Goal: Task Accomplishment & Management: Use online tool/utility

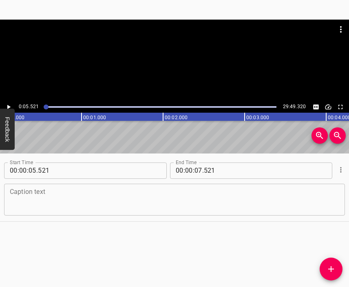
scroll to position [0, 450]
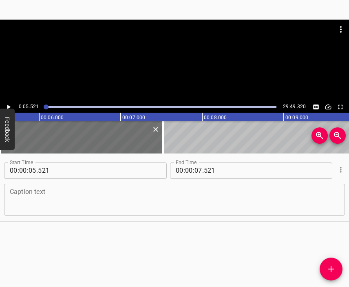
click at [181, 192] on textarea at bounding box center [175, 199] width 330 height 23
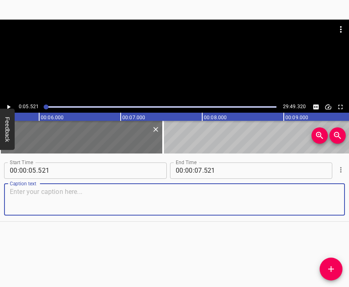
paste textarea "Not only did I know about the outbreak of war, I felt that it would happen beca…"
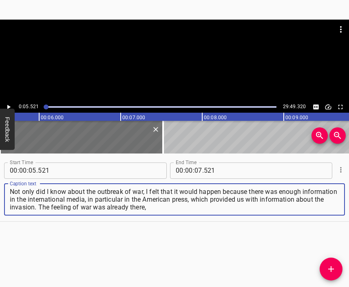
type textarea "Not only did I know about the outbreak of war, I felt that it would happen beca…"
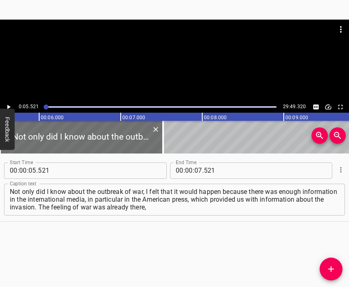
click at [178, 64] on div at bounding box center [174, 61] width 349 height 82
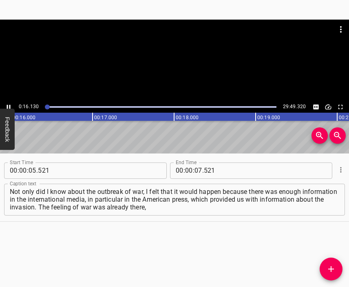
scroll to position [0, 1316]
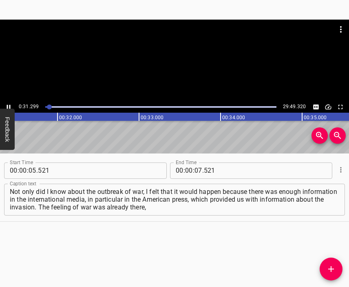
click at [177, 65] on div at bounding box center [174, 61] width 349 height 82
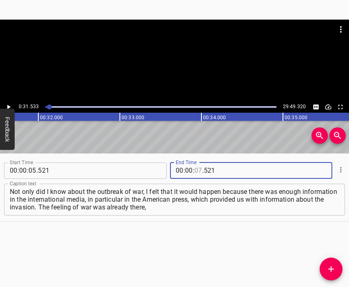
click at [195, 168] on input "number" at bounding box center [199, 170] width 8 height 16
type input "31"
type input "533"
click at [334, 267] on icon "Add Cue" at bounding box center [331, 269] width 10 height 10
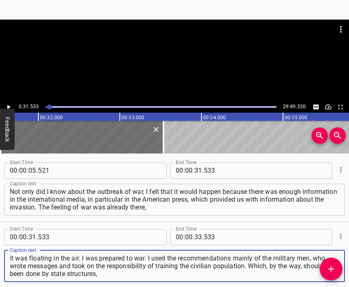
type textarea "it was floating in the air. I was prepared to war. I used the recommendations m…"
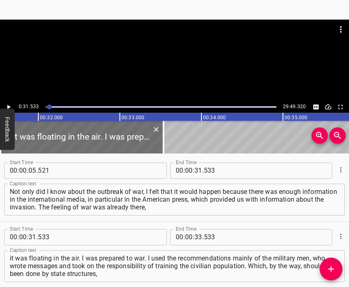
click at [167, 62] on div at bounding box center [174, 61] width 349 height 82
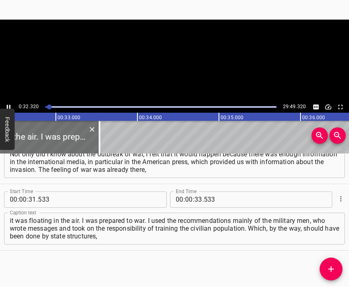
scroll to position [0, 2637]
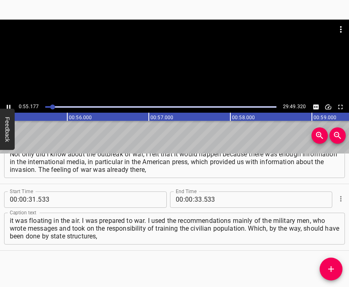
click at [179, 75] on div at bounding box center [174, 61] width 349 height 82
click at [195, 200] on input "number" at bounding box center [199, 199] width 8 height 16
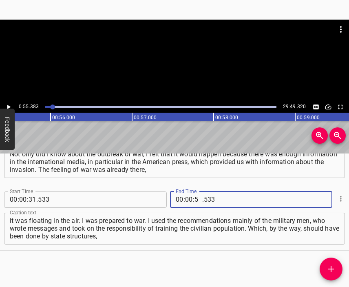
type input "55"
type input "383"
click at [333, 264] on button "Add Cue" at bounding box center [331, 268] width 23 height 23
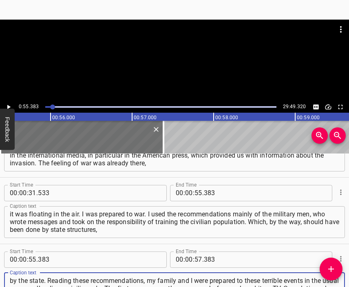
type textarea "by the state. Reading these recommendations, my family and I were prepared to t…"
click at [155, 53] on div at bounding box center [174, 40] width 349 height 41
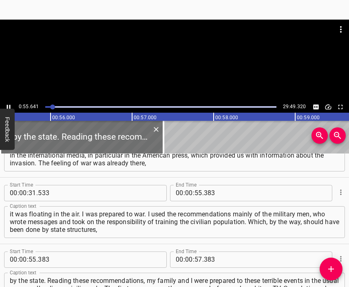
scroll to position [0, 4539]
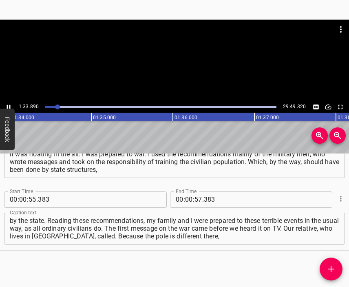
click at [185, 70] on div at bounding box center [174, 61] width 349 height 82
click at [185, 202] on input "number" at bounding box center [189, 199] width 8 height 16
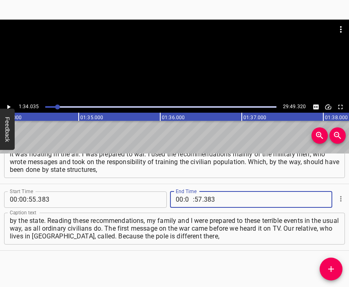
type input "01"
type input "34"
type input "035"
click at [326, 264] on button "Add Cue" at bounding box center [331, 268] width 23 height 23
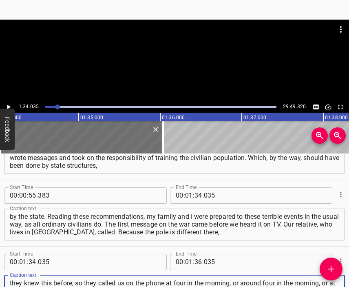
scroll to position [7, 0]
type textarea "they knew this before, so they called us on the phone at four in the morning, o…"
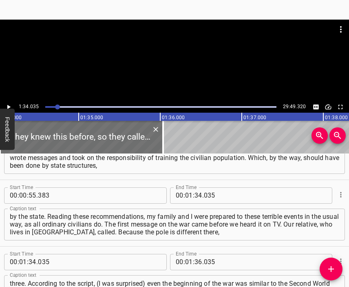
click at [180, 58] on div at bounding box center [174, 40] width 349 height 41
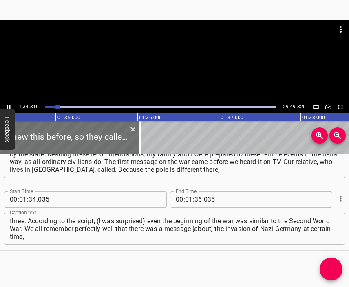
scroll to position [0, 7715]
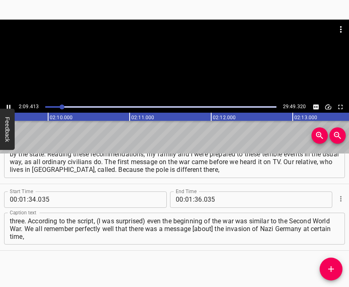
click at [182, 71] on div at bounding box center [174, 61] width 349 height 82
click at [185, 201] on input "number" at bounding box center [189, 199] width 8 height 16
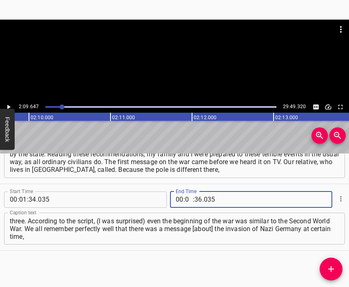
type input "02"
type input "09"
type input "647"
click at [332, 268] on icon "Add Cue" at bounding box center [331, 269] width 6 height 6
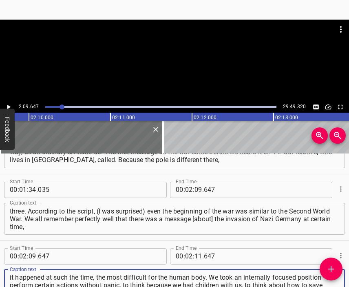
type textarea "it happened at such the time, the most difficult for the human body. We took an…"
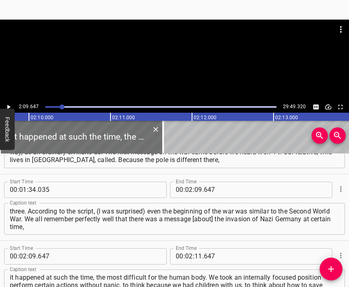
click at [175, 62] on div at bounding box center [174, 61] width 349 height 82
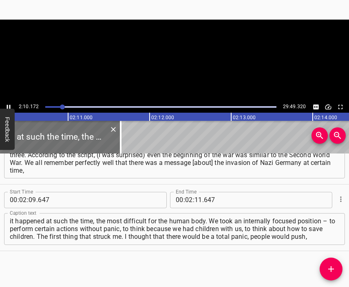
scroll to position [0, 10641]
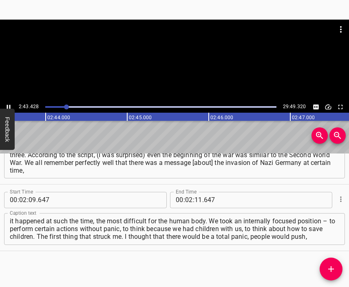
click at [158, 62] on div at bounding box center [174, 61] width 349 height 82
click at [195, 198] on input "number" at bounding box center [199, 200] width 8 height 16
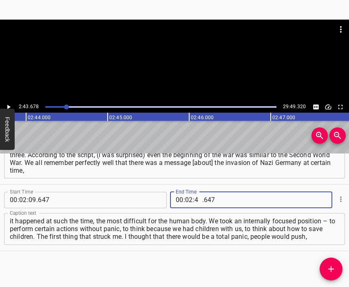
type input "43"
type input "678"
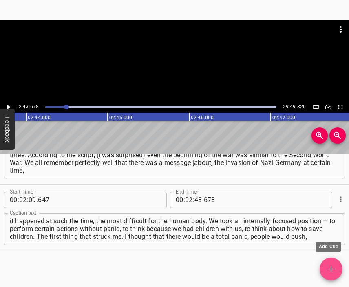
click at [327, 267] on icon "Add Cue" at bounding box center [331, 269] width 10 height 10
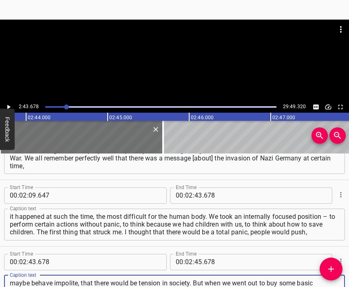
scroll to position [8, 0]
type textarea "maybe behave impolite, that there would be tension in society. But when we went…"
click at [182, 59] on div at bounding box center [174, 40] width 349 height 41
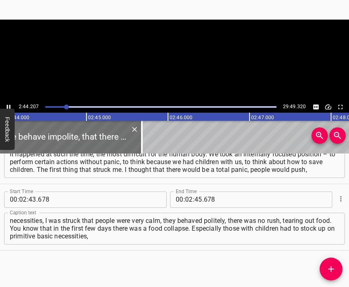
scroll to position [0, 13394]
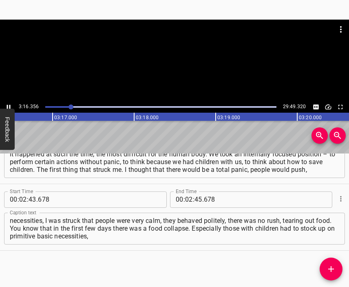
click at [183, 71] on div at bounding box center [174, 61] width 349 height 82
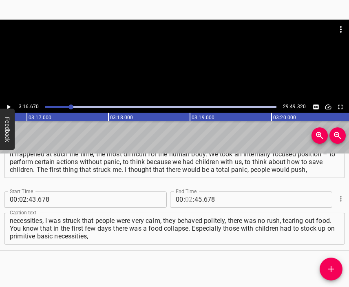
click at [188, 199] on input "number" at bounding box center [189, 199] width 8 height 16
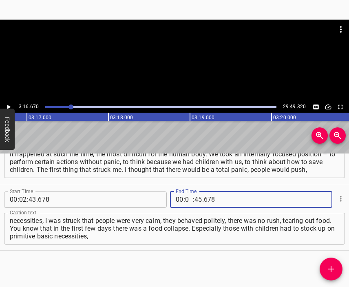
type input "03"
type input "16"
type input "670"
click at [331, 267] on icon "Add Cue" at bounding box center [331, 269] width 6 height 6
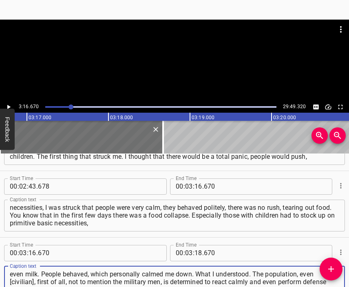
type textarea "even milk. People behaved, which personally calmed me down. What I understood. …"
click at [172, 55] on div at bounding box center [174, 40] width 349 height 41
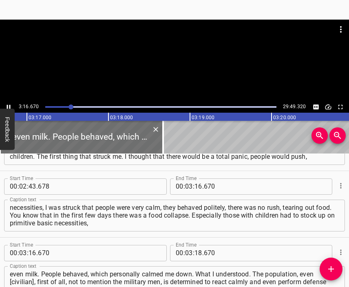
scroll to position [0, 16065]
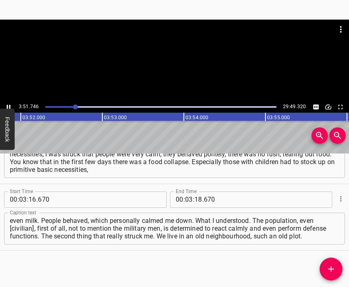
click at [182, 57] on div at bounding box center [174, 40] width 349 height 41
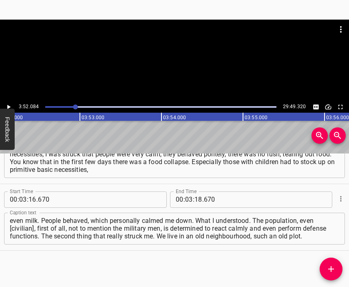
scroll to position [0, 18933]
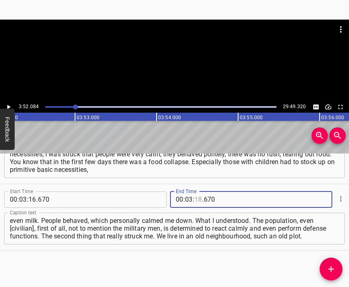
click at [195, 197] on input "number" at bounding box center [199, 199] width 8 height 16
type input "52"
type input "084"
click at [331, 264] on icon "Add Cue" at bounding box center [331, 269] width 10 height 10
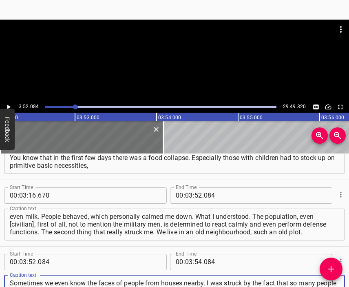
type textarea "Sometimes we even know the faces of people from houses nearby. I was struck by …"
click at [186, 53] on div at bounding box center [174, 40] width 349 height 41
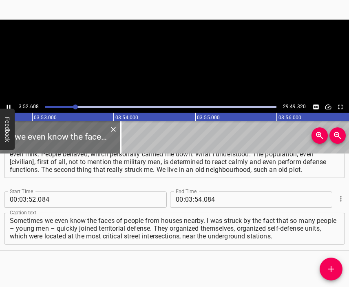
scroll to position [0, 18998]
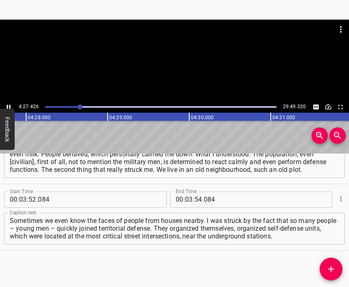
click at [179, 62] on div at bounding box center [174, 61] width 349 height 82
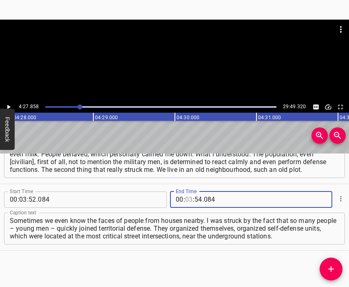
click at [185, 202] on input "number" at bounding box center [189, 199] width 8 height 16
type input "04"
type input "27"
type input "858"
click at [332, 267] on icon "Add Cue" at bounding box center [331, 269] width 10 height 10
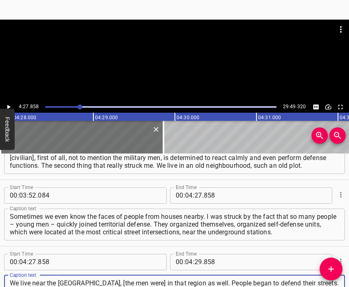
scroll to position [8, 0]
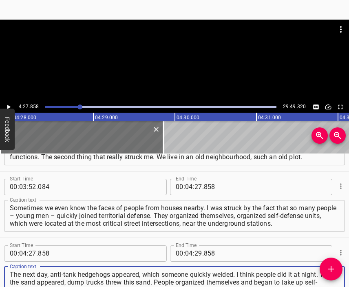
type textarea "We live near the [GEOGRAPHIC_DATA], [the men were] in that region as well. Peop…"
click at [181, 62] on div at bounding box center [174, 61] width 349 height 82
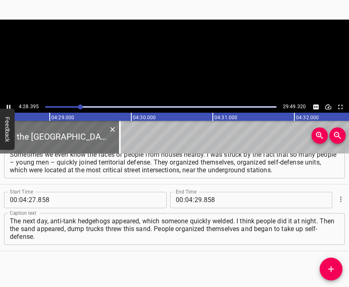
scroll to position [0, 21896]
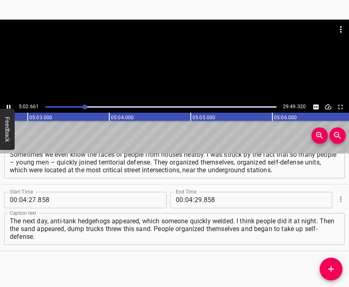
click at [188, 70] on div at bounding box center [174, 61] width 349 height 82
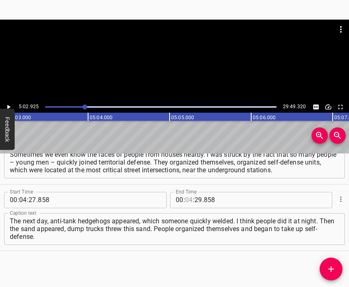
click at [185, 197] on input "number" at bounding box center [189, 200] width 8 height 16
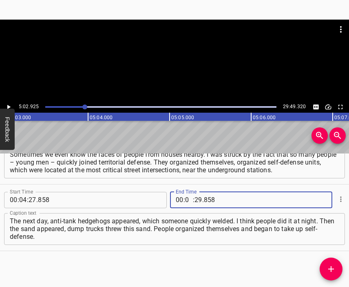
type input "05"
type input "02"
type input "925"
click at [330, 264] on icon "Add Cue" at bounding box center [331, 269] width 10 height 10
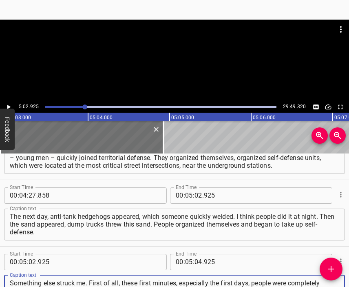
scroll to position [8, 0]
type textarea "Something else struck me. First of all, these first minutes, especially the fir…"
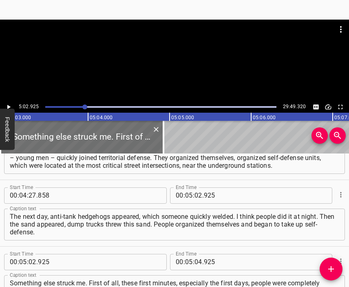
click at [126, 28] on div at bounding box center [174, 30] width 349 height 20
click at [199, 60] on div at bounding box center [174, 61] width 349 height 82
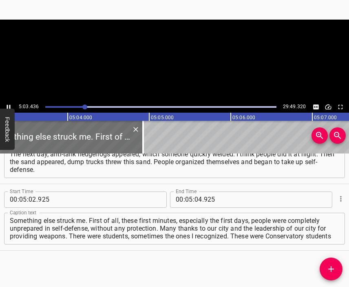
scroll to position [0, 24754]
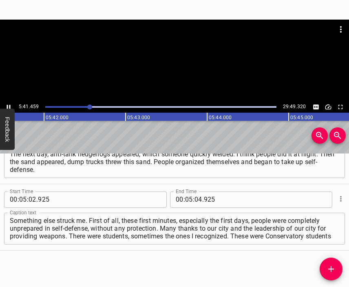
click at [175, 55] on div at bounding box center [174, 40] width 349 height 41
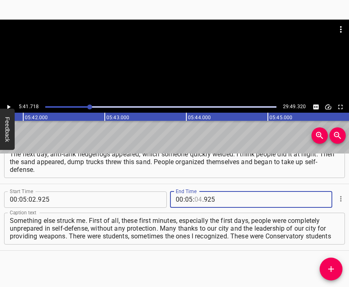
click at [195, 199] on input "number" at bounding box center [199, 199] width 8 height 16
type input "41"
type input "718"
click at [330, 266] on icon "Add Cue" at bounding box center [331, 269] width 10 height 10
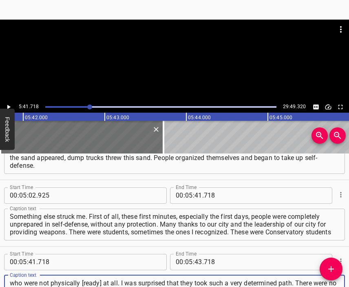
scroll to position [7, 0]
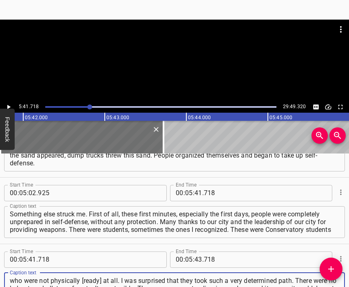
type textarea "who were not physically [ready] at all. I was surprised that they took such a v…"
click at [192, 56] on div at bounding box center [174, 40] width 349 height 41
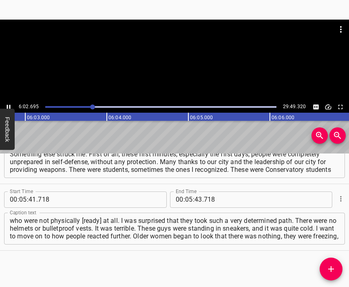
scroll to position [0, 0]
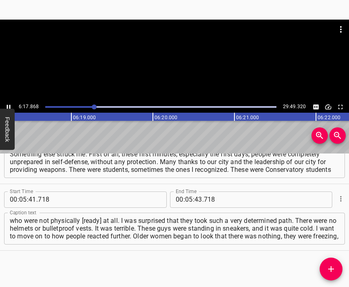
click at [177, 67] on div at bounding box center [174, 61] width 349 height 82
click at [186, 200] on input "number" at bounding box center [189, 199] width 8 height 16
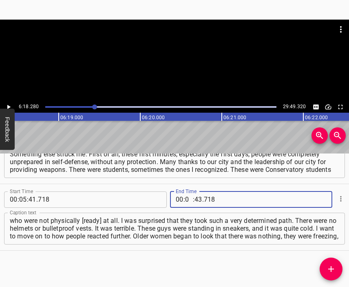
type input "06"
type input "18"
type input "280"
click at [330, 264] on icon "Add Cue" at bounding box center [331, 269] width 10 height 10
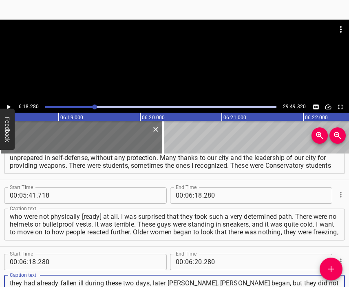
type textarea "they had already fallen ill during these two days, later [PERSON_NAME], [PERSON…"
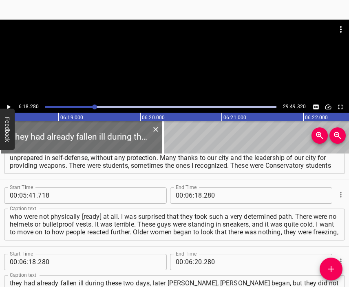
click at [142, 38] on div at bounding box center [174, 30] width 349 height 20
click at [168, 55] on div at bounding box center [174, 40] width 349 height 41
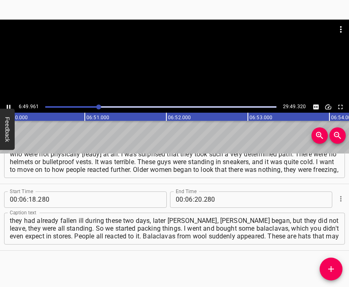
scroll to position [0, 33466]
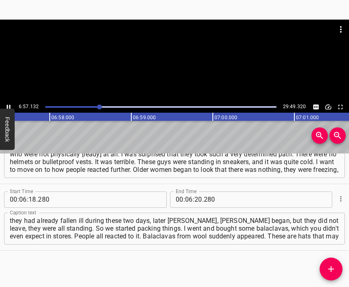
click at [188, 60] on div at bounding box center [174, 40] width 349 height 41
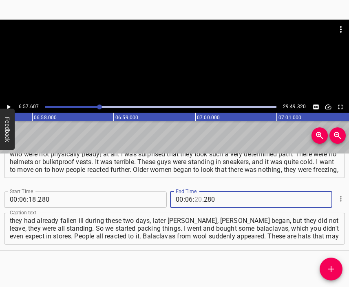
click at [195, 199] on input "number" at bounding box center [199, 199] width 8 height 16
type input "57"
type input "607"
click at [330, 267] on icon "Add Cue" at bounding box center [331, 269] width 10 height 10
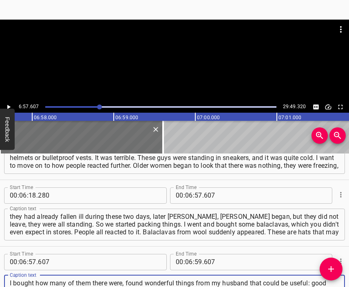
scroll to position [8, 0]
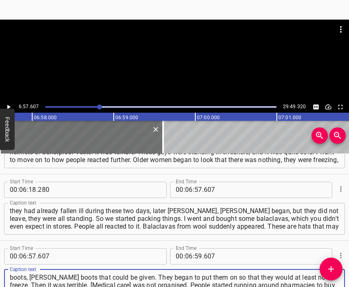
type textarea "I bought how many of them there were, found wonderful things from my husband th…"
click at [148, 53] on div at bounding box center [174, 40] width 349 height 41
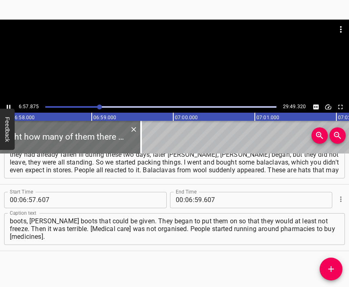
scroll to position [0, 34111]
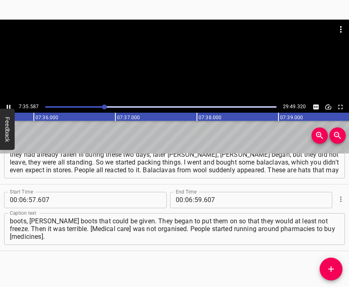
click at [182, 70] on div at bounding box center [174, 61] width 349 height 82
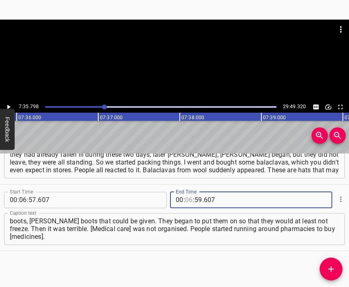
click at [187, 200] on input "number" at bounding box center [189, 200] width 8 height 16
type input "07"
type input "35"
type input "798"
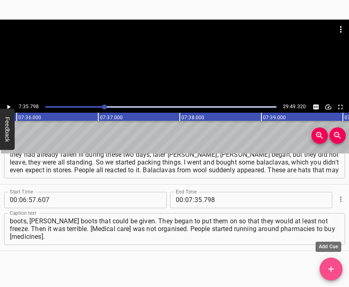
drag, startPoint x: 336, startPoint y: 267, endPoint x: 331, endPoint y: 266, distance: 5.0
click at [333, 267] on span "Add Cue" at bounding box center [331, 269] width 23 height 10
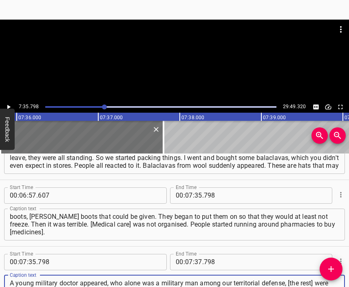
scroll to position [7, 0]
type textarea "A young military doctor appeared, who alone was a military man among our territ…"
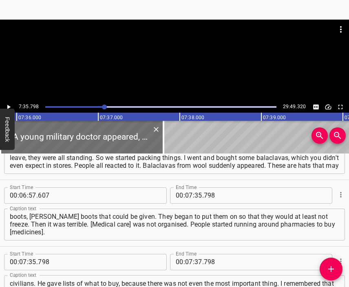
drag, startPoint x: 156, startPoint y: 18, endPoint x: 166, endPoint y: 52, distance: 34.9
click at [156, 19] on div "7:35.798 29:49.320 00:00.000 00:01.000 00:02.000 00:03.000 00:04.000 00:05.000 …" at bounding box center [174, 143] width 349 height 287
click at [166, 52] on div at bounding box center [174, 40] width 349 height 41
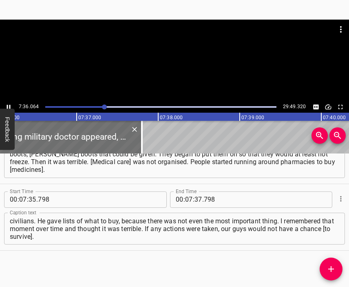
scroll to position [0, 37227]
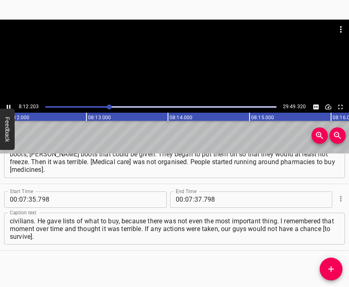
click at [183, 61] on div at bounding box center [174, 61] width 349 height 82
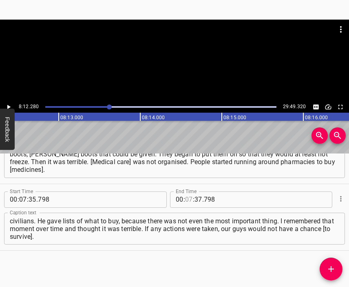
click at [186, 196] on input "number" at bounding box center [189, 199] width 8 height 16
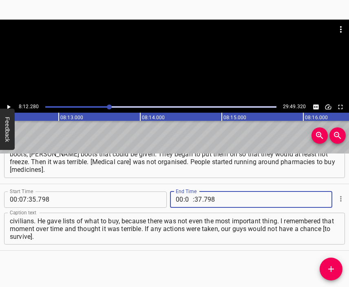
type input "08"
type input "12"
type input "280"
click at [333, 271] on icon "Add Cue" at bounding box center [331, 269] width 10 height 10
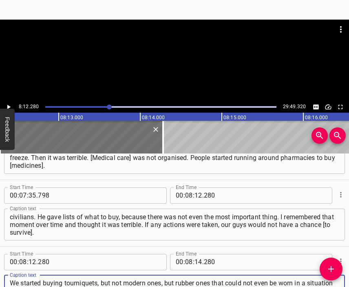
type textarea "We started buying tourniquets, but not modern ones, but rubber ones that could …"
click at [153, 70] on div at bounding box center [174, 61] width 349 height 82
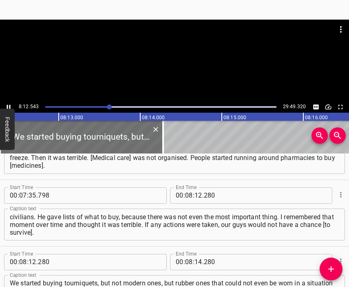
scroll to position [0, 40181]
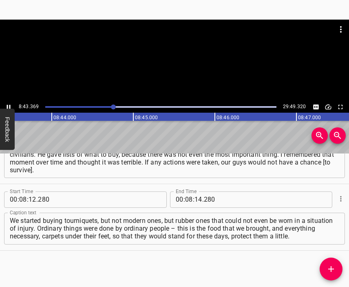
click at [184, 73] on div at bounding box center [174, 61] width 349 height 82
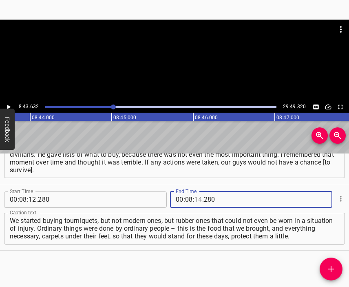
click at [195, 199] on input "number" at bounding box center [199, 199] width 8 height 16
type input "43"
type input "632"
click at [331, 269] on icon "Add Cue" at bounding box center [331, 269] width 6 height 6
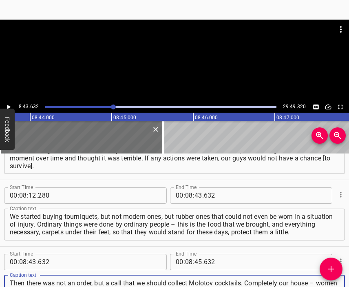
scroll to position [8, 0]
type textarea "Then there was not an order, but a call that we should collect Molotov cocktail…"
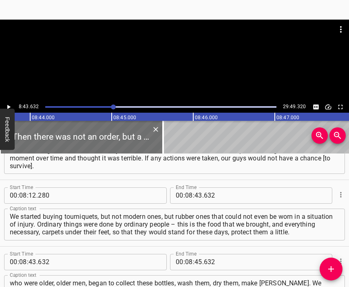
click at [171, 62] on div at bounding box center [174, 61] width 349 height 82
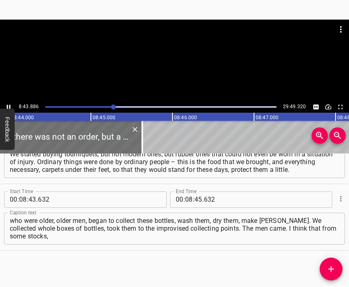
scroll to position [0, 42760]
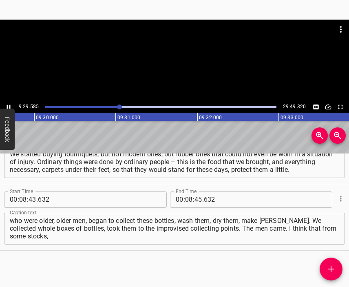
click at [183, 63] on div at bounding box center [174, 61] width 349 height 82
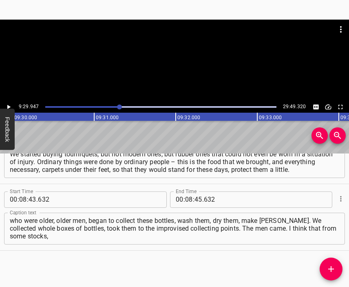
scroll to position [0, 46496]
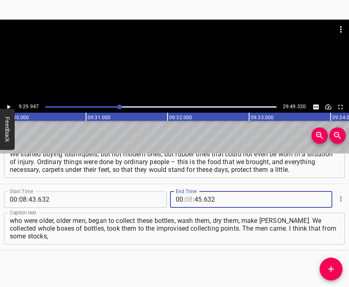
click at [188, 197] on input "number" at bounding box center [189, 199] width 8 height 16
type input "09"
type input "29"
type input "947"
click at [336, 268] on icon "Add Cue" at bounding box center [331, 269] width 10 height 10
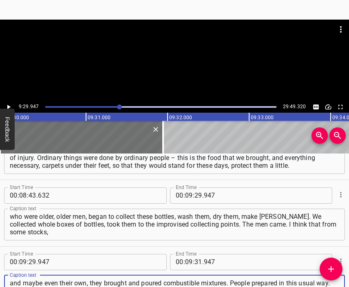
scroll to position [7, 0]
type textarea "and maybe even their own, they brought and poured combustible mixtures. People …"
click at [168, 59] on div at bounding box center [174, 40] width 349 height 41
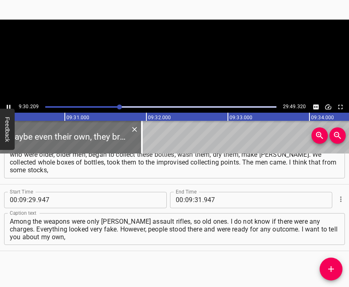
scroll to position [0, 46538]
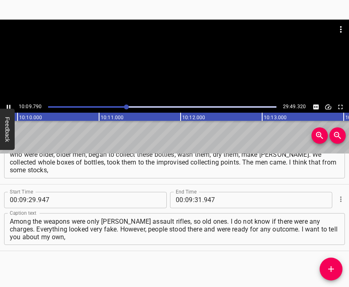
click at [186, 59] on div at bounding box center [174, 40] width 349 height 41
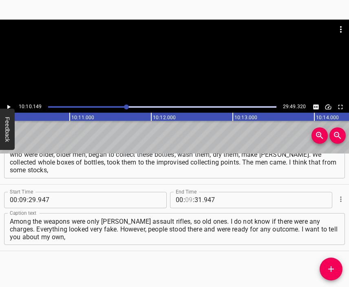
click at [186, 201] on input "number" at bounding box center [189, 200] width 8 height 16
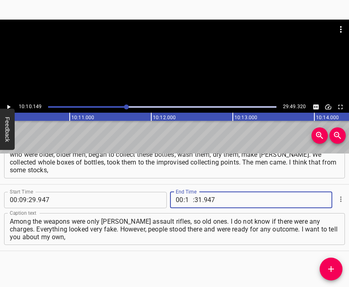
type input "10"
type input "149"
click at [330, 265] on icon "Add Cue" at bounding box center [331, 269] width 10 height 10
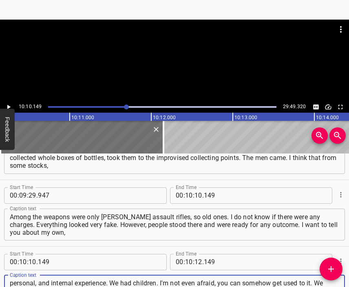
scroll to position [7, 0]
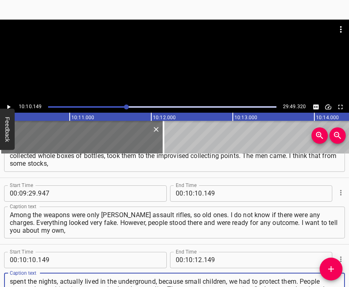
type textarea "personal, and internal experience. We had children. I'm not even afraid, you ca…"
click at [178, 71] on div at bounding box center [174, 61] width 349 height 82
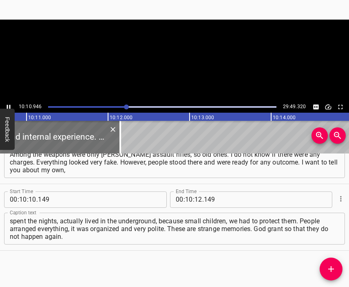
scroll to position [0, 49839]
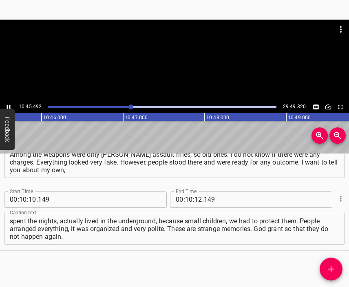
click at [193, 52] on div at bounding box center [174, 40] width 349 height 41
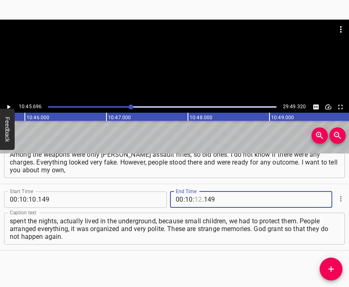
click at [195, 199] on input "number" at bounding box center [199, 199] width 8 height 16
type input "45"
type input "696"
click at [331, 265] on icon "Add Cue" at bounding box center [331, 269] width 10 height 10
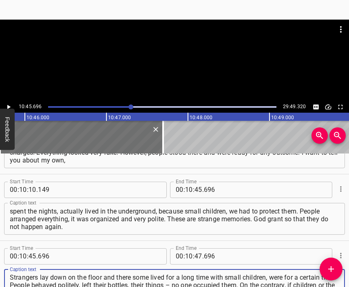
type textarea "Strangers lay down on the floor and there some lived for a long time with small…"
click at [135, 44] on div at bounding box center [174, 40] width 349 height 41
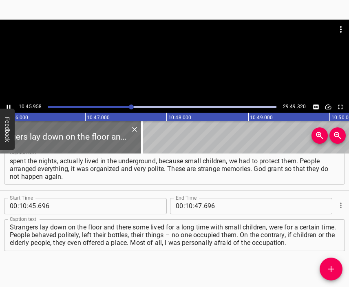
scroll to position [1168, 0]
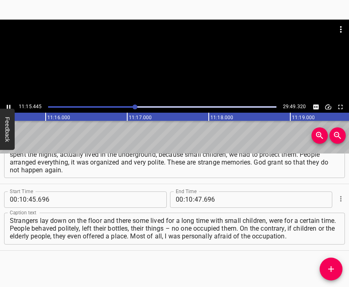
click at [175, 73] on div at bounding box center [174, 61] width 349 height 82
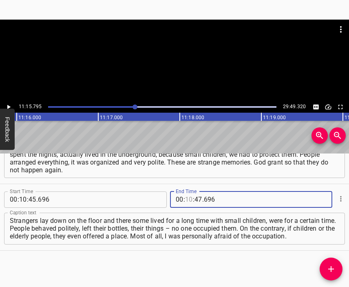
click at [185, 198] on input "number" at bounding box center [189, 199] width 8 height 16
type input "11"
type input "15"
type input "795"
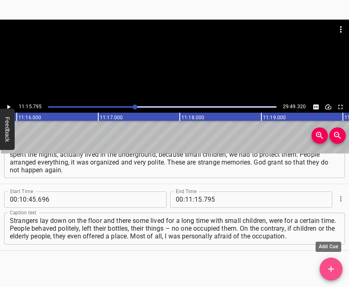
click at [327, 266] on icon "Add Cue" at bounding box center [331, 269] width 10 height 10
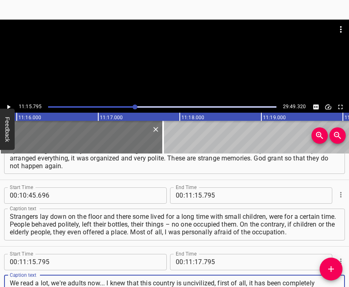
type textarea "We read a lot, we're adults now... I knew that this country is uncivilized, fir…"
click at [187, 65] on div at bounding box center [174, 61] width 349 height 82
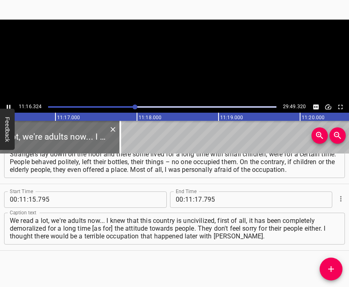
scroll to position [0, 55174]
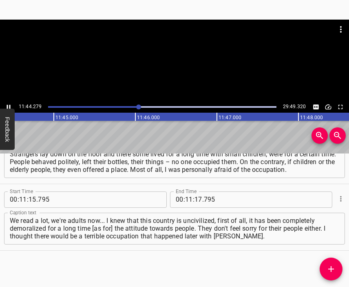
click at [182, 68] on div at bounding box center [174, 61] width 349 height 82
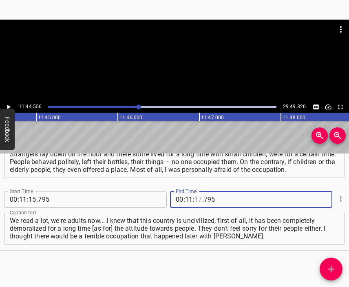
click at [195, 199] on input "number" at bounding box center [199, 199] width 8 height 16
type input "44"
type input "556"
click at [335, 266] on icon "Add Cue" at bounding box center [331, 269] width 10 height 10
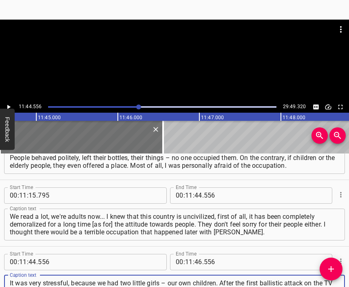
scroll to position [7, 0]
type textarea "It was very stressful, because we had two little girls – our own children. Afte…"
click at [176, 53] on div at bounding box center [174, 40] width 349 height 41
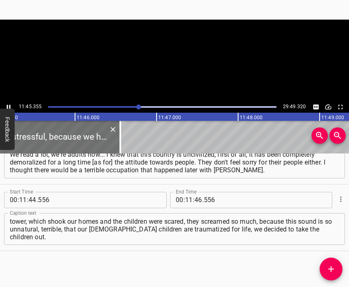
scroll to position [0, 57542]
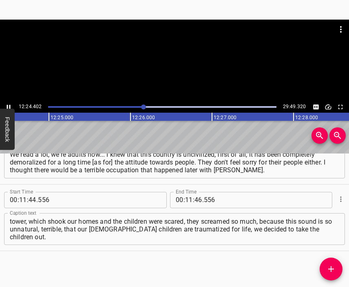
click at [180, 71] on div at bounding box center [174, 61] width 349 height 82
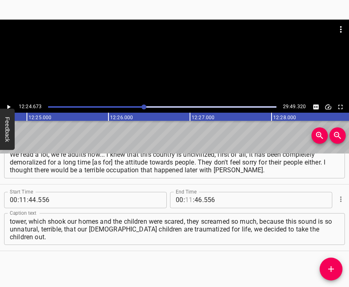
click at [185, 200] on input "number" at bounding box center [189, 200] width 8 height 16
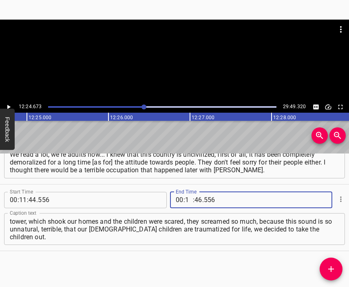
type input "12"
type input "24"
type input "673"
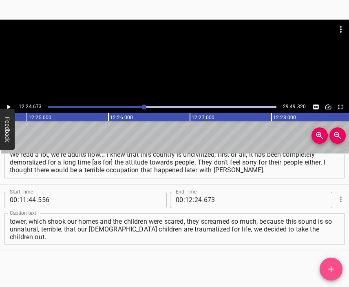
drag, startPoint x: 336, startPoint y: 266, endPoint x: 330, endPoint y: 258, distance: 9.3
click at [334, 266] on span "Add Cue" at bounding box center [331, 269] width 23 height 10
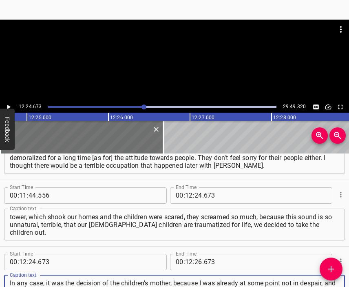
scroll to position [8, 0]
type textarea "In any case, it was the decision of the children's mother, because I was alread…"
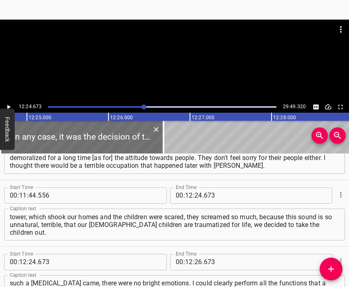
click at [191, 62] on div at bounding box center [174, 61] width 349 height 82
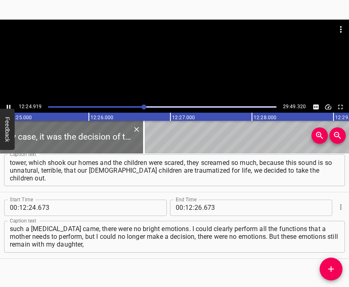
scroll to position [0, 60770]
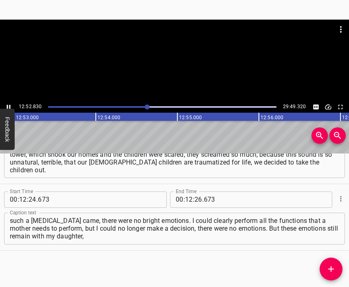
click at [178, 71] on div at bounding box center [174, 61] width 349 height 82
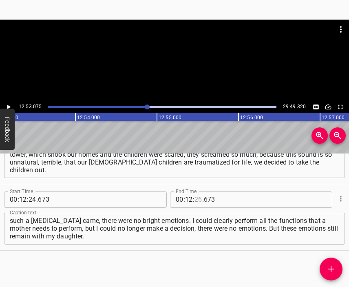
click at [195, 200] on input "number" at bounding box center [199, 199] width 8 height 16
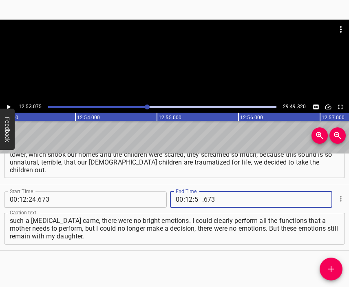
type input "53"
type input "075"
click at [333, 270] on icon "Add Cue" at bounding box center [331, 269] width 10 height 10
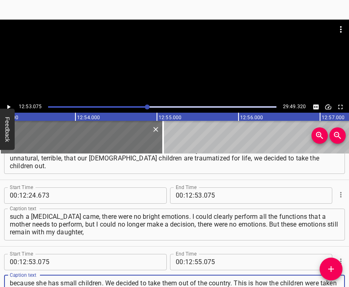
type textarea "because she has small children. We decided to take them out of the country. Thi…"
click at [157, 47] on div at bounding box center [174, 40] width 349 height 41
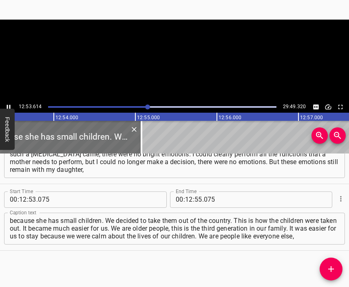
scroll to position [0, 63111]
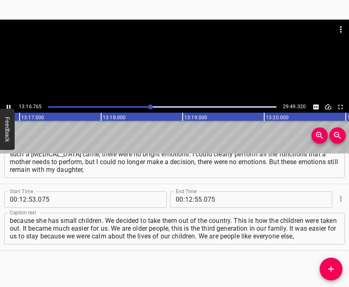
click at [177, 71] on div at bounding box center [174, 61] width 349 height 82
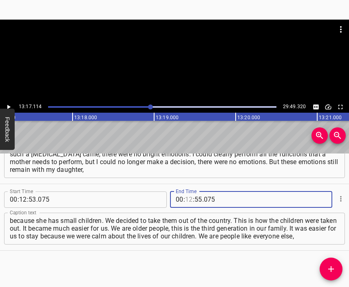
click at [185, 201] on input "number" at bounding box center [189, 199] width 8 height 16
type input "13"
type input "17"
type input "114"
click at [333, 263] on button "Add Cue" at bounding box center [331, 268] width 23 height 23
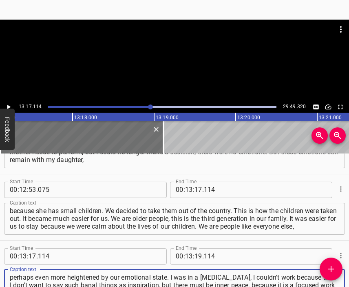
type textarea "perhaps even more heightened by our emotional state. I was in a [MEDICAL_DATA],…"
click at [183, 40] on div at bounding box center [174, 40] width 349 height 41
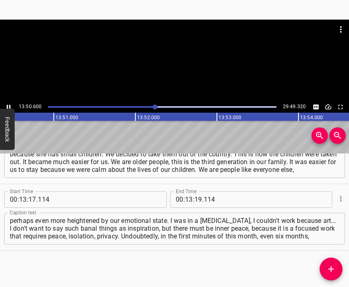
scroll to position [0, 67760]
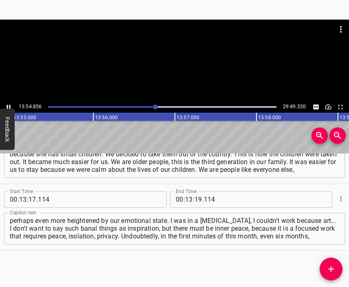
click at [186, 63] on div at bounding box center [174, 61] width 349 height 82
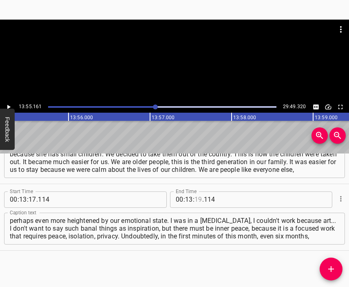
click at [195, 200] on input "number" at bounding box center [199, 199] width 8 height 16
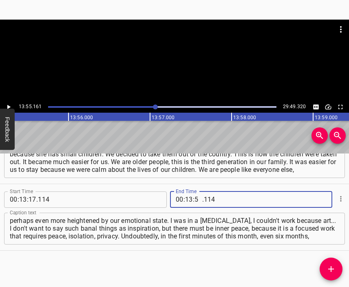
type input "55"
type input "161"
click at [326, 264] on span "Add Cue" at bounding box center [331, 269] width 23 height 10
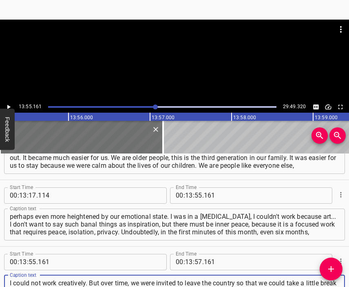
type textarea "I could not work creatively. But over time, we were invited to leave the countr…"
click at [169, 54] on div at bounding box center [174, 40] width 349 height 41
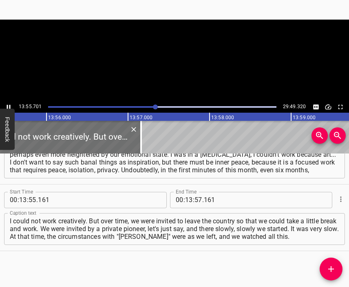
scroll to position [0, 68174]
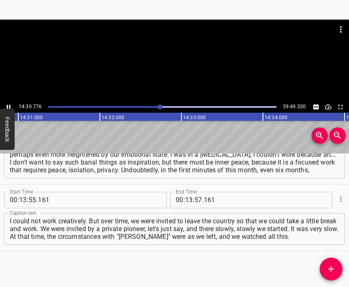
click at [183, 69] on div at bounding box center [174, 61] width 349 height 82
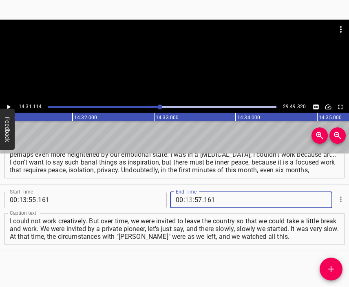
click at [185, 201] on input "number" at bounding box center [189, 200] width 8 height 16
type input "14"
type input "31"
type input "114"
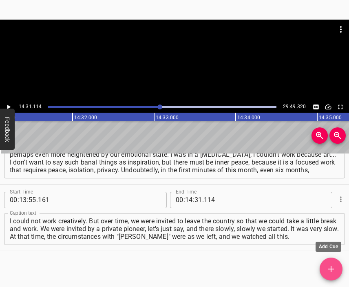
click at [330, 266] on icon "Add Cue" at bounding box center [331, 269] width 10 height 10
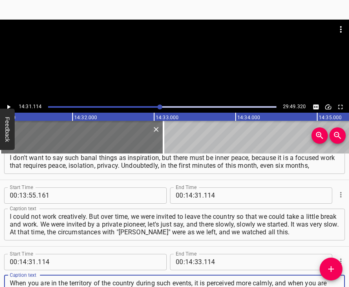
type textarea "When you are in the territory of the country during such events, it is perceive…"
click at [192, 47] on div at bounding box center [174, 40] width 349 height 41
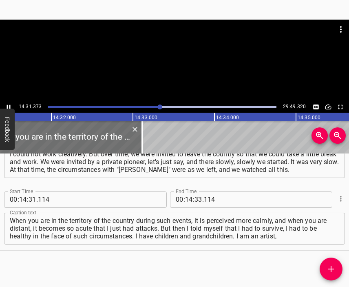
scroll to position [0, 71108]
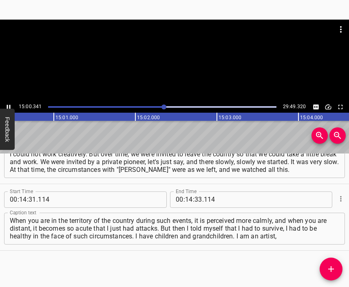
click at [174, 72] on div at bounding box center [174, 61] width 349 height 82
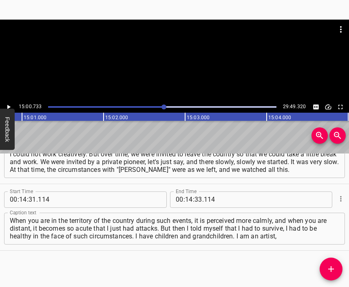
click at [184, 198] on span ":" at bounding box center [185, 199] width 2 height 16
click at [185, 199] on input "number" at bounding box center [189, 199] width 8 height 16
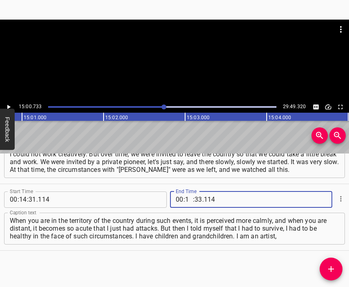
type input "15"
type input "00"
type input "733"
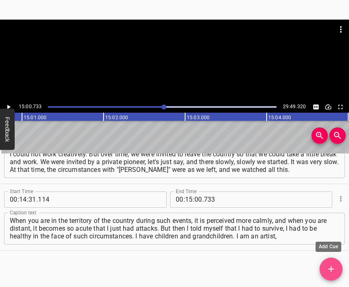
drag, startPoint x: 329, startPoint y: 267, endPoint x: 302, endPoint y: 213, distance: 60.7
click at [329, 267] on icon "Add Cue" at bounding box center [331, 269] width 10 height 10
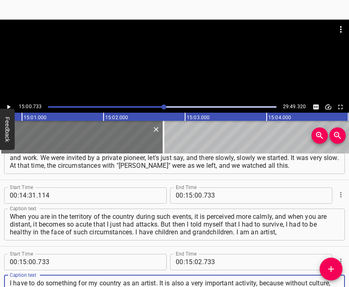
type textarea "I have to do something for my country as an artist. It is also a very important…"
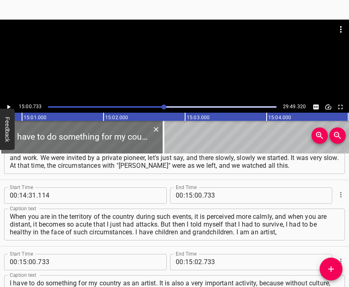
click at [172, 59] on div at bounding box center [174, 40] width 349 height 41
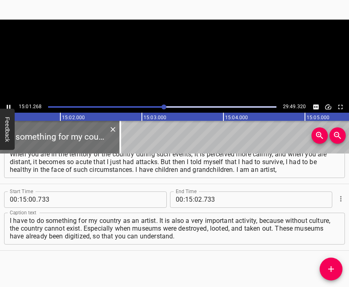
scroll to position [0, 73525]
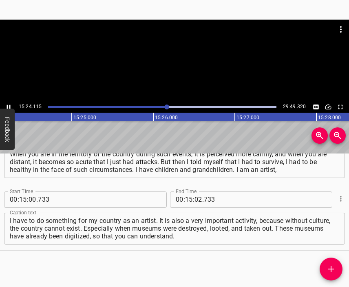
click at [188, 66] on div at bounding box center [174, 61] width 349 height 82
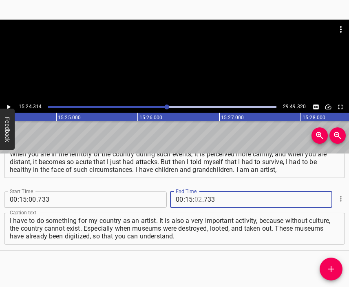
click at [195, 200] on input "number" at bounding box center [199, 199] width 8 height 16
type input "24"
type input "314"
click at [331, 266] on icon "Add Cue" at bounding box center [331, 269] width 6 height 6
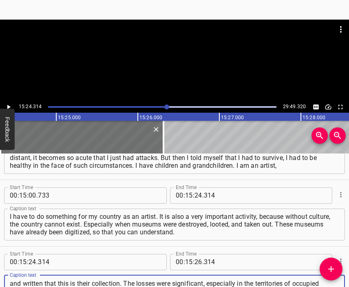
scroll to position [1719, 0]
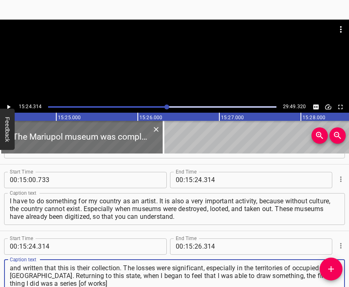
type textarea "The Mariupol museum was completely given up by collaborators and taken to [GEOG…"
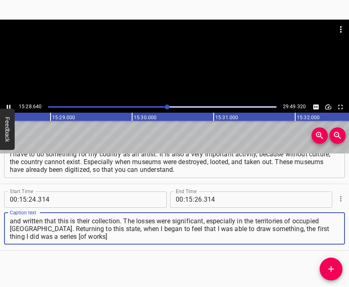
scroll to position [0, 75758]
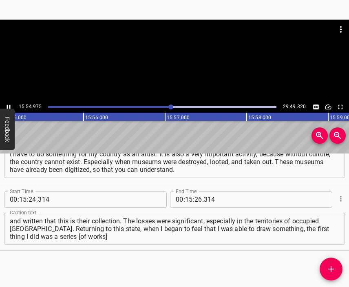
click at [190, 56] on div at bounding box center [174, 40] width 349 height 41
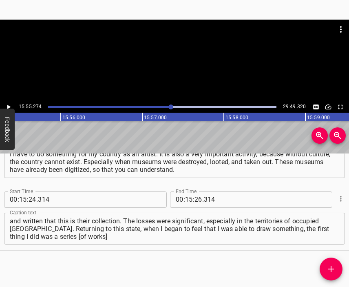
scroll to position [0, 77931]
click at [195, 197] on input "number" at bounding box center [199, 199] width 8 height 16
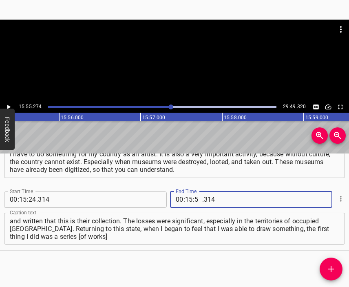
type input "55"
type input "274"
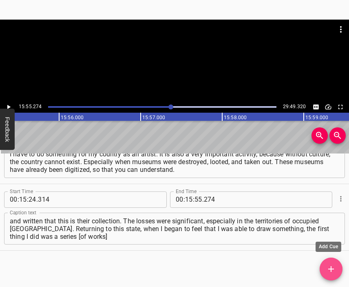
click at [328, 269] on icon "Add Cue" at bounding box center [331, 269] width 10 height 10
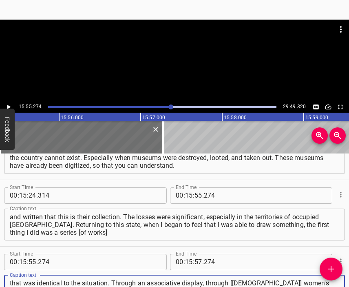
type textarea "that was identical to the situation. Through an associative display, through [[…"
click at [153, 50] on div at bounding box center [174, 40] width 349 height 41
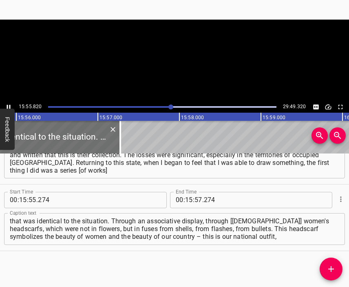
scroll to position [0, 77975]
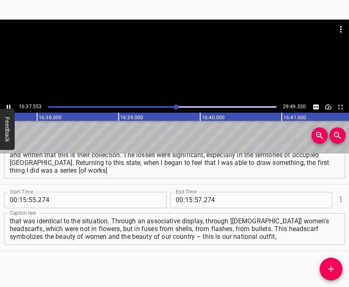
click at [177, 57] on div at bounding box center [174, 40] width 349 height 41
click at [186, 200] on input "number" at bounding box center [189, 200] width 8 height 16
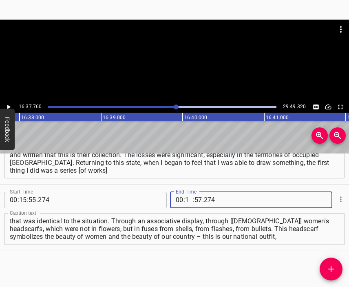
type input "16"
type input "37"
type input "760"
click at [330, 267] on icon "Add Cue" at bounding box center [331, 269] width 10 height 10
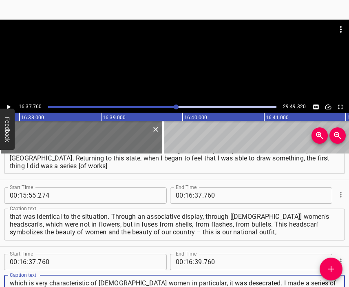
type textarea "which is very characteristic of [DEMOGRAPHIC_DATA] women in particular, it was …"
click at [178, 54] on div at bounding box center [174, 40] width 349 height 41
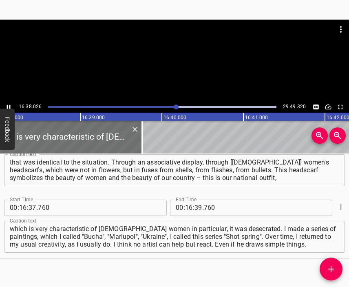
scroll to position [0, 81418]
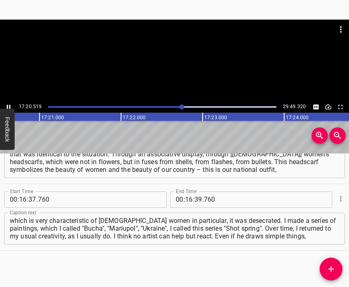
click at [184, 68] on div at bounding box center [174, 61] width 349 height 82
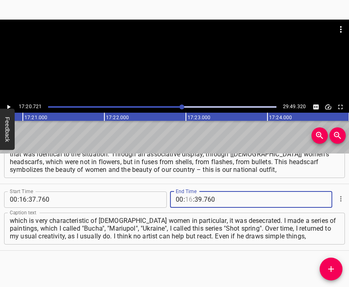
click at [186, 201] on input "number" at bounding box center [189, 199] width 8 height 16
type input "17"
type input "20"
type input "721"
click at [332, 263] on button "Add Cue" at bounding box center [331, 268] width 23 height 23
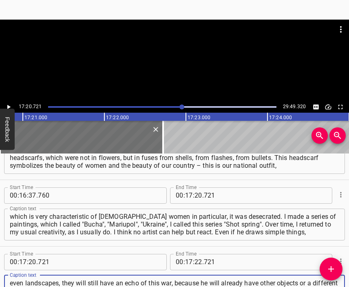
type textarea "even landscapes, they will still have an echo of this war, because he will alre…"
click at [184, 70] on div at bounding box center [174, 61] width 349 height 82
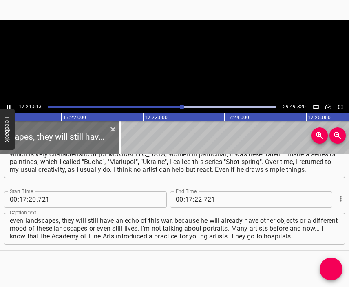
scroll to position [0, 84965]
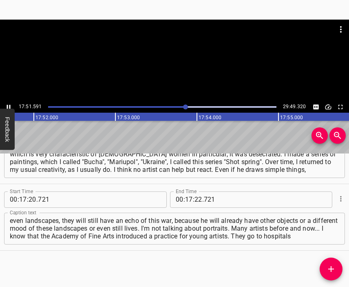
click at [178, 68] on div at bounding box center [174, 61] width 349 height 82
click at [195, 198] on input "number" at bounding box center [199, 199] width 8 height 16
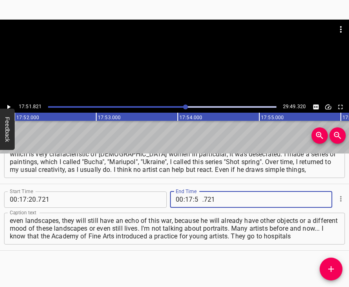
type input "51"
type input "821"
click at [327, 268] on icon "Add Cue" at bounding box center [331, 269] width 10 height 10
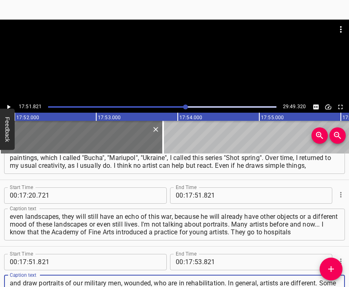
type textarea "and draw portraits of our military men, wounded, who are in rehabilitation. In …"
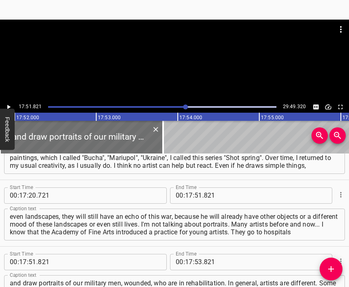
drag, startPoint x: 152, startPoint y: 38, endPoint x: 163, endPoint y: 68, distance: 32.4
click at [152, 39] on div at bounding box center [174, 30] width 349 height 20
click at [164, 70] on div at bounding box center [174, 61] width 349 height 82
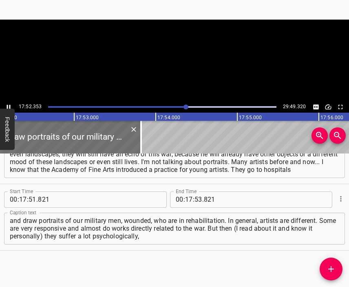
scroll to position [0, 87482]
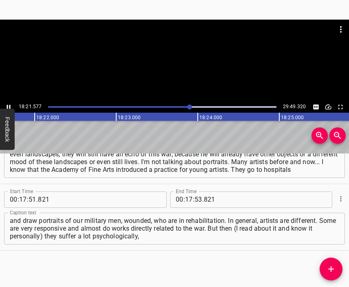
click at [173, 57] on div at bounding box center [174, 40] width 349 height 41
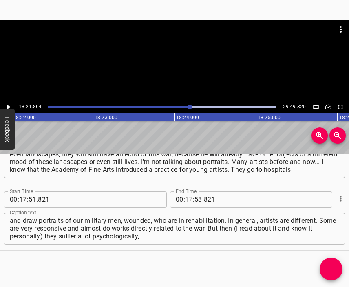
click at [186, 202] on input "number" at bounding box center [189, 199] width 8 height 16
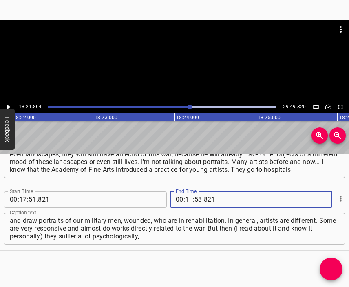
type input "18"
type input "21"
type input "864"
click at [334, 267] on icon "Add Cue" at bounding box center [331, 269] width 10 height 10
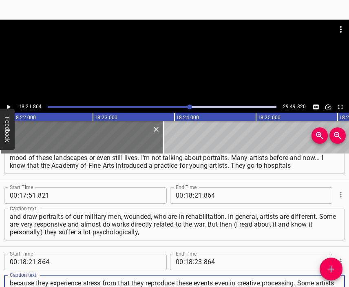
type textarea "because they experience stress from that they reproduce these events even in cr…"
click at [176, 52] on div at bounding box center [174, 40] width 349 height 41
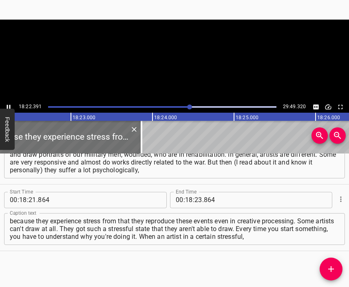
scroll to position [0, 89932]
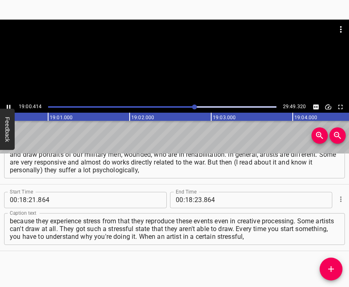
click at [179, 71] on div at bounding box center [174, 61] width 349 height 82
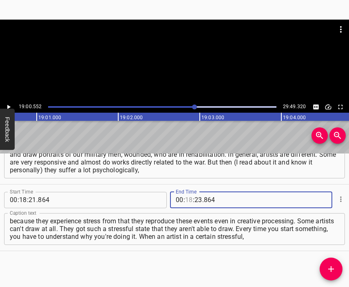
click at [185, 193] on input "number" at bounding box center [189, 200] width 8 height 16
type input "19"
type input "00"
type input "552"
drag, startPoint x: 330, startPoint y: 262, endPoint x: 325, endPoint y: 259, distance: 6.2
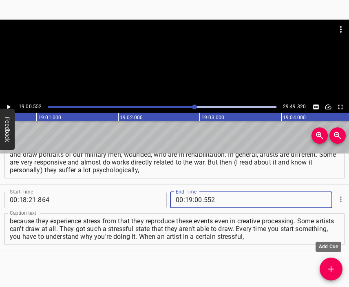
click at [330, 262] on button "Add Cue" at bounding box center [331, 268] width 23 height 23
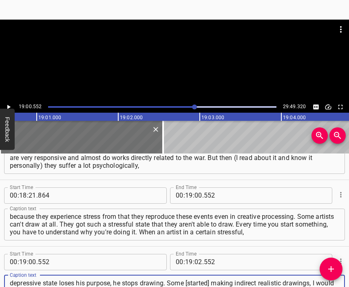
type textarea "depressive state loses his purpose, he stops drawing. Some [started] making ind…"
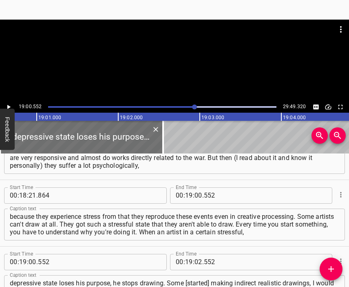
click at [146, 51] on div at bounding box center [174, 40] width 349 height 41
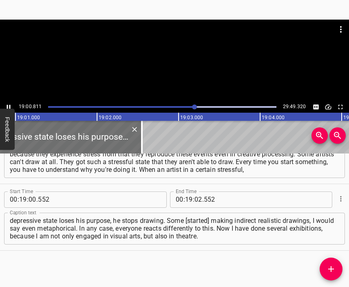
scroll to position [0, 93088]
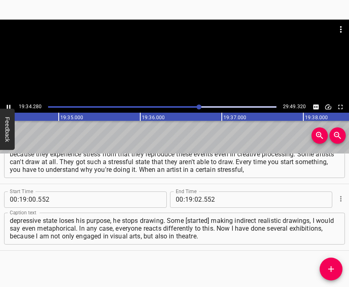
click at [182, 64] on div at bounding box center [174, 61] width 349 height 82
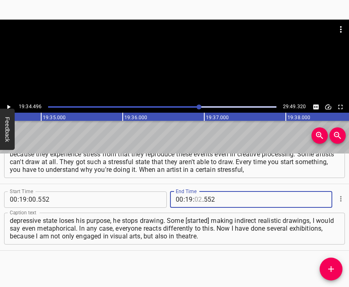
click at [195, 201] on input "number" at bounding box center [199, 199] width 8 height 16
type input "34"
type input "496"
click at [329, 261] on button "Add Cue" at bounding box center [331, 268] width 23 height 23
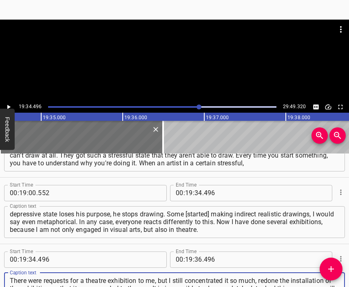
type textarea "There were requests for a theatre exhibition to me, but I still concentrated it…"
click at [162, 51] on div at bounding box center [174, 40] width 349 height 41
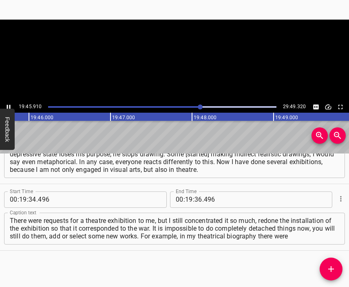
scroll to position [0, 96746]
click at [182, 76] on div at bounding box center [174, 61] width 349 height 82
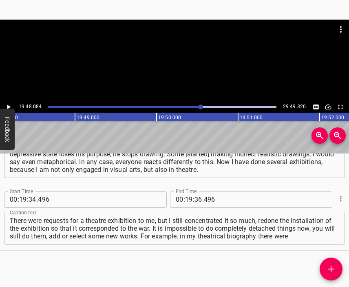
scroll to position [0, 96923]
click at [163, 58] on div at bounding box center [174, 40] width 349 height 41
click at [182, 67] on div at bounding box center [174, 61] width 349 height 82
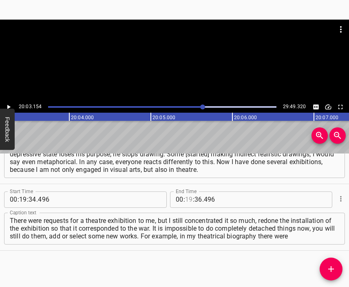
click at [187, 200] on input "number" at bounding box center [189, 199] width 8 height 16
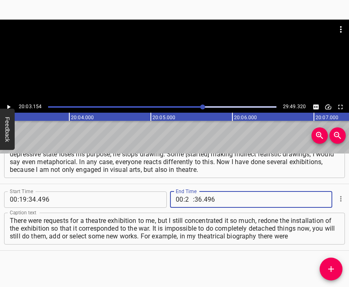
type input "20"
type input "03"
type input "154"
click at [334, 268] on icon "Add Cue" at bounding box center [331, 269] width 10 height 10
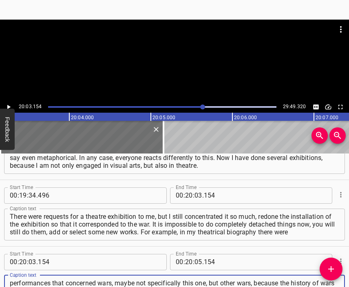
type textarea "performances that concerned wars, maybe not specifically this one, but other wa…"
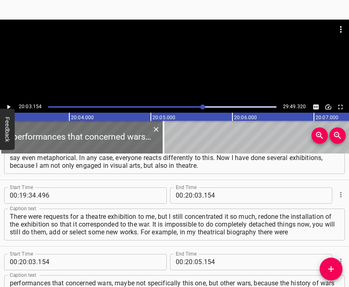
click at [177, 61] on div at bounding box center [174, 61] width 349 height 82
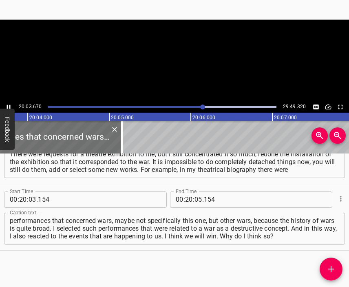
scroll to position [0, 98195]
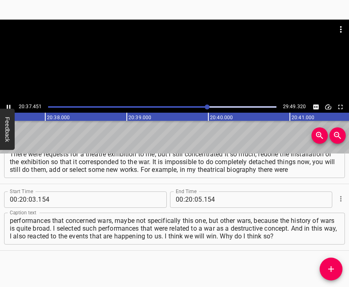
click at [189, 62] on div at bounding box center [174, 61] width 349 height 82
click at [196, 200] on input "number" at bounding box center [199, 199] width 8 height 16
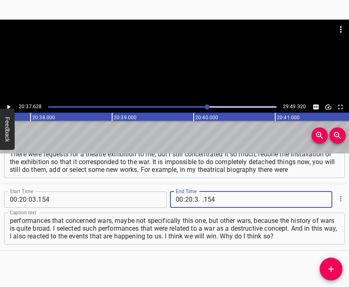
type input "37"
type input "628"
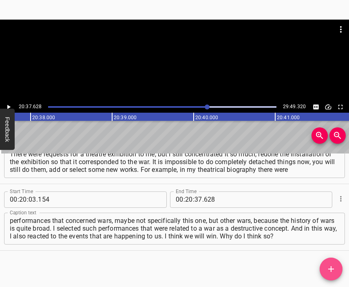
drag, startPoint x: 339, startPoint y: 268, endPoint x: 334, endPoint y: 268, distance: 5.3
click at [334, 268] on span "Add Cue" at bounding box center [331, 269] width 23 height 10
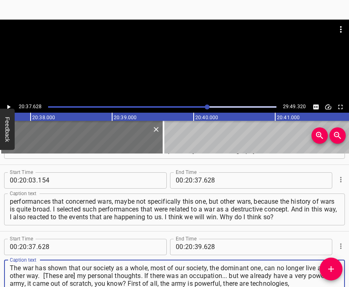
type textarea "The war has shown that our society as a whole, most of our society, the dominan…"
click at [201, 53] on div at bounding box center [174, 40] width 349 height 41
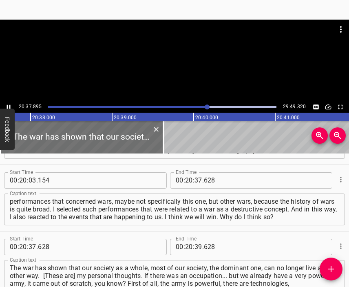
scroll to position [0, 100987]
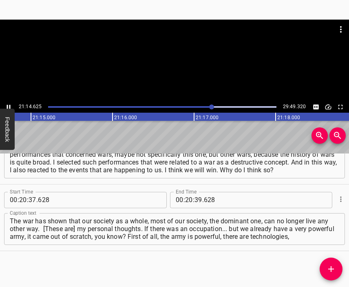
click at [195, 68] on div at bounding box center [174, 61] width 349 height 82
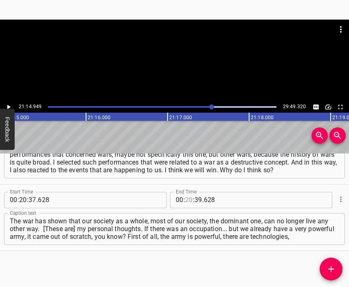
click at [185, 201] on input "number" at bounding box center [189, 200] width 8 height 16
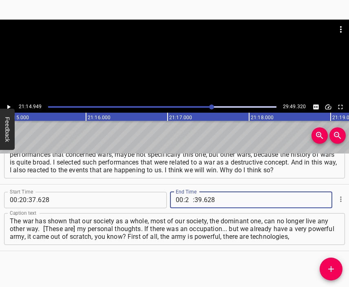
type input "21"
type input "14"
click at [206, 200] on input "929" at bounding box center [241, 200] width 75 height 16
type input "949"
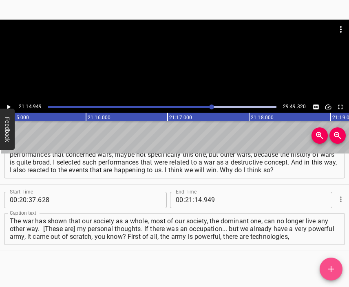
click at [323, 266] on span "Add Cue" at bounding box center [331, 269] width 23 height 10
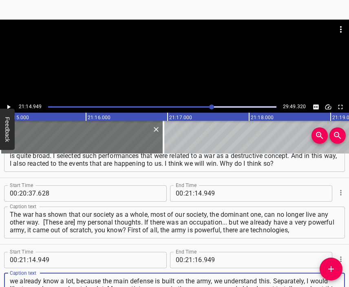
type textarea "we already know a lot, because the main defense is built on the army, we unders…"
click at [170, 53] on div at bounding box center [174, 40] width 349 height 41
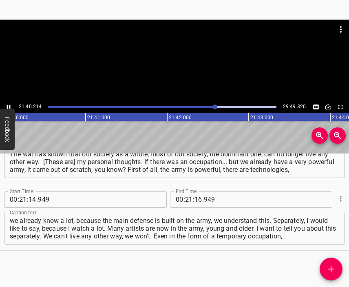
scroll to position [0, 106069]
click at [177, 69] on div at bounding box center [174, 61] width 349 height 82
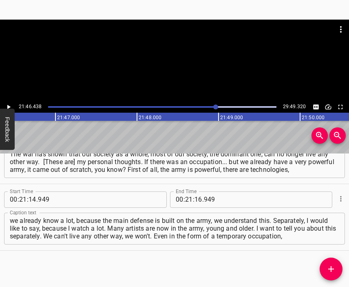
scroll to position [0, 106579]
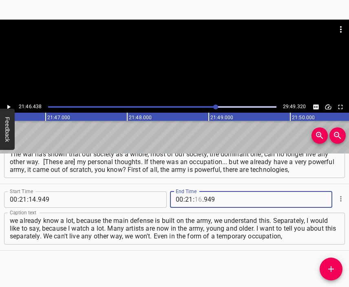
click at [195, 197] on input "number" at bounding box center [199, 199] width 8 height 16
type input "46"
type input "438"
click at [334, 265] on icon "Add Cue" at bounding box center [331, 269] width 10 height 10
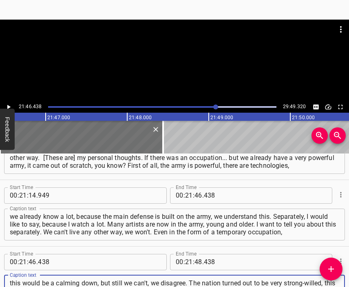
type textarea "this would be a calming down, but still we can't, we disagree. The nation turne…"
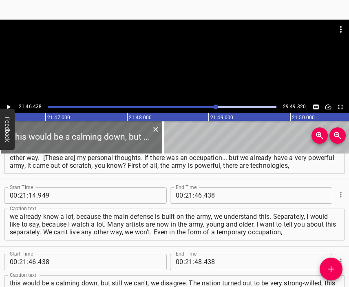
click at [151, 47] on div at bounding box center [174, 40] width 349 height 41
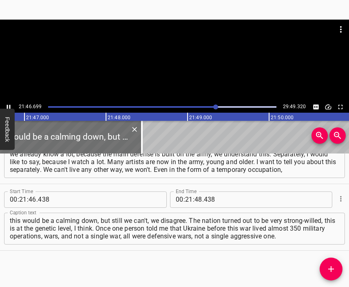
scroll to position [0, 106621]
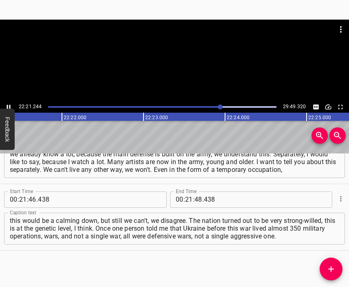
click at [176, 64] on div at bounding box center [174, 61] width 349 height 82
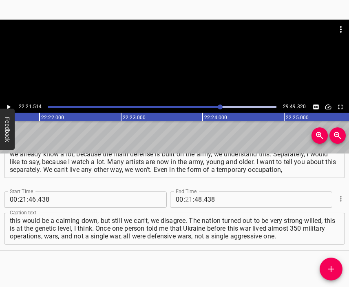
click at [185, 200] on input "number" at bounding box center [189, 199] width 8 height 16
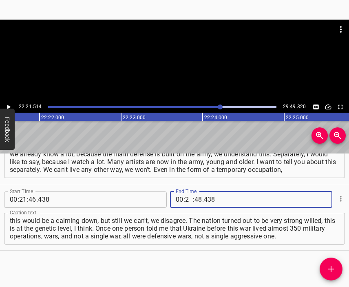
type input "22"
type input "21"
type input "514"
click at [325, 266] on span "Add Cue" at bounding box center [331, 269] width 23 height 10
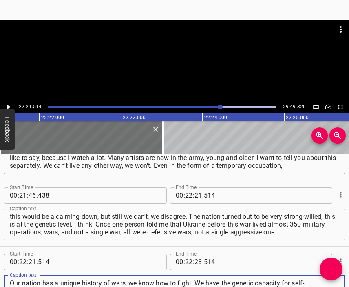
type textarea "Our nation has a unique history of wars, we know how to fight. We have the gene…"
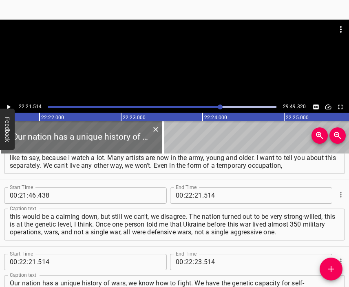
click at [166, 53] on div at bounding box center [174, 40] width 349 height 41
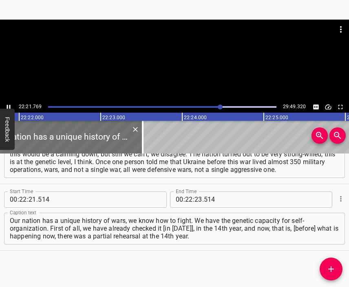
scroll to position [0, 109482]
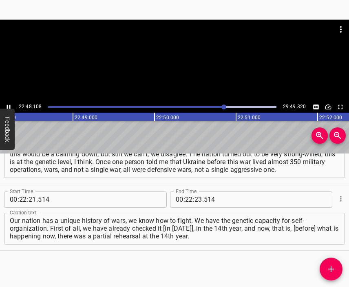
click at [175, 57] on div at bounding box center [174, 40] width 349 height 41
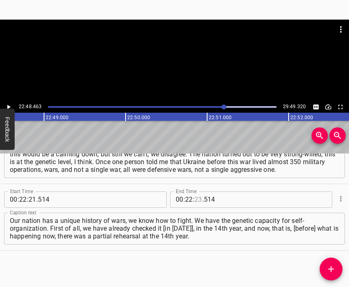
click at [195, 201] on input "number" at bounding box center [199, 199] width 8 height 16
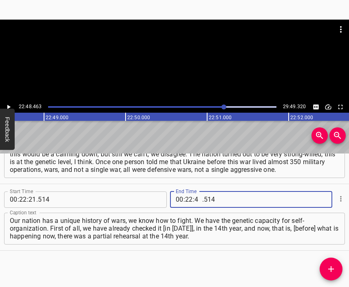
type input "48"
type input "463"
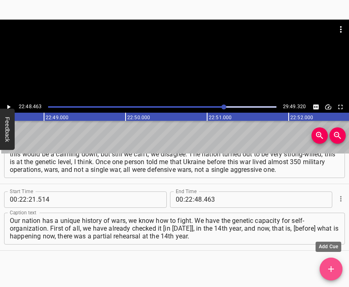
click at [330, 264] on icon "Add Cue" at bounding box center [331, 269] width 10 height 10
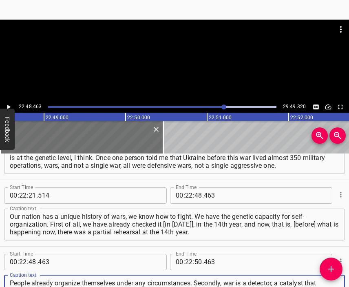
scroll to position [8, 0]
type textarea "People already organize themselves under any circumstances. Secondly, war is a …"
click at [164, 69] on div at bounding box center [174, 61] width 349 height 82
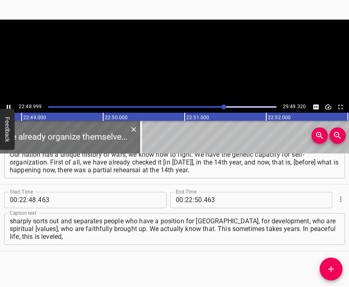
scroll to position [0, 111682]
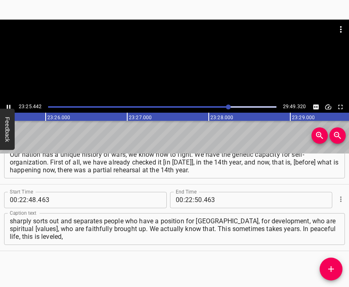
click at [175, 63] on div at bounding box center [174, 61] width 349 height 82
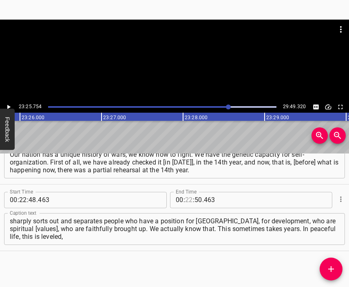
click at [186, 199] on input "number" at bounding box center [189, 200] width 8 height 16
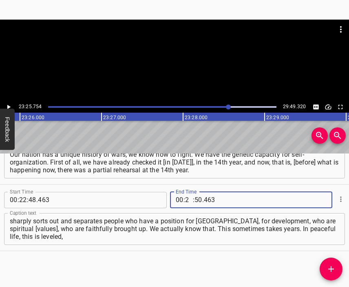
type input "23"
type input "25"
type input "754"
click at [328, 262] on button "Add Cue" at bounding box center [331, 268] width 23 height 23
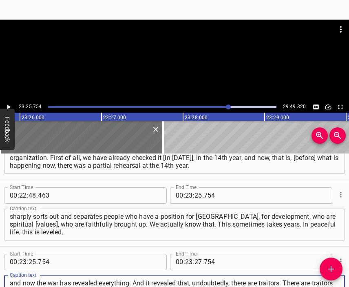
type textarea "and now the war has revealed everything. And it revealed that, undoubtedly, the…"
click at [162, 40] on div at bounding box center [174, 40] width 349 height 41
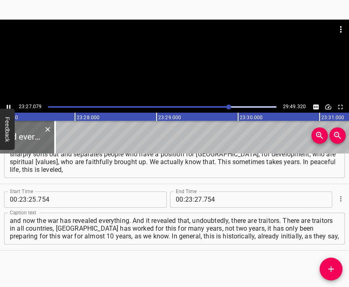
scroll to position [0, 114811]
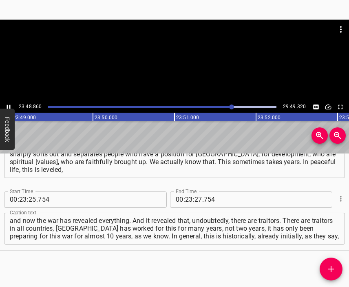
click at [195, 65] on div at bounding box center [174, 61] width 349 height 82
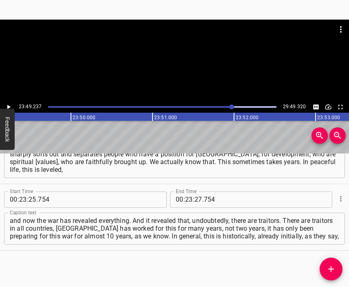
scroll to position [0, 116596]
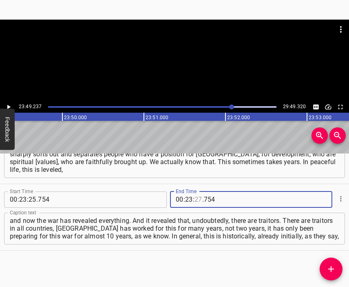
click at [195, 200] on input "number" at bounding box center [199, 199] width 8 height 16
type input "49"
type input "237"
click at [328, 267] on icon "Add Cue" at bounding box center [331, 269] width 10 height 10
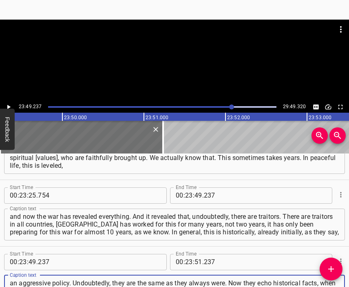
type textarea "an aggressive policy. Undoubtedly, they are the same as they always were. Now t…"
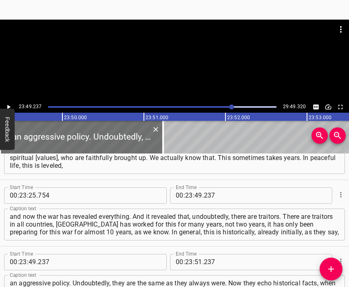
click at [164, 50] on div at bounding box center [174, 40] width 349 height 41
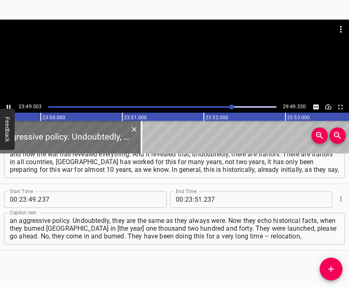
scroll to position [0, 116639]
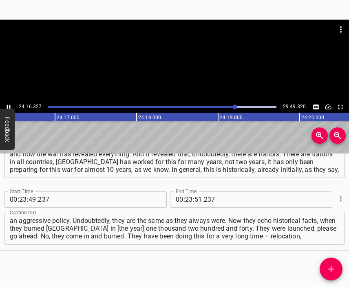
click at [178, 57] on div at bounding box center [174, 40] width 349 height 41
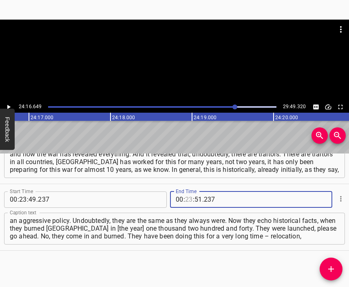
click at [185, 200] on input "number" at bounding box center [189, 199] width 8 height 16
type input "24"
type input "16"
type input "649"
click at [335, 268] on icon "Add Cue" at bounding box center [331, 269] width 10 height 10
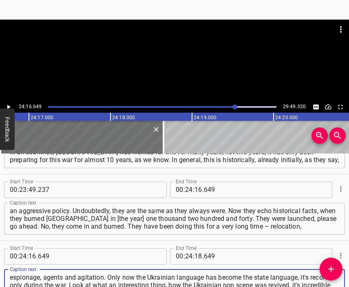
type textarea "espionage, agents and agitation. Only now the Ukrainian language has become the…"
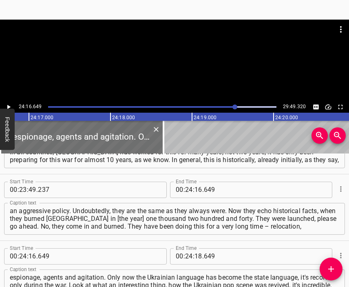
click at [177, 58] on div at bounding box center [174, 40] width 349 height 41
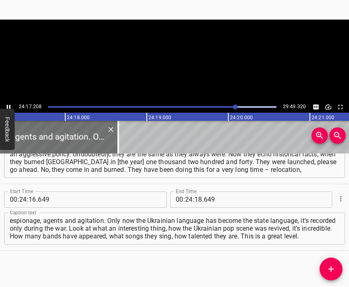
scroll to position [0, 118878]
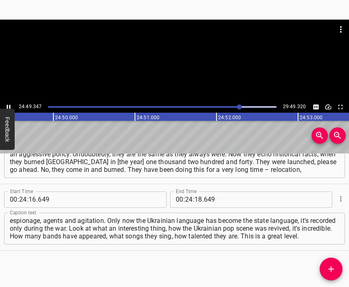
click at [174, 72] on div at bounding box center [174, 61] width 349 height 82
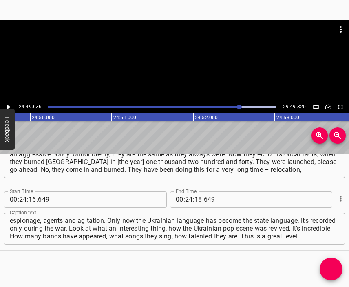
scroll to position [0, 121524]
click at [196, 200] on input "number" at bounding box center [199, 199] width 8 height 16
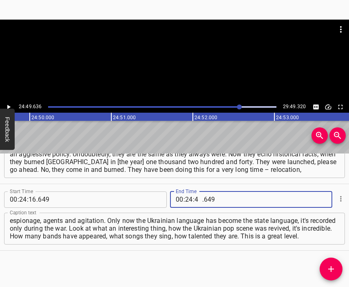
type input "49"
type input "636"
click at [326, 267] on span "Add Cue" at bounding box center [331, 269] width 23 height 10
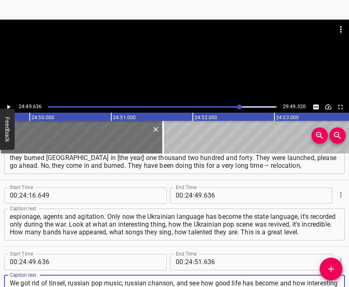
scroll to position [2849, 0]
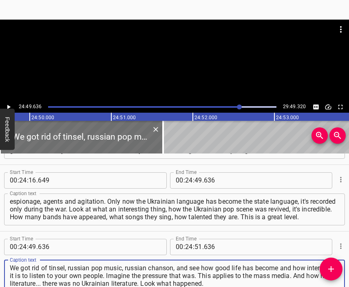
type textarea "We got rid of tinsel, russian pop music, russian chanson, and see how good life…"
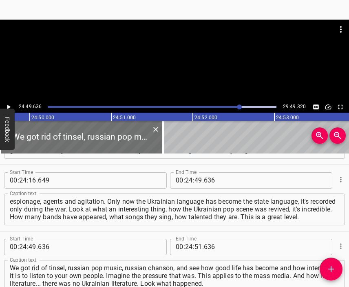
click at [158, 55] on div at bounding box center [174, 40] width 349 height 41
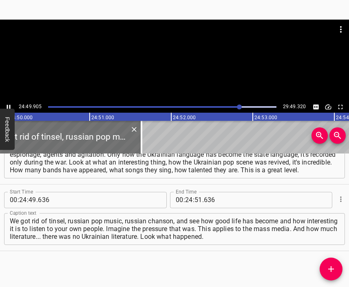
scroll to position [0, 121567]
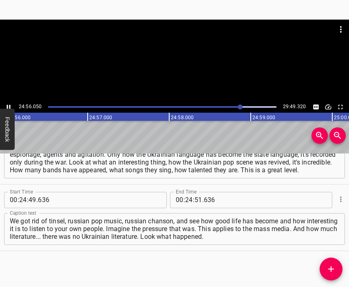
click at [194, 57] on div at bounding box center [174, 40] width 349 height 41
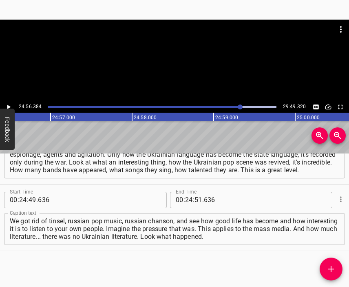
click at [190, 63] on div at bounding box center [174, 61] width 349 height 82
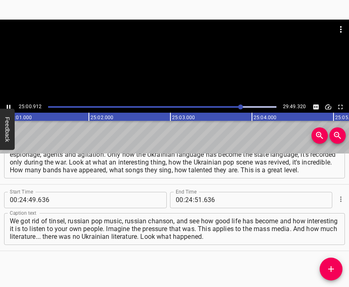
scroll to position [0, 122465]
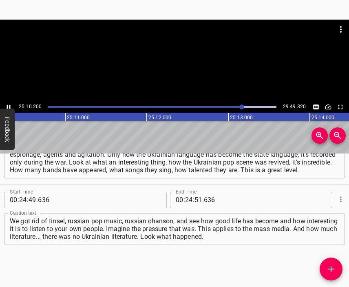
click at [179, 68] on div at bounding box center [174, 61] width 349 height 82
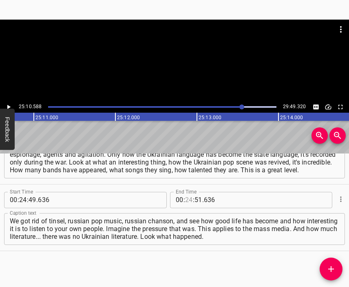
click at [186, 200] on input "number" at bounding box center [189, 200] width 8 height 16
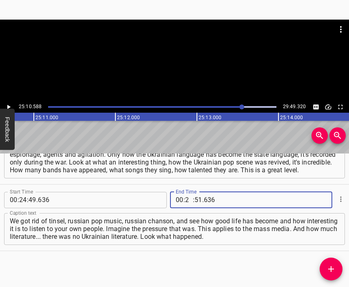
type input "25"
type input "10"
type input "588"
click at [330, 267] on icon "Add Cue" at bounding box center [331, 269] width 10 height 10
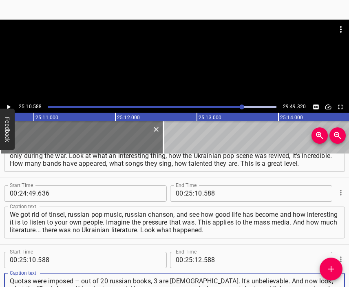
type textarea "Quotas were imposed – out of 20 russian books, 3 are [DEMOGRAPHIC_DATA]. It's u…"
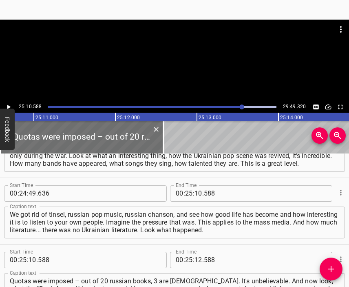
click at [163, 51] on div at bounding box center [174, 40] width 349 height 41
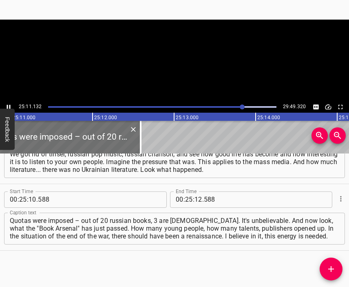
scroll to position [0, 123277]
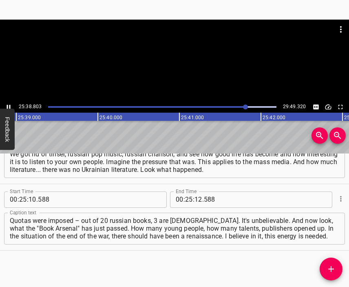
click at [183, 73] on div at bounding box center [174, 61] width 349 height 82
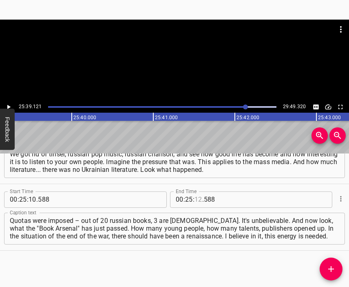
click at [195, 198] on input "number" at bounding box center [199, 199] width 8 height 16
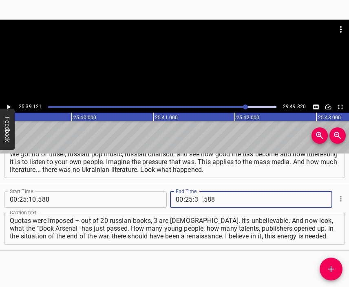
type input "39"
type input "121"
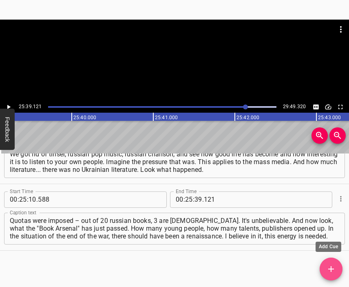
click at [334, 271] on icon "Add Cue" at bounding box center [331, 269] width 10 height 10
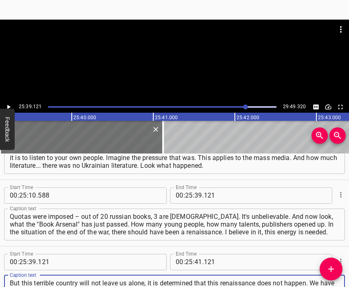
type textarea "But this terrible country will not leave us alone, it is determined that this r…"
click at [157, 54] on div at bounding box center [174, 40] width 349 height 41
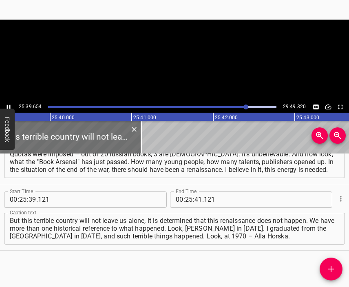
scroll to position [0, 125603]
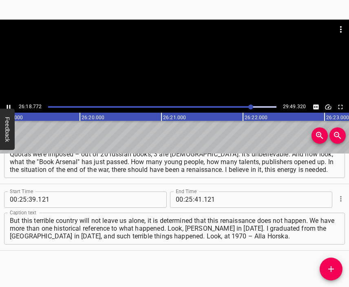
click at [184, 56] on div at bounding box center [174, 40] width 349 height 41
click at [185, 201] on input "number" at bounding box center [189, 199] width 8 height 16
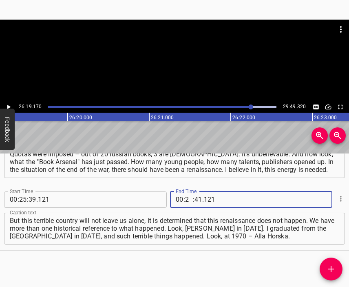
type input "26"
type input "19"
type input "170"
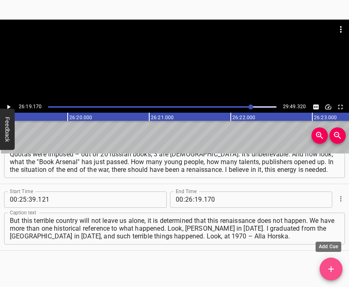
click at [330, 269] on icon "Add Cue" at bounding box center [331, 269] width 6 height 6
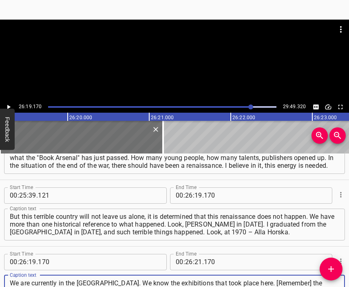
type textarea "We are currently in the [GEOGRAPHIC_DATA]. We know the exhibitions that took pl…"
click at [179, 66] on div at bounding box center [174, 61] width 349 height 82
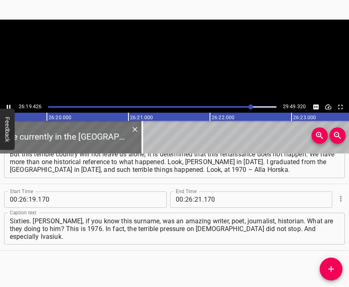
scroll to position [0, 128870]
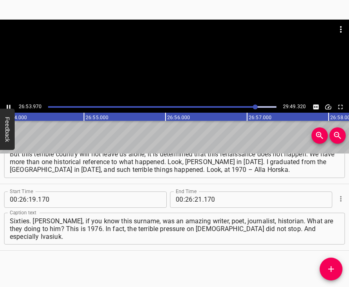
click at [178, 57] on div at bounding box center [174, 40] width 349 height 41
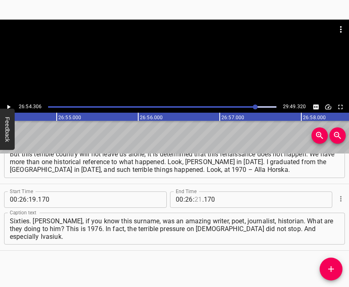
click at [195, 202] on input "number" at bounding box center [199, 199] width 8 height 16
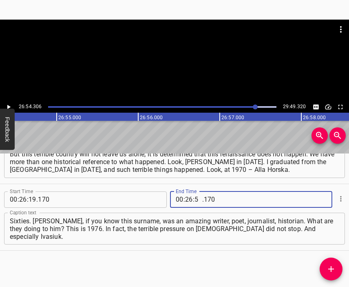
type input "54"
type input "306"
click at [333, 265] on icon "Add Cue" at bounding box center [331, 269] width 10 height 10
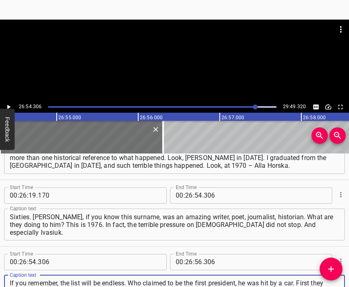
scroll to position [8, 0]
type textarea "If you remember, the list will be endless. Who claimed to be the first presiden…"
click at [167, 63] on div at bounding box center [174, 61] width 349 height 82
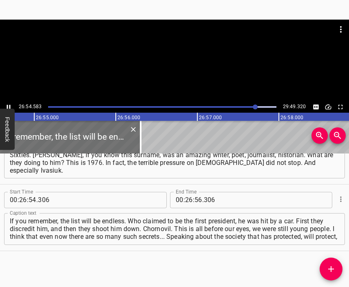
scroll to position [0, 131738]
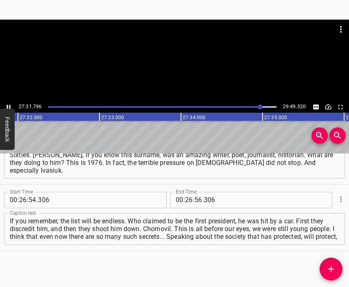
click at [185, 72] on div at bounding box center [174, 61] width 349 height 82
click at [185, 196] on input "number" at bounding box center [189, 200] width 8 height 16
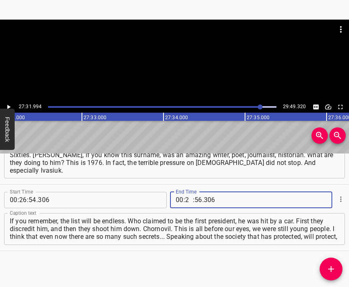
type input "27"
type input "31"
type input "8"
type input "306"
type input "31"
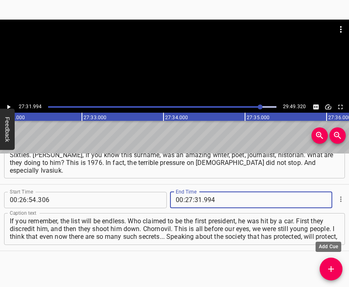
type input "994"
click at [334, 264] on icon "Add Cue" at bounding box center [331, 269] width 10 height 10
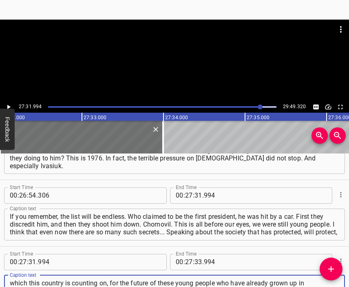
scroll to position [8, 0]
type textarea "which this country is counting on, for the future of these young people who hav…"
click at [168, 50] on div at bounding box center [174, 40] width 349 height 41
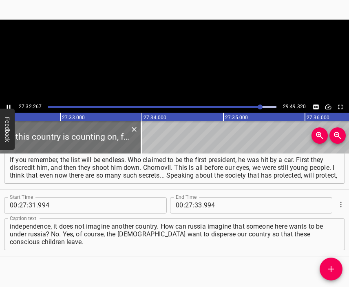
scroll to position [0, 134812]
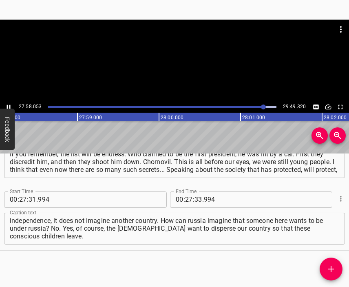
click at [176, 67] on div at bounding box center [174, 61] width 349 height 82
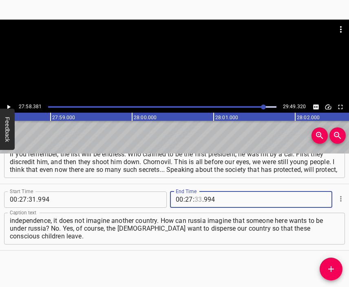
click at [196, 199] on input "number" at bounding box center [199, 199] width 8 height 16
type input "58"
type input "381"
click at [331, 267] on icon "Add Cue" at bounding box center [331, 269] width 6 height 6
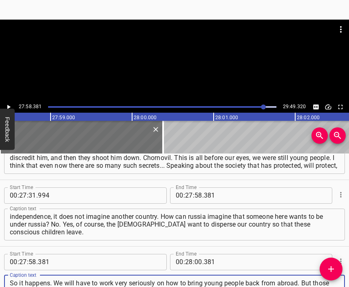
type textarea "So it happens. We will have to work very seriously on how to bring young people…"
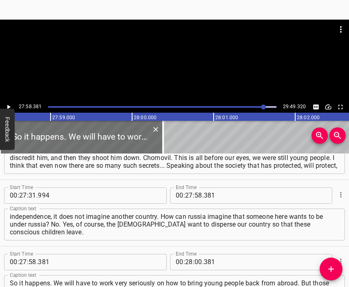
click at [152, 49] on div at bounding box center [174, 40] width 349 height 41
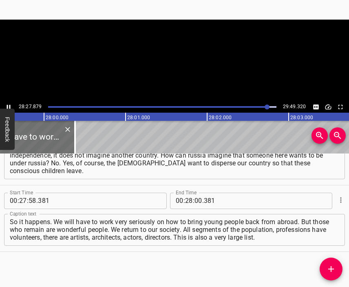
scroll to position [3295, 0]
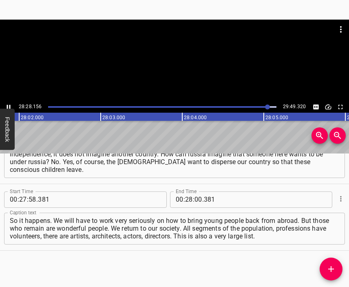
click at [199, 75] on div at bounding box center [174, 61] width 349 height 82
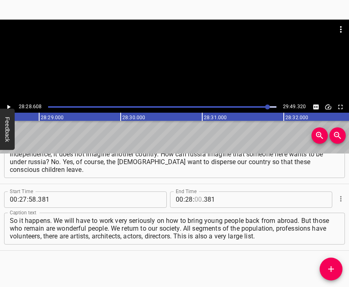
click at [195, 200] on input "number" at bounding box center [199, 199] width 8 height 16
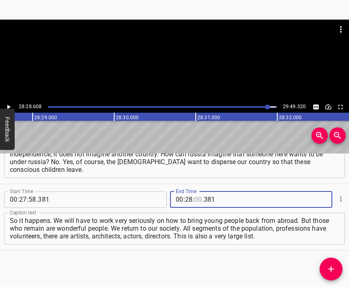
scroll to position [0, 139387]
type input "28"
type input "608"
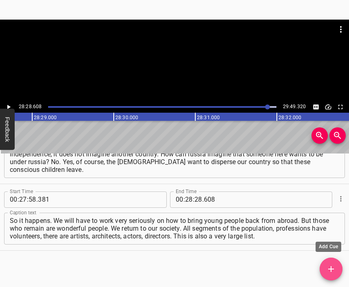
click at [331, 260] on button "Add Cue" at bounding box center [331, 268] width 23 height 23
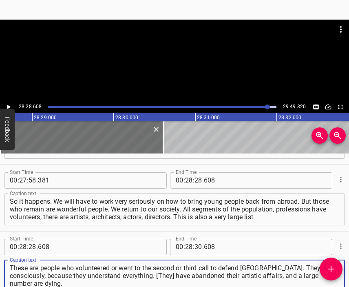
type textarea "These are people who volunteered or went to the second or third call to defend …"
click at [160, 60] on div at bounding box center [174, 40] width 349 height 41
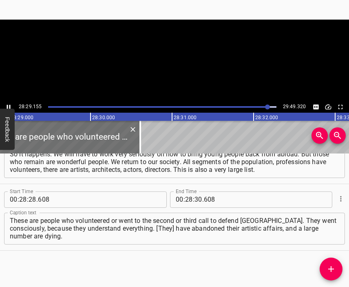
scroll to position [0, 139432]
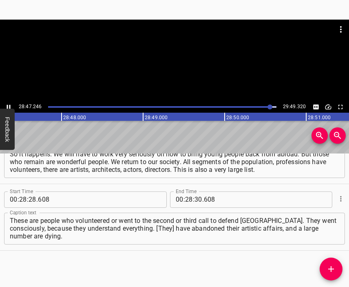
click at [179, 60] on div at bounding box center [174, 40] width 349 height 41
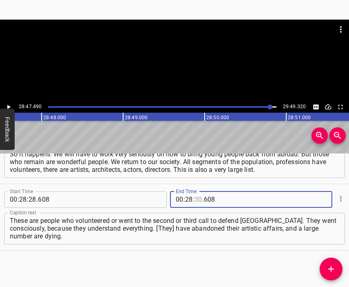
click at [197, 198] on input "number" at bounding box center [199, 199] width 8 height 16
type input "47"
type input "490"
click at [332, 265] on icon "Add Cue" at bounding box center [331, 269] width 10 height 10
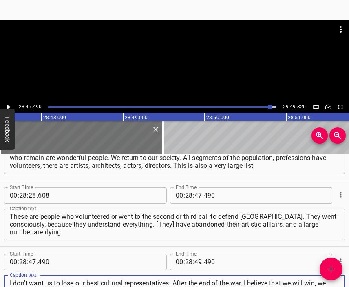
type textarea "I don't want us to lose our best cultural representatives. After the end of the…"
click at [176, 54] on div at bounding box center [174, 40] width 349 height 41
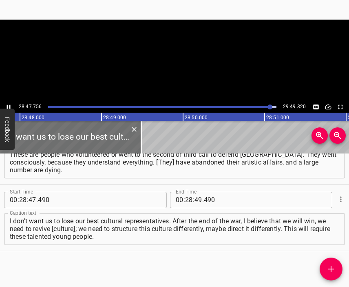
scroll to position [0, 140971]
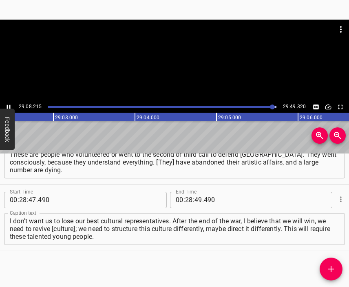
click at [189, 68] on div at bounding box center [174, 61] width 349 height 82
click at [186, 197] on input "number" at bounding box center [189, 200] width 8 height 16
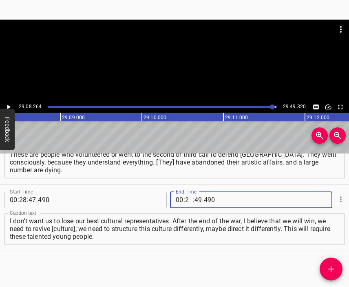
type input "29"
type input "08"
type input "264"
click at [333, 267] on icon "Add Cue" at bounding box center [331, 269] width 10 height 10
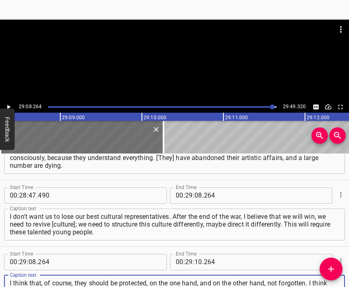
type textarea "I think that, of course, they should be protected, on the one hand, and on the …"
click at [185, 53] on div at bounding box center [174, 40] width 349 height 41
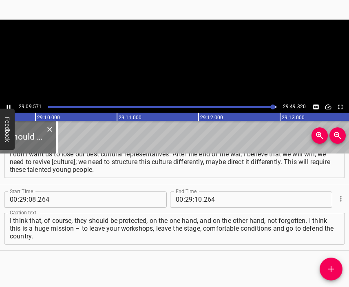
scroll to position [0, 142729]
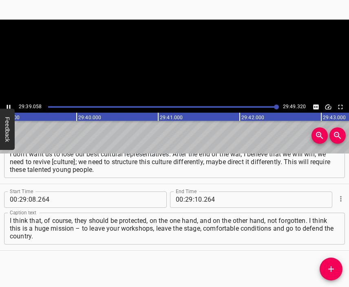
click at [186, 69] on video at bounding box center [174, 61] width 349 height 82
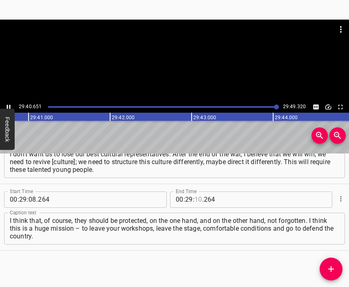
click at [196, 199] on input "number" at bounding box center [199, 199] width 8 height 16
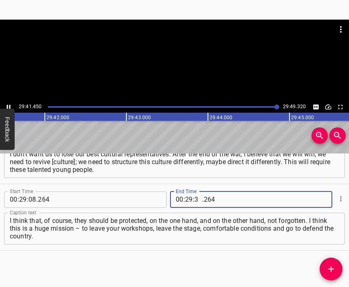
type input "39"
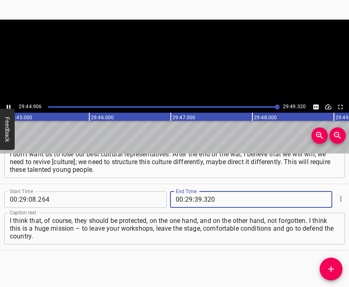
type input "320"
click at [243, 237] on textarea "I think that, of course, they should be protected, on the one hand, and on the …" at bounding box center [175, 228] width 330 height 23
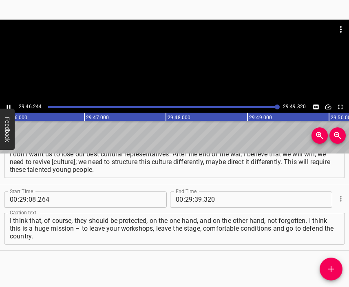
click at [201, 60] on div at bounding box center [174, 40] width 349 height 41
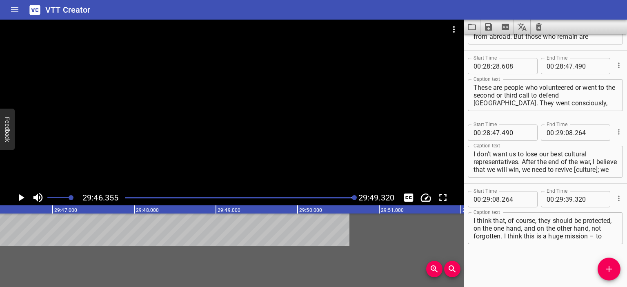
scroll to position [3376, 0]
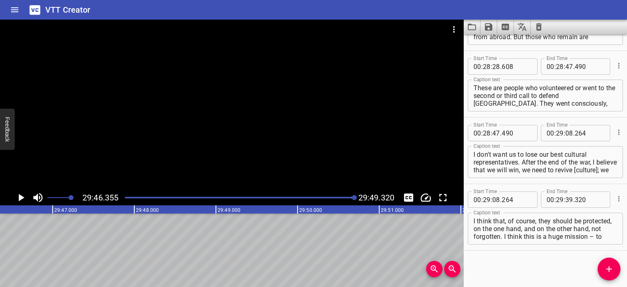
click at [349, 27] on icon "Save captions to file" at bounding box center [488, 26] width 7 height 7
click at [349, 42] on li "Save to VTT file" at bounding box center [510, 45] width 60 height 15
click at [349, 29] on icon "Video Options" at bounding box center [454, 29] width 10 height 10
click at [349, 29] on li "Select New Video File..." at bounding box center [484, 30] width 81 height 15
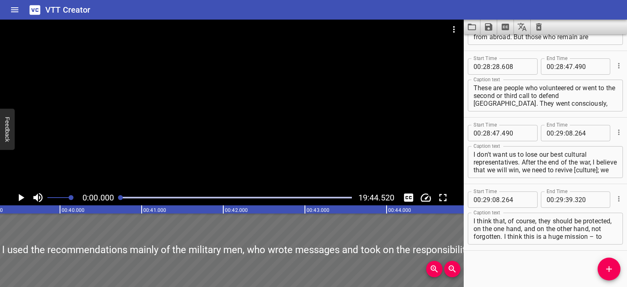
scroll to position [0, 0]
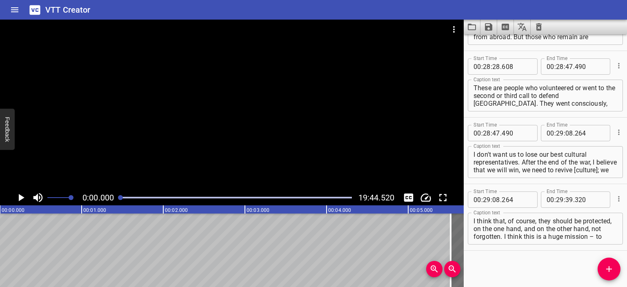
click at [226, 106] on div at bounding box center [231, 105] width 463 height 170
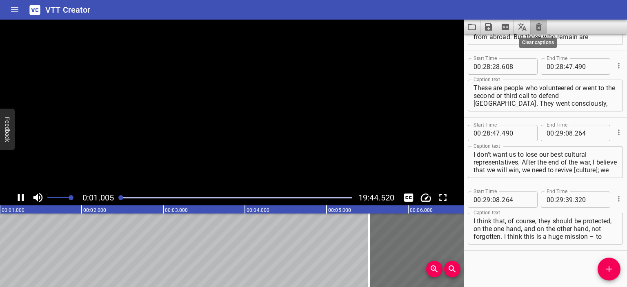
click at [349, 27] on icon "Clear captions" at bounding box center [539, 27] width 10 height 10
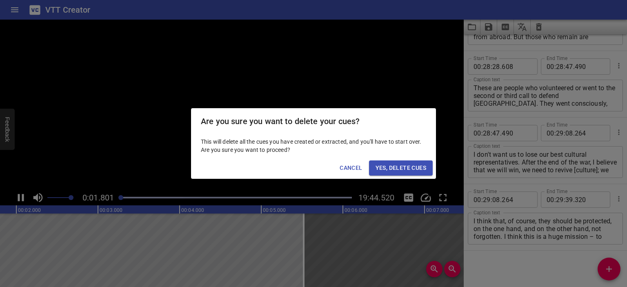
click at [349, 169] on span "Yes, Delete Cues" at bounding box center [400, 168] width 51 height 10
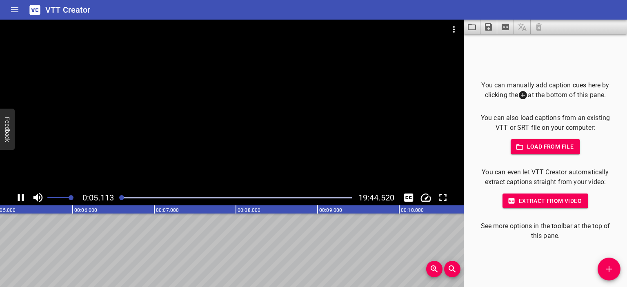
click at [231, 104] on div at bounding box center [231, 105] width 463 height 170
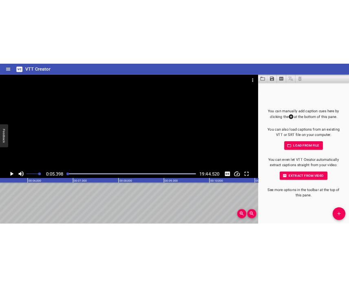
scroll to position [0, 441]
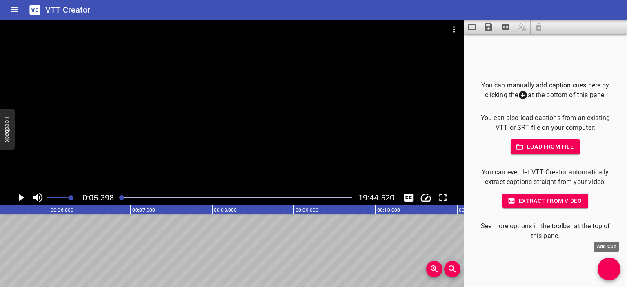
click at [349, 267] on span "Add Cue" at bounding box center [608, 269] width 23 height 10
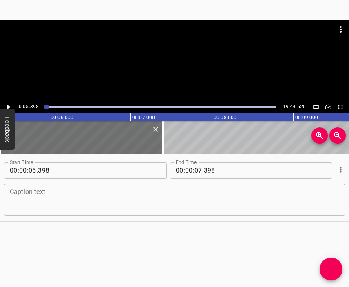
click at [135, 207] on textarea at bounding box center [175, 199] width 330 height 23
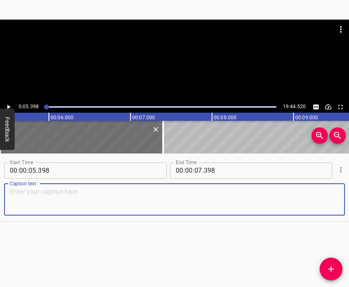
paste textarea "My name is [PERSON_NAME] Mykhailivna Maksymenko-[PERSON_NAME]. Currently, I am …"
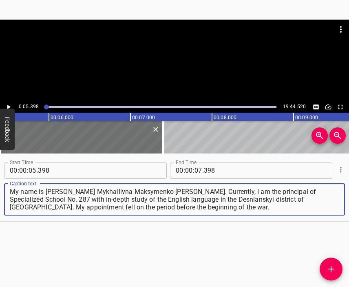
type textarea "My name is [PERSON_NAME] Mykhailivna Maksymenko-[PERSON_NAME]. Currently, I am …"
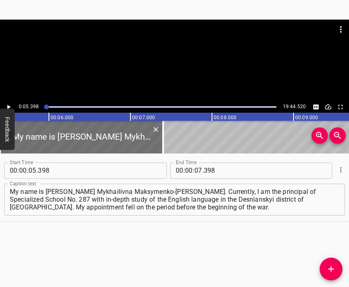
click at [191, 60] on div at bounding box center [174, 40] width 349 height 41
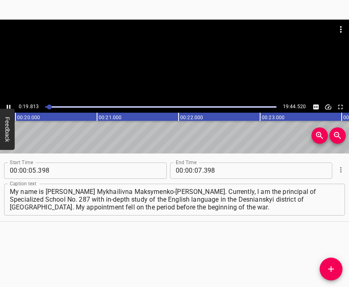
click at [179, 65] on div at bounding box center [174, 61] width 349 height 82
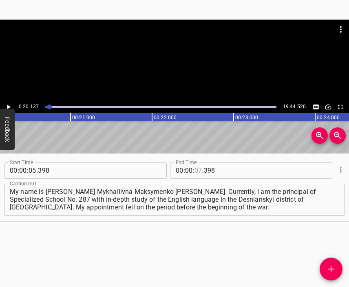
click at [195, 169] on input "number" at bounding box center [199, 170] width 8 height 16
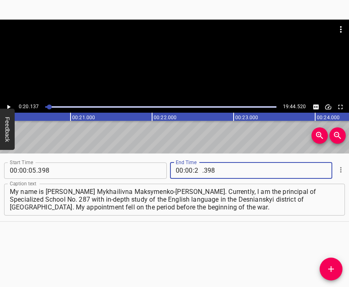
type input "20"
type input "137"
click at [328, 269] on icon "Add Cue" at bounding box center [331, 269] width 6 height 6
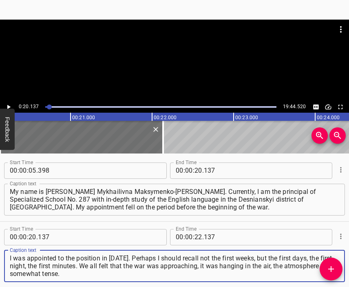
type textarea "I was appointed to the position in [DATE]. Perhaps I should recall not the firs…"
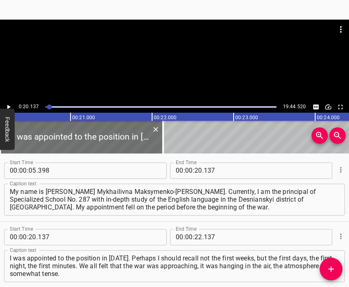
click at [164, 57] on div at bounding box center [174, 40] width 349 height 41
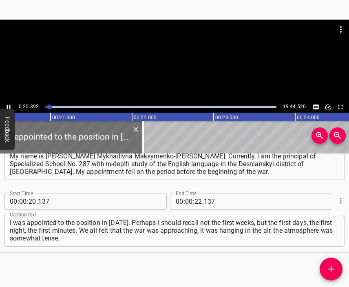
scroll to position [0, 1663]
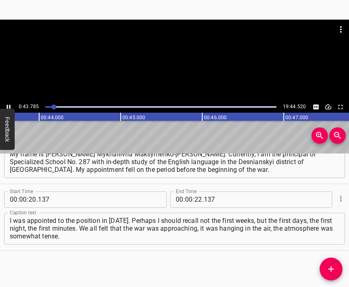
click at [168, 63] on div at bounding box center [174, 61] width 349 height 82
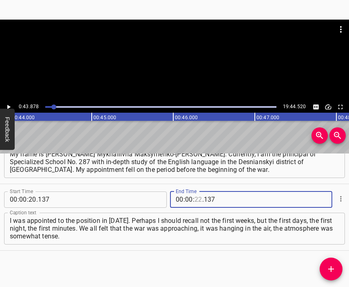
click at [195, 195] on input "number" at bounding box center [199, 199] width 8 height 16
type input "43"
type input "878"
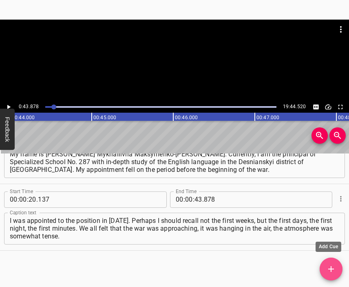
click at [332, 266] on icon "Add Cue" at bounding box center [331, 269] width 10 height 10
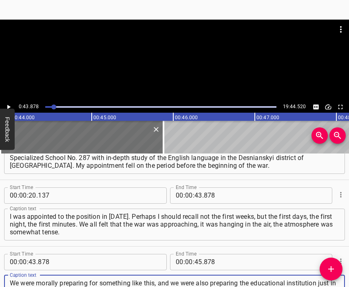
click at [173, 71] on div at bounding box center [174, 61] width 349 height 82
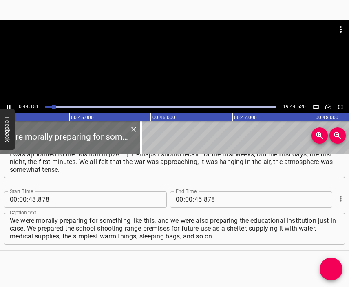
scroll to position [0, 3623]
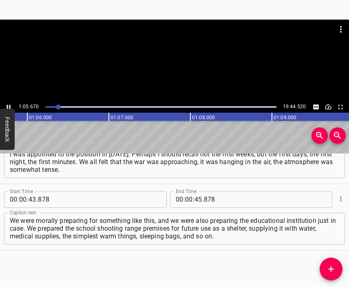
click at [162, 48] on div at bounding box center [174, 40] width 349 height 41
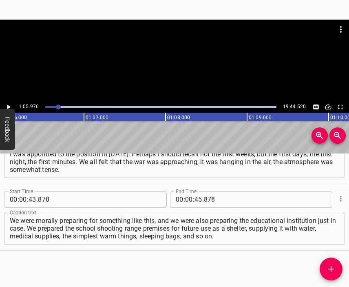
scroll to position [0, 5382]
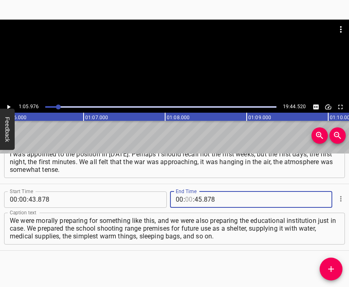
click at [185, 199] on input "number" at bounding box center [189, 199] width 8 height 16
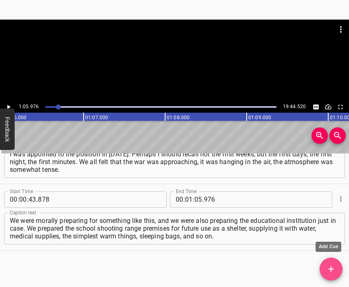
click at [330, 262] on button "Add Cue" at bounding box center [331, 268] width 23 height 23
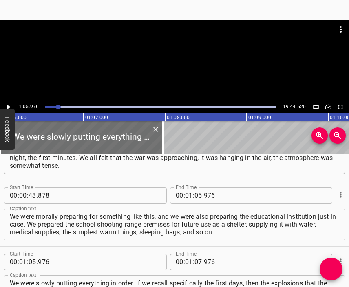
click at [189, 62] on div at bounding box center [174, 61] width 349 height 82
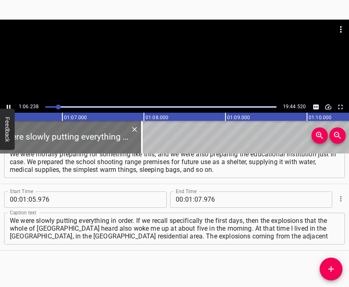
scroll to position [0, 5425]
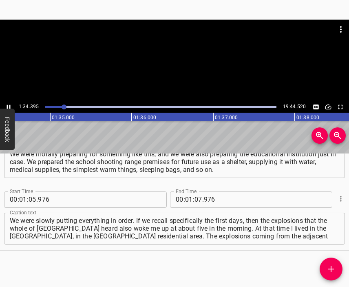
click at [169, 70] on div at bounding box center [174, 61] width 349 height 82
click at [195, 199] on input "number" at bounding box center [199, 199] width 8 height 16
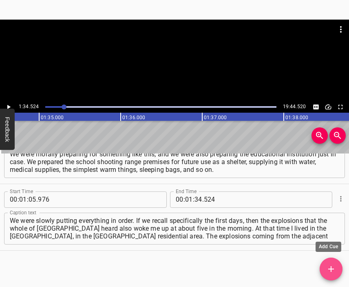
click at [331, 265] on icon "Add Cue" at bounding box center [331, 269] width 10 height 10
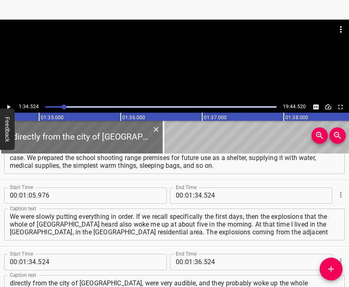
click at [148, 67] on div at bounding box center [174, 61] width 349 height 82
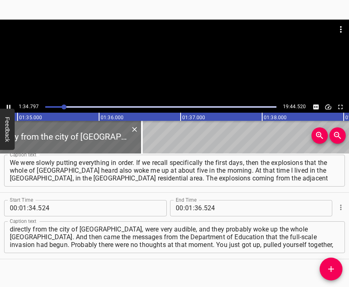
scroll to position [0, 7733]
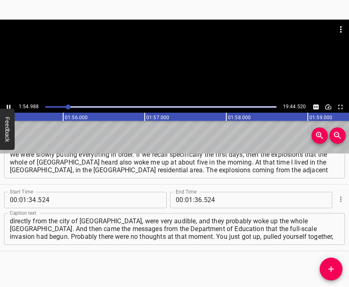
click at [164, 65] on div at bounding box center [174, 61] width 349 height 82
click at [195, 197] on input "number" at bounding box center [199, 200] width 8 height 16
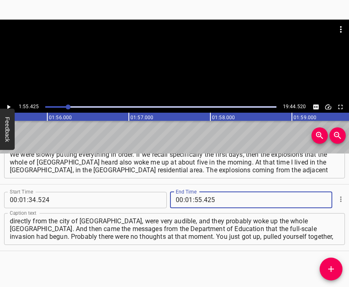
click at [332, 268] on icon "Add Cue" at bounding box center [331, 269] width 10 height 10
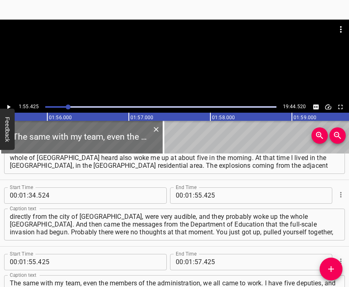
click at [178, 58] on div at bounding box center [174, 40] width 349 height 41
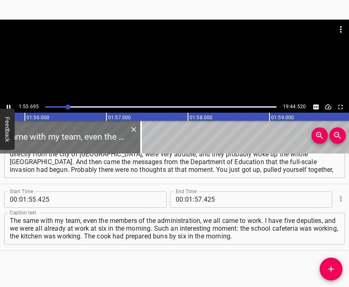
scroll to position [0, 9460]
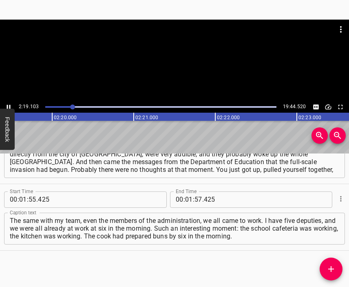
click at [175, 57] on div at bounding box center [174, 40] width 349 height 41
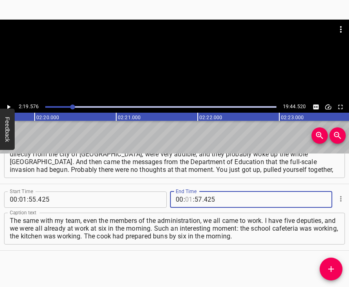
click at [187, 197] on input "number" at bounding box center [189, 199] width 8 height 16
click at [325, 264] on span "Add Cue" at bounding box center [331, 269] width 23 height 10
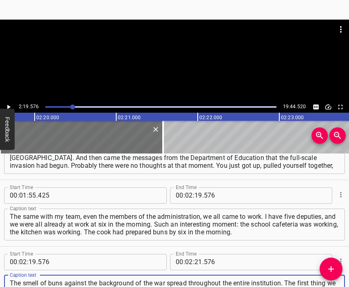
scroll to position [8, 0]
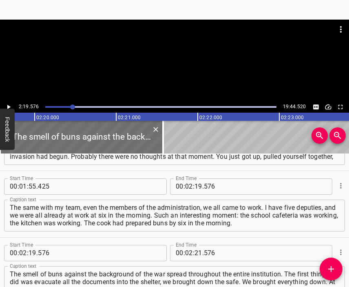
click at [150, 56] on div at bounding box center [174, 40] width 349 height 41
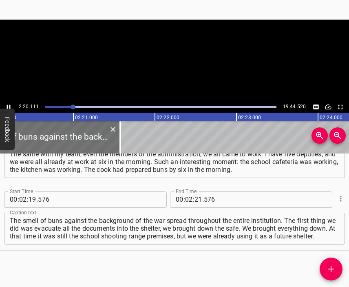
scroll to position [0, 11430]
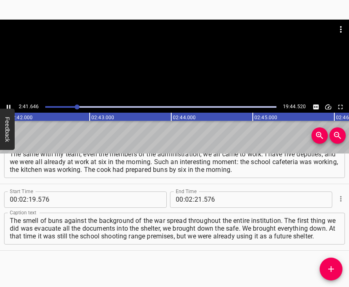
click at [166, 44] on div at bounding box center [174, 40] width 349 height 41
click at [195, 199] on input "number" at bounding box center [199, 199] width 8 height 16
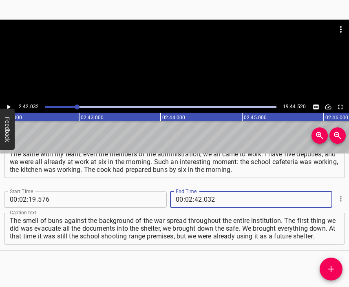
click at [330, 269] on icon "Add Cue" at bounding box center [331, 269] width 10 height 10
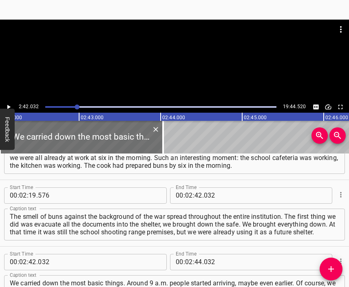
click at [158, 70] on div at bounding box center [174, 61] width 349 height 82
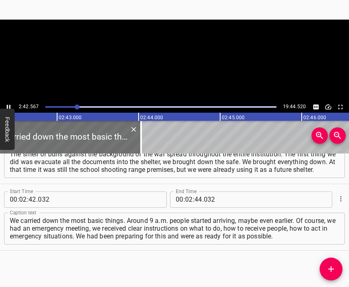
scroll to position [0, 13262]
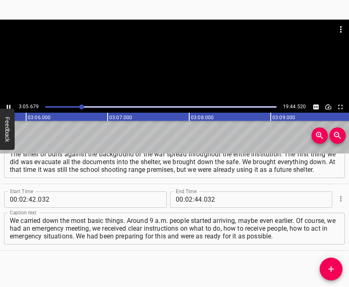
click at [166, 51] on div at bounding box center [174, 40] width 349 height 41
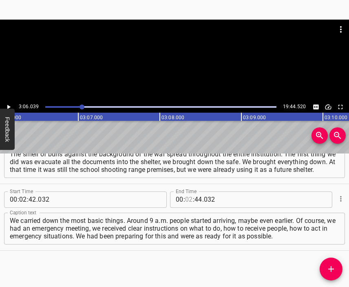
click at [186, 200] on input "number" at bounding box center [189, 199] width 8 height 16
click at [328, 268] on icon "Add Cue" at bounding box center [331, 269] width 10 height 10
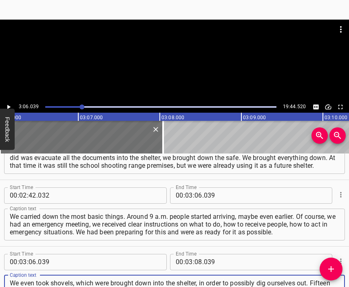
click at [155, 43] on div at bounding box center [174, 40] width 349 height 41
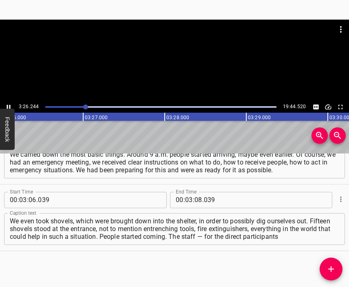
scroll to position [0, 16833]
click at [178, 63] on div at bounding box center [174, 61] width 349 height 82
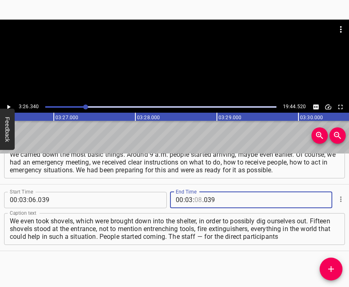
click at [195, 196] on input "number" at bounding box center [199, 200] width 8 height 16
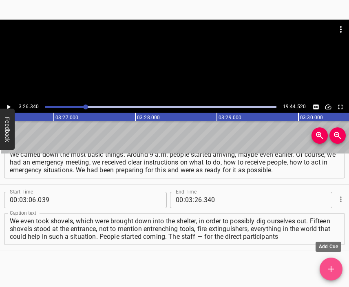
click at [326, 268] on span "Add Cue" at bounding box center [331, 269] width 23 height 10
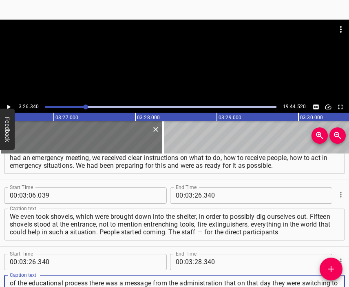
scroll to position [8, 0]
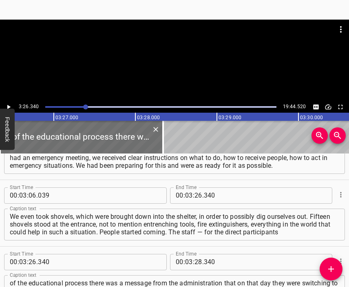
click at [150, 55] on div at bounding box center [174, 40] width 349 height 41
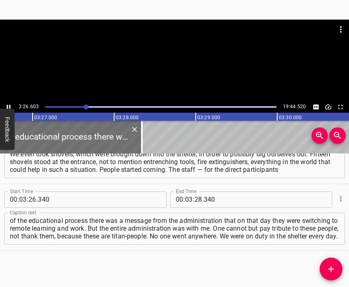
scroll to position [0, 16876]
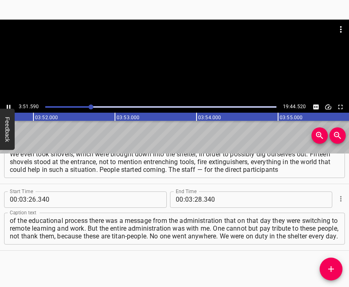
click at [157, 57] on div at bounding box center [174, 40] width 349 height 41
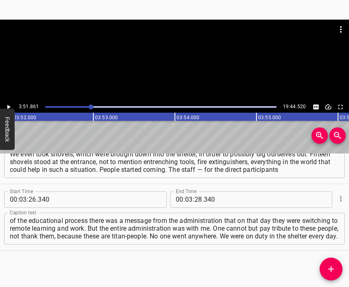
scroll to position [0, 18915]
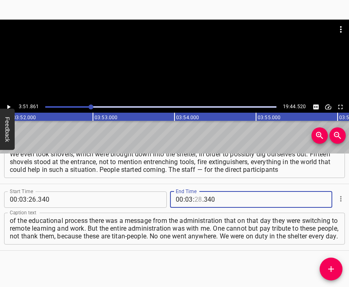
click at [195, 200] on input "number" at bounding box center [199, 199] width 8 height 16
click at [336, 264] on icon "Add Cue" at bounding box center [331, 269] width 10 height 10
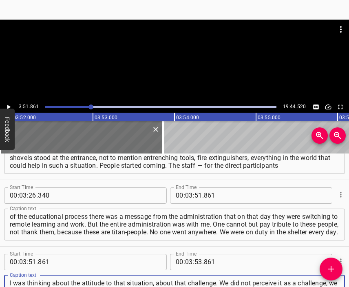
scroll to position [7, 0]
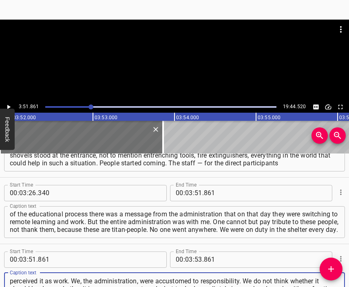
click at [184, 60] on div at bounding box center [174, 40] width 349 height 41
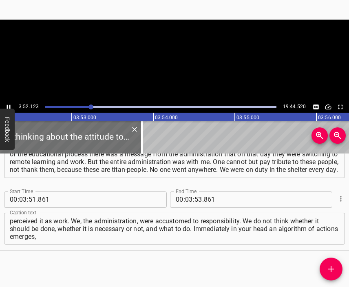
scroll to position [0, 18957]
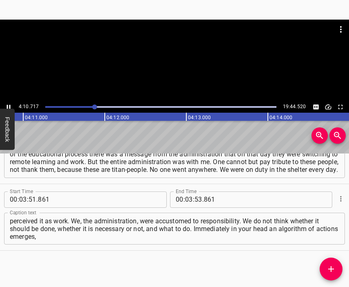
click at [183, 50] on div at bounding box center [174, 40] width 349 height 41
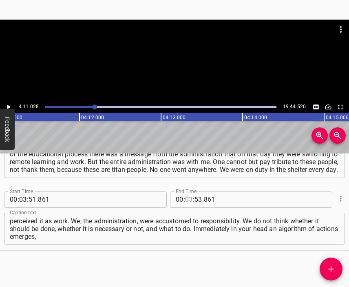
click at [185, 199] on input "number" at bounding box center [189, 199] width 8 height 16
click at [331, 266] on icon "Add Cue" at bounding box center [331, 269] width 6 height 6
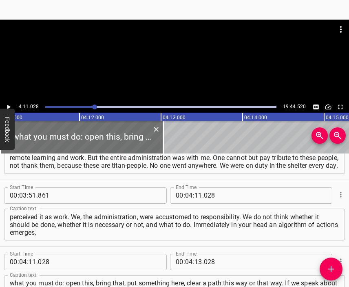
click at [178, 63] on div at bounding box center [174, 61] width 349 height 82
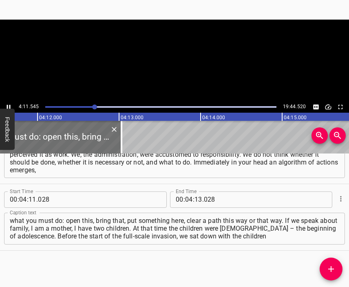
scroll to position [0, 20521]
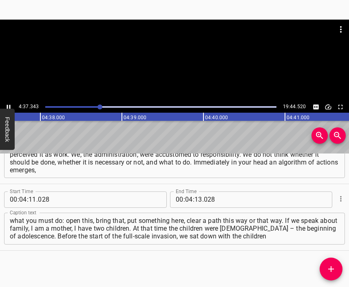
click at [175, 58] on div at bounding box center [174, 40] width 349 height 41
click at [195, 195] on input "number" at bounding box center [199, 199] width 8 height 16
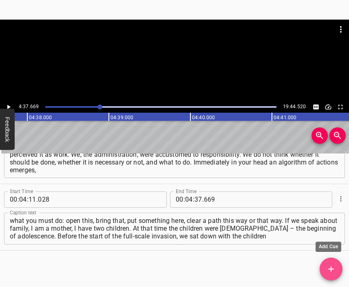
click at [331, 261] on button "Add Cue" at bounding box center [331, 268] width 23 height 23
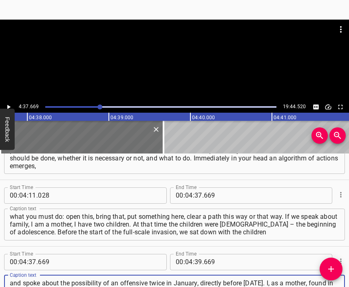
scroll to position [7, 0]
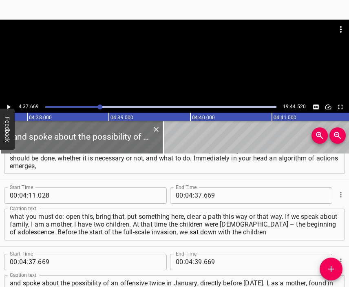
click at [167, 70] on div at bounding box center [174, 61] width 349 height 82
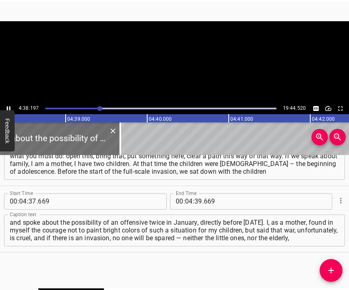
scroll to position [767, 0]
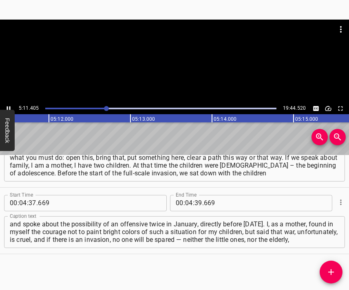
click at [172, 51] on div at bounding box center [174, 40] width 349 height 41
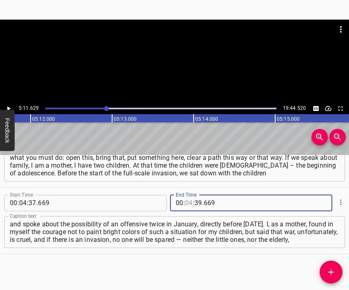
click at [188, 205] on input "number" at bounding box center [189, 203] width 8 height 16
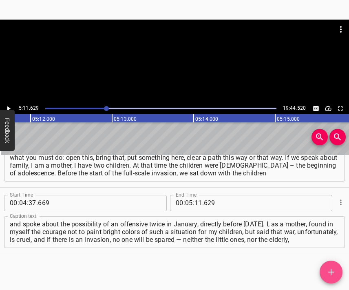
click at [332, 265] on button "Add Cue" at bounding box center [331, 272] width 23 height 23
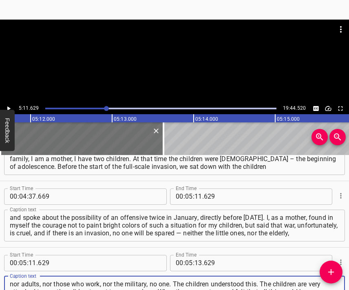
click at [151, 77] on div at bounding box center [174, 61] width 349 height 83
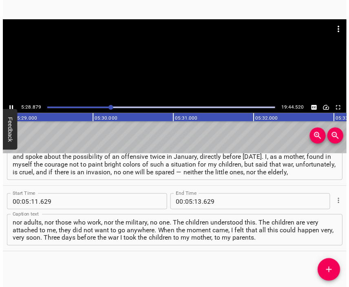
scroll to position [834, 0]
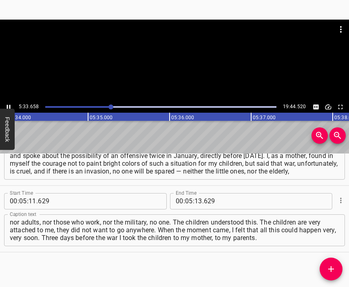
click at [168, 64] on div at bounding box center [174, 61] width 349 height 82
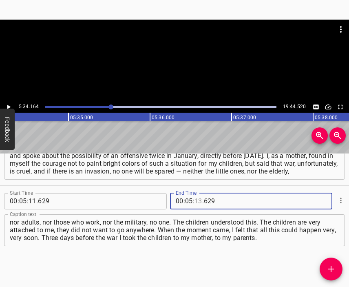
click at [195, 201] on input "number" at bounding box center [199, 201] width 8 height 16
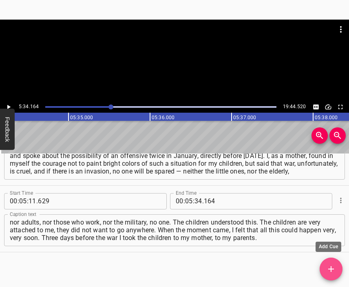
click at [327, 264] on icon "Add Cue" at bounding box center [331, 269] width 10 height 10
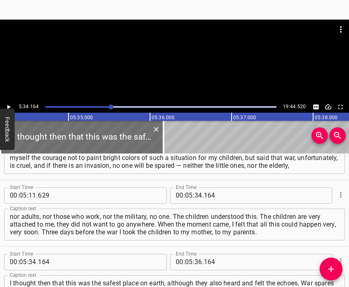
click at [165, 63] on div at bounding box center [174, 61] width 349 height 82
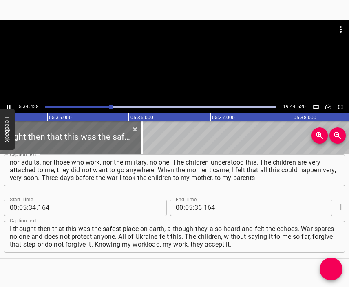
scroll to position [0, 27282]
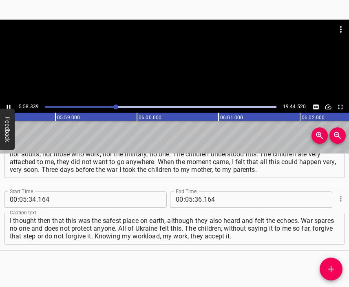
click at [181, 77] on div at bounding box center [174, 61] width 349 height 82
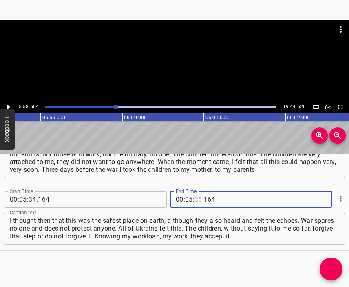
click at [195, 199] on input "number" at bounding box center [199, 199] width 8 height 16
click at [327, 266] on icon "Add Cue" at bounding box center [331, 269] width 10 height 10
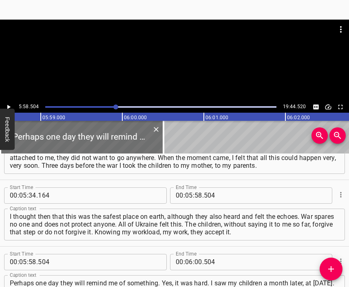
click at [163, 57] on div at bounding box center [174, 40] width 349 height 41
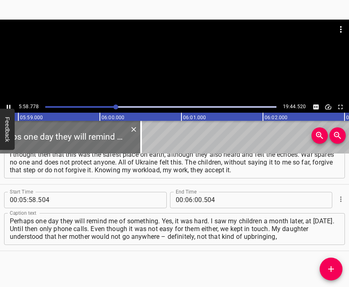
scroll to position [968, 0]
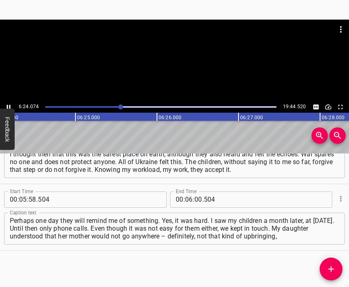
click at [171, 72] on div at bounding box center [174, 61] width 349 height 82
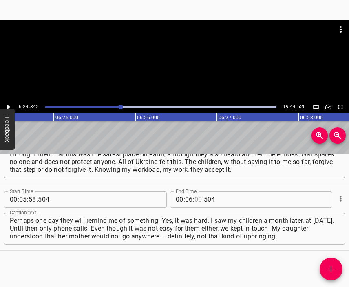
click at [195, 197] on input "number" at bounding box center [199, 199] width 8 height 16
click at [328, 264] on icon "Add Cue" at bounding box center [331, 269] width 10 height 10
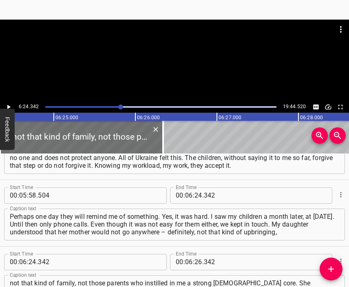
click at [129, 40] on div at bounding box center [174, 40] width 349 height 41
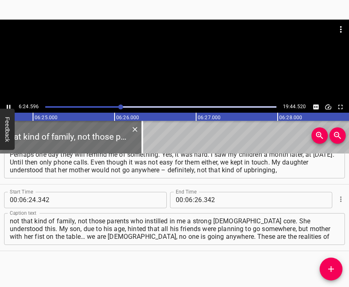
scroll to position [0, 31396]
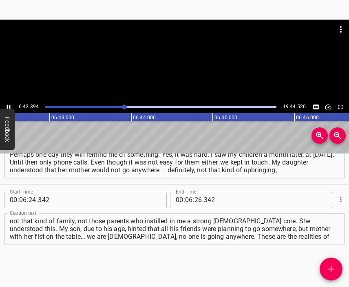
click at [184, 66] on div at bounding box center [174, 61] width 349 height 82
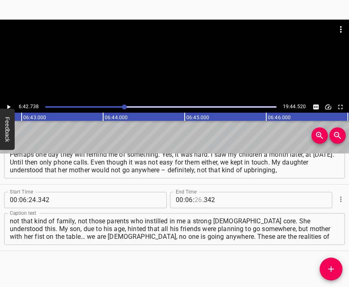
click at [195, 199] on input "number" at bounding box center [199, 200] width 8 height 16
click at [336, 267] on span "Add Cue" at bounding box center [331, 269] width 23 height 10
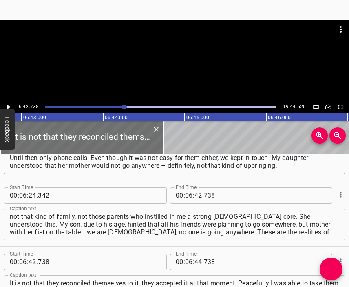
click at [151, 57] on div at bounding box center [174, 40] width 349 height 41
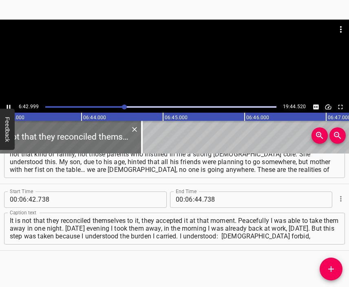
scroll to position [0, 32898]
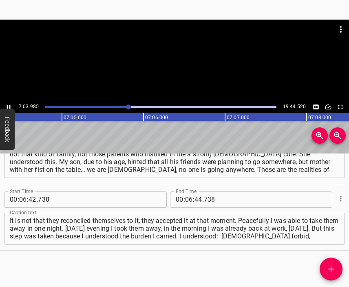
click at [181, 60] on div at bounding box center [174, 61] width 349 height 82
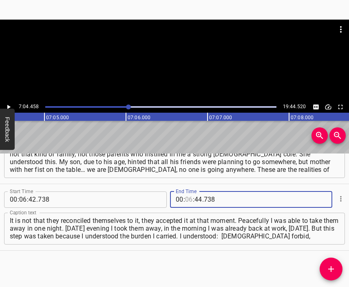
click at [187, 199] on input "number" at bounding box center [189, 199] width 8 height 16
click at [330, 266] on icon "Add Cue" at bounding box center [331, 269] width 10 height 10
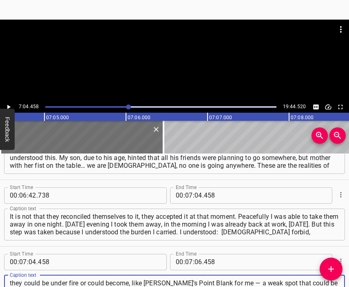
scroll to position [8, 0]
click at [171, 66] on div at bounding box center [174, 61] width 349 height 82
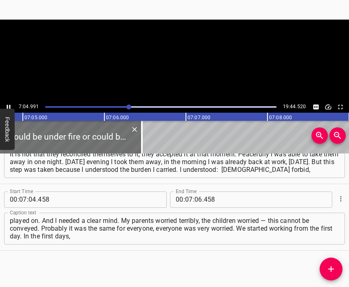
scroll to position [0, 34670]
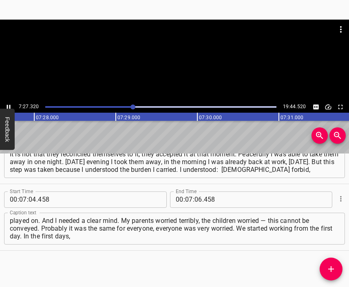
click at [178, 65] on div at bounding box center [174, 61] width 349 height 82
click at [195, 197] on input "number" at bounding box center [199, 199] width 8 height 16
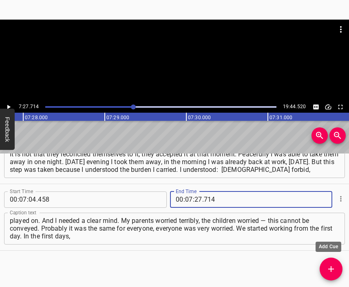
click at [326, 269] on icon "Add Cue" at bounding box center [331, 269] width 10 height 10
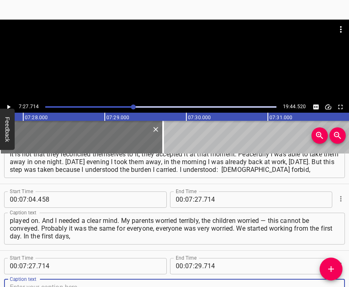
scroll to position [1172, 0]
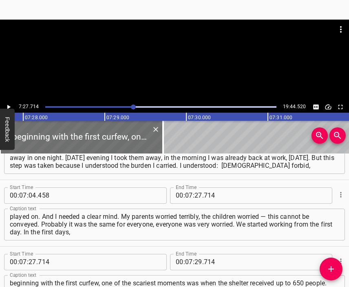
drag, startPoint x: 133, startPoint y: 29, endPoint x: 141, endPoint y: 50, distance: 22.9
click at [133, 31] on div at bounding box center [174, 30] width 349 height 20
click at [196, 64] on div at bounding box center [174, 61] width 349 height 82
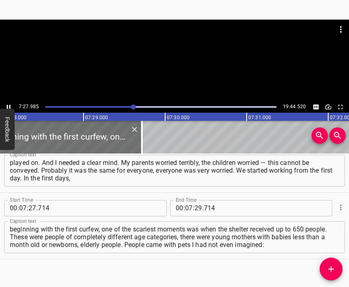
scroll to position [0, 36546]
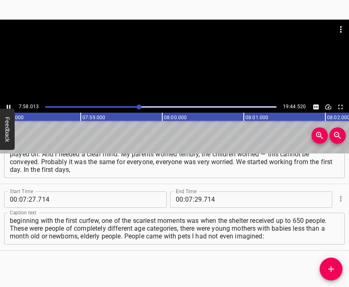
click at [181, 71] on div at bounding box center [174, 61] width 349 height 82
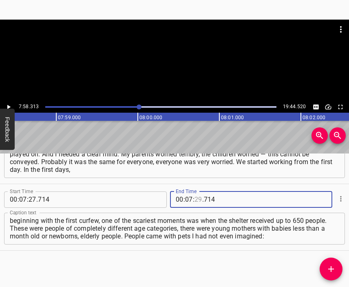
click at [197, 198] on input "number" at bounding box center [199, 199] width 8 height 16
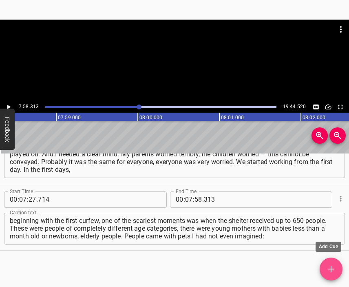
click at [328, 277] on button "Add Cue" at bounding box center [331, 268] width 23 height 23
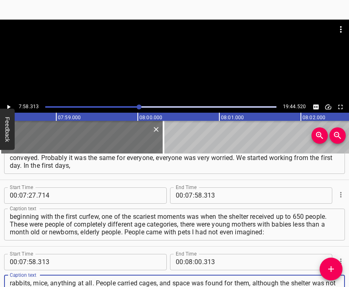
scroll to position [8, 0]
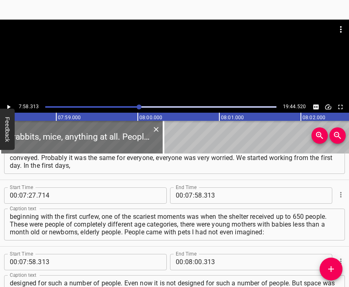
click at [154, 66] on div at bounding box center [174, 61] width 349 height 82
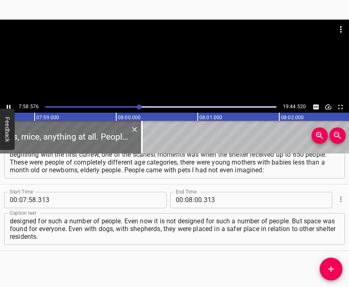
scroll to position [0, 39063]
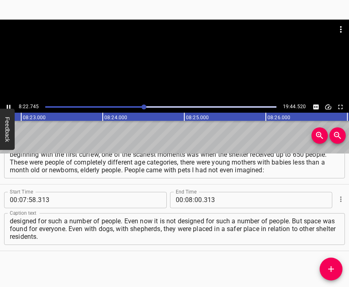
click at [172, 73] on div at bounding box center [174, 61] width 349 height 82
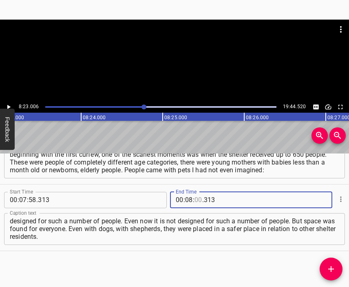
click at [195, 199] on input "number" at bounding box center [199, 200] width 8 height 16
click at [331, 266] on icon "Add Cue" at bounding box center [331, 269] width 10 height 10
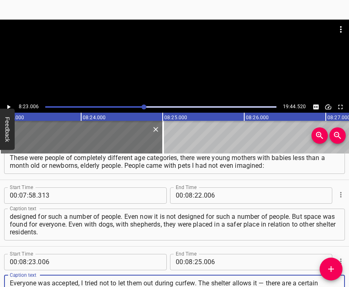
scroll to position [8, 0]
click at [158, 48] on div at bounding box center [174, 40] width 349 height 41
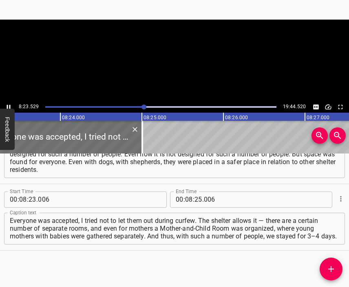
scroll to position [0, 41077]
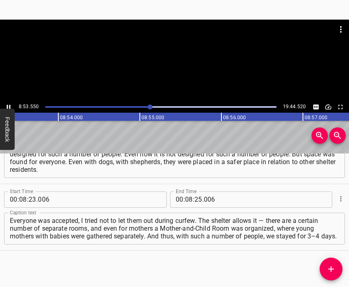
click at [182, 75] on div at bounding box center [174, 61] width 349 height 82
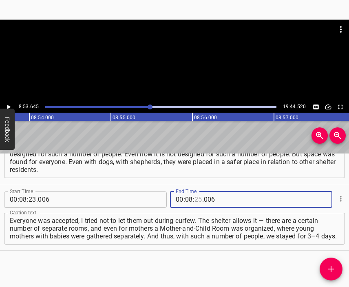
click at [195, 201] on input "number" at bounding box center [199, 199] width 8 height 16
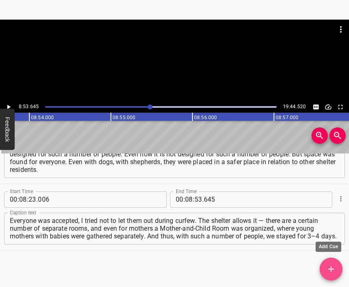
click at [329, 266] on icon "Add Cue" at bounding box center [331, 269] width 10 height 10
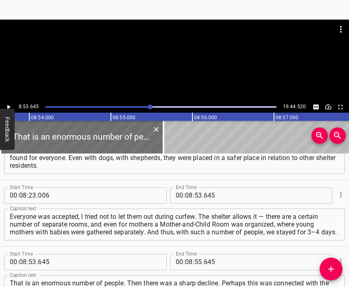
click at [163, 57] on div at bounding box center [174, 40] width 349 height 41
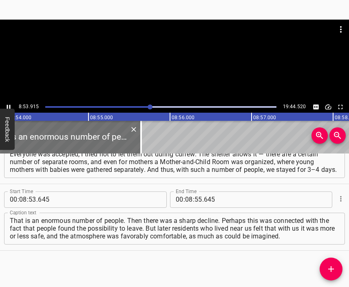
scroll to position [0, 43578]
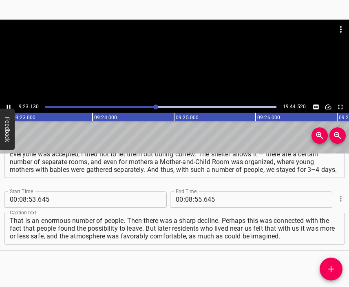
click at [170, 50] on div at bounding box center [174, 40] width 349 height 41
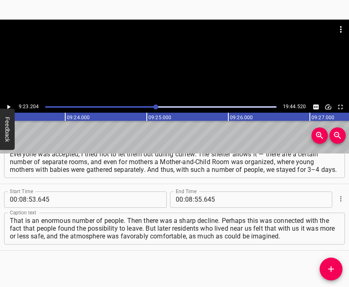
click at [170, 50] on div at bounding box center [174, 40] width 349 height 41
click at [168, 47] on div at bounding box center [174, 40] width 349 height 41
click at [186, 195] on input "number" at bounding box center [189, 199] width 8 height 16
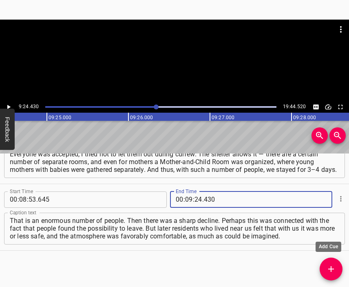
click at [333, 268] on icon "Add Cue" at bounding box center [331, 269] width 10 height 10
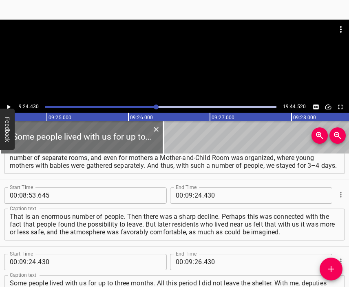
click at [175, 55] on div at bounding box center [174, 40] width 349 height 41
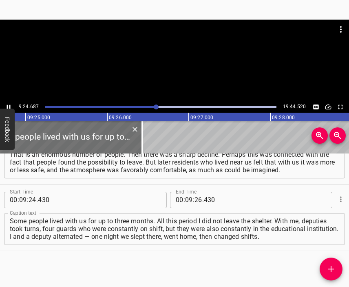
scroll to position [1500, 0]
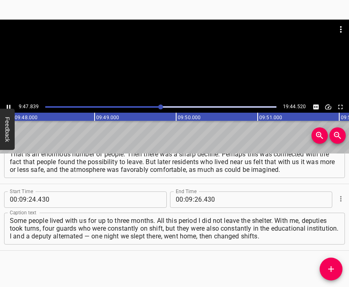
click at [175, 57] on div at bounding box center [174, 40] width 349 height 41
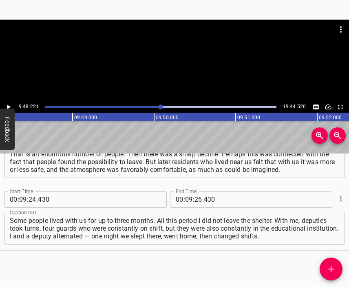
scroll to position [0, 47987]
click at [195, 202] on input "number" at bounding box center [199, 199] width 8 height 16
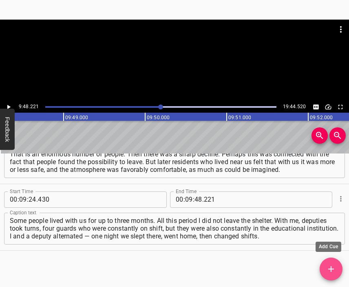
drag, startPoint x: 334, startPoint y: 267, endPoint x: 317, endPoint y: 222, distance: 47.8
click at [334, 267] on icon "Add Cue" at bounding box center [331, 269] width 10 height 10
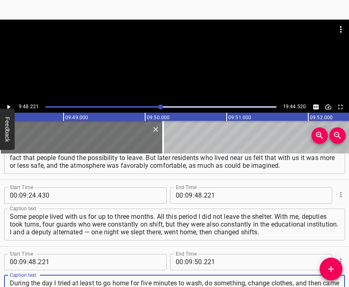
scroll to position [7, 0]
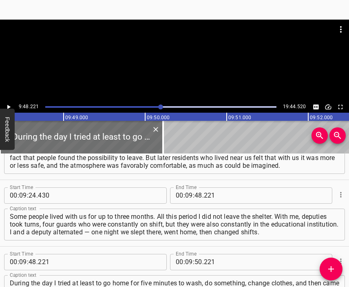
click at [166, 46] on div at bounding box center [174, 40] width 349 height 41
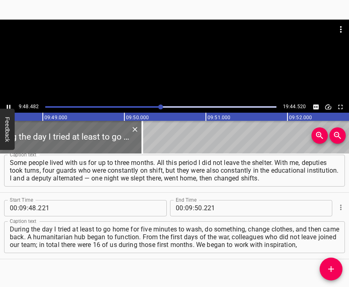
scroll to position [0, 48029]
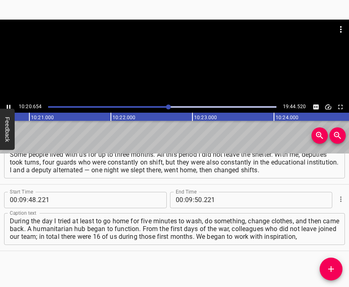
click at [168, 59] on div at bounding box center [174, 40] width 349 height 41
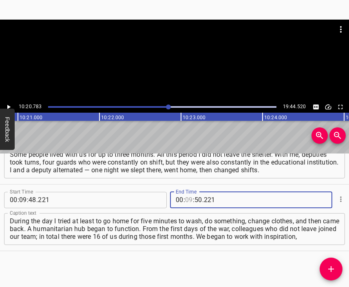
click at [185, 200] on input "number" at bounding box center [189, 200] width 8 height 16
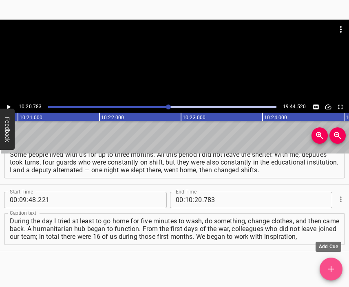
click at [333, 266] on icon "Add Cue" at bounding box center [331, 269] width 10 height 10
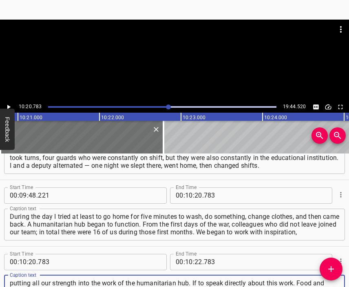
click at [181, 67] on div at bounding box center [174, 61] width 349 height 82
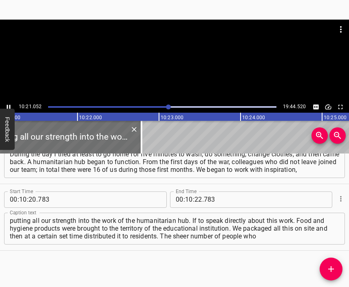
scroll to position [0, 50687]
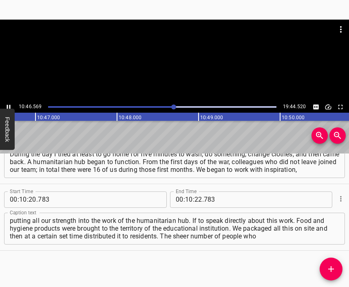
click at [192, 63] on div at bounding box center [174, 61] width 349 height 82
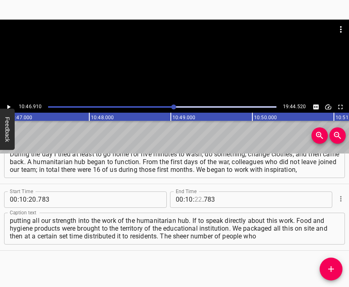
drag, startPoint x: 197, startPoint y: 200, endPoint x: 188, endPoint y: 192, distance: 11.5
click at [196, 200] on input "number" at bounding box center [199, 199] width 8 height 16
click at [332, 270] on icon "Add Cue" at bounding box center [331, 269] width 10 height 10
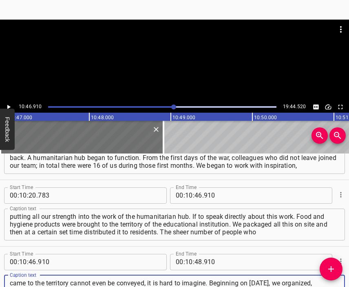
scroll to position [8, 0]
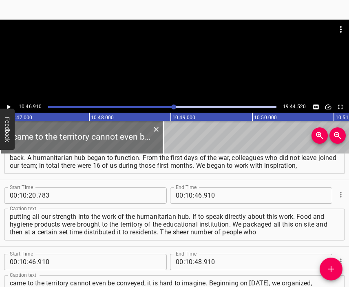
click at [196, 74] on div at bounding box center [174, 61] width 349 height 82
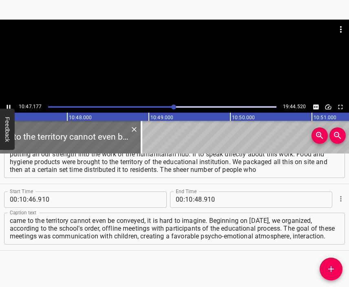
scroll to position [0, 52818]
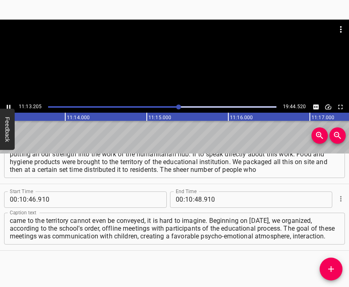
click at [177, 60] on div at bounding box center [174, 40] width 349 height 41
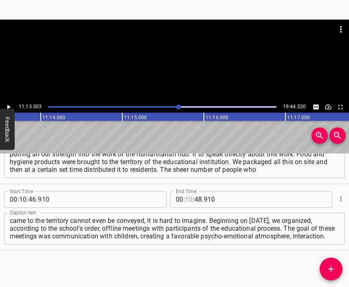
click at [185, 195] on input "number" at bounding box center [189, 199] width 8 height 16
click at [334, 262] on button "Add Cue" at bounding box center [331, 268] width 23 height 23
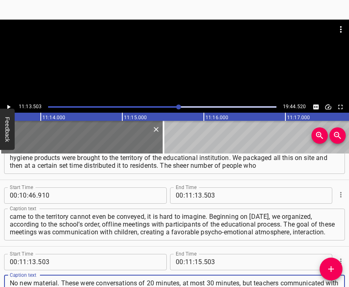
scroll to position [8, 0]
click at [170, 68] on div at bounding box center [174, 61] width 349 height 82
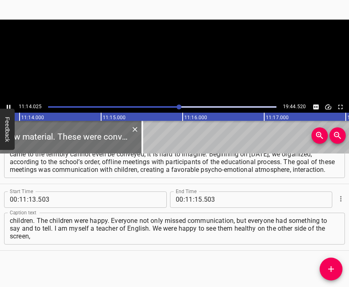
scroll to position [0, 54986]
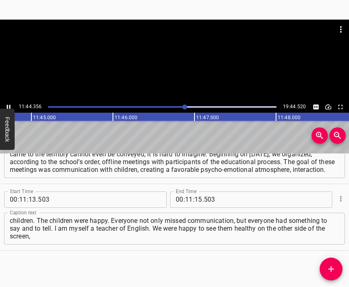
click at [182, 80] on div at bounding box center [174, 61] width 349 height 82
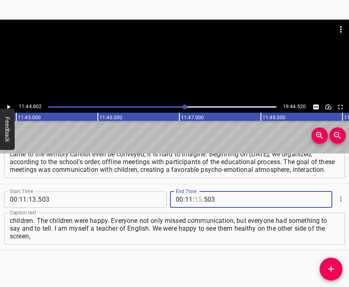
click at [195, 199] on input "number" at bounding box center [199, 199] width 8 height 16
click at [184, 48] on div at bounding box center [174, 40] width 349 height 41
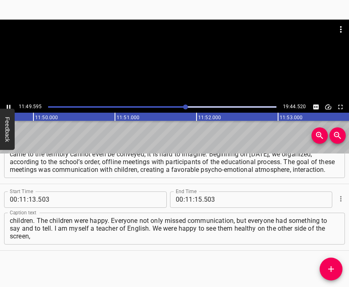
click at [173, 74] on div at bounding box center [174, 61] width 349 height 82
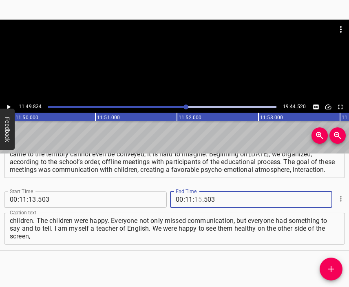
click at [197, 197] on input "number" at bounding box center [199, 199] width 8 height 16
click at [328, 265] on icon "Add Cue" at bounding box center [331, 269] width 10 height 10
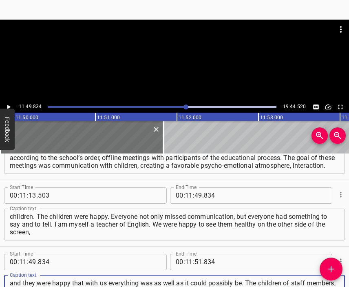
scroll to position [7, 0]
click at [166, 52] on div at bounding box center [174, 40] width 349 height 41
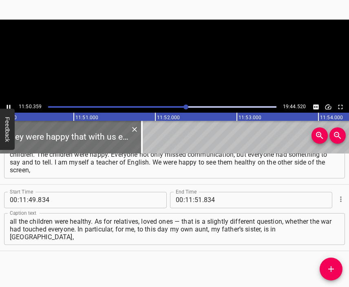
scroll to position [0, 57950]
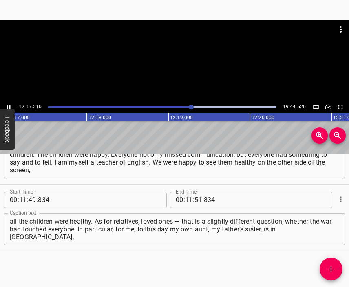
click at [175, 74] on div at bounding box center [174, 61] width 349 height 82
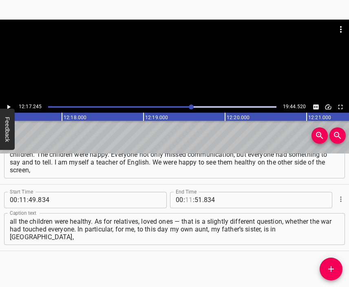
click at [188, 201] on input "number" at bounding box center [189, 200] width 8 height 16
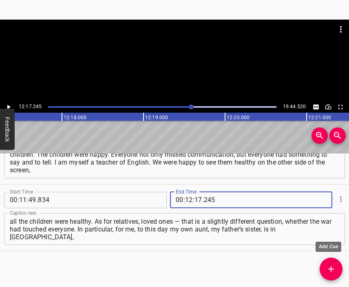
click at [328, 267] on icon "Add Cue" at bounding box center [331, 269] width 10 height 10
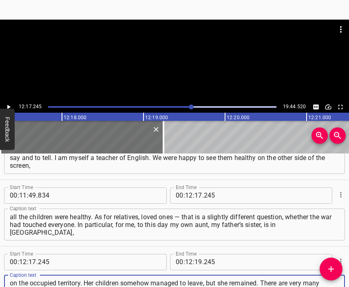
scroll to position [7, 0]
click at [142, 38] on div at bounding box center [174, 30] width 349 height 20
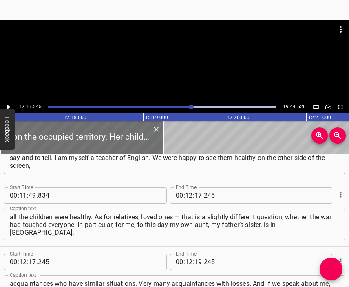
click at [173, 70] on div at bounding box center [174, 61] width 349 height 82
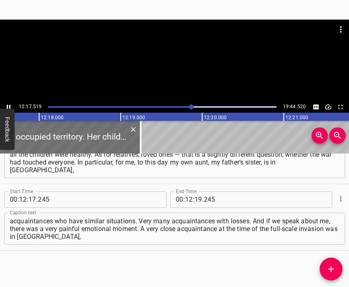
scroll to position [0, 60187]
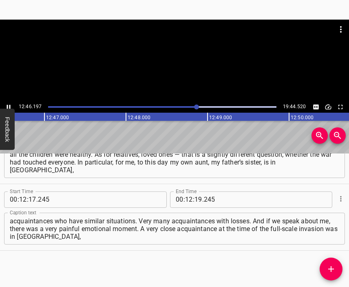
click at [190, 40] on div at bounding box center [174, 40] width 349 height 41
click at [195, 199] on input "number" at bounding box center [199, 199] width 8 height 16
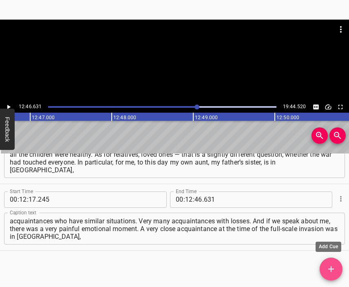
click at [330, 265] on icon "Add Cue" at bounding box center [331, 269] width 10 height 10
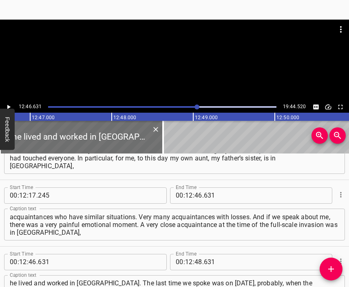
click at [122, 57] on div at bounding box center [174, 40] width 349 height 41
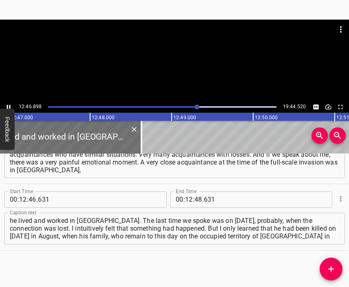
scroll to position [0, 62585]
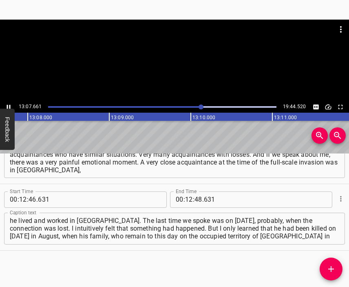
click at [159, 55] on div at bounding box center [174, 40] width 349 height 41
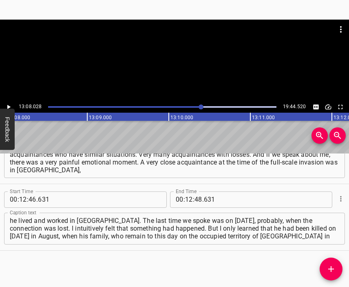
scroll to position [0, 64287]
click at [185, 200] on input "number" at bounding box center [189, 199] width 8 height 16
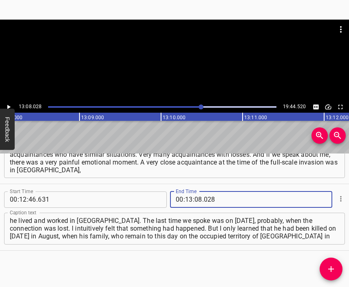
click at [328, 267] on icon "Add Cue" at bounding box center [331, 269] width 10 height 10
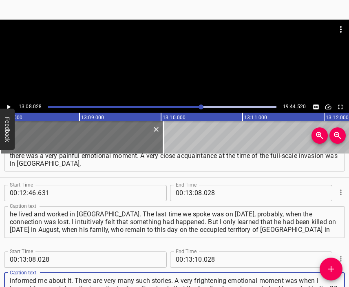
click at [185, 47] on div at bounding box center [174, 40] width 349 height 41
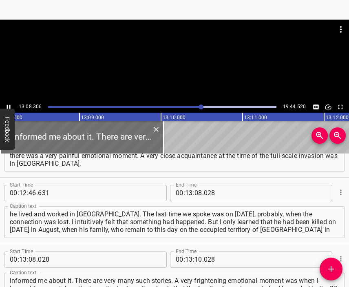
scroll to position [0, 64310]
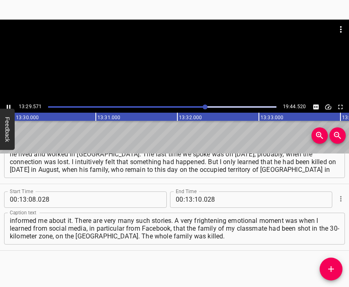
click at [183, 64] on div at bounding box center [174, 61] width 349 height 82
click at [195, 197] on input "number" at bounding box center [199, 199] width 8 height 16
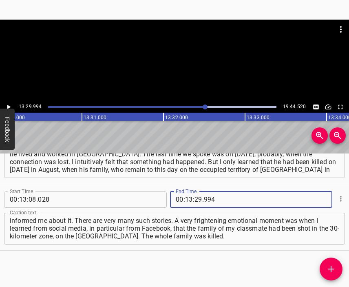
click at [334, 264] on icon "Add Cue" at bounding box center [331, 269] width 10 height 10
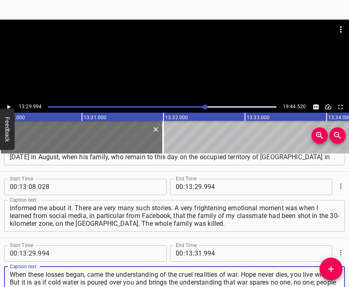
click at [160, 55] on div at bounding box center [174, 40] width 349 height 41
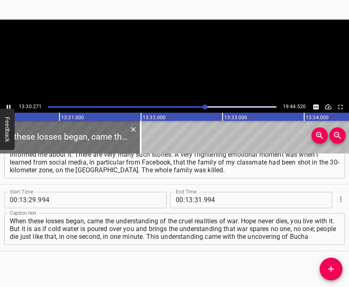
scroll to position [0, 66123]
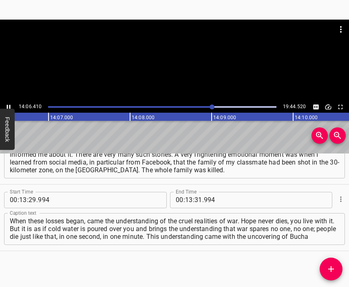
click at [199, 79] on div at bounding box center [174, 61] width 349 height 82
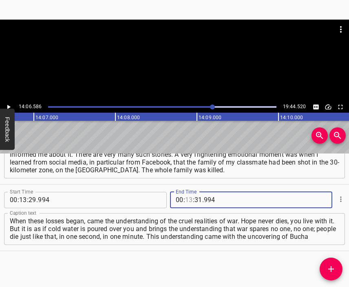
click at [185, 201] on input "number" at bounding box center [189, 200] width 8 height 16
click at [329, 263] on button "Add Cue" at bounding box center [331, 268] width 23 height 23
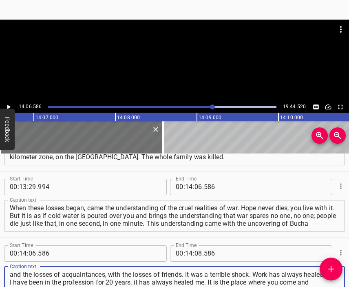
click at [175, 62] on div at bounding box center [174, 61] width 349 height 82
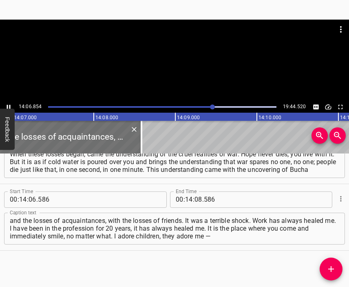
scroll to position [0, 69107]
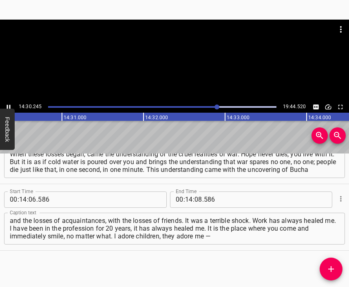
click at [170, 53] on div at bounding box center [174, 40] width 349 height 41
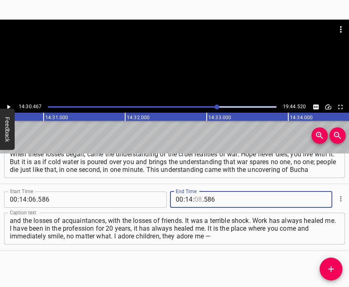
click at [195, 200] on input "number" at bounding box center [199, 199] width 8 height 16
click at [321, 261] on div "Start Time 00 : 00 : 05 . 398 Start Time End Time 00 : 00 : 20 . 137 End Time C…" at bounding box center [174, 220] width 349 height 134
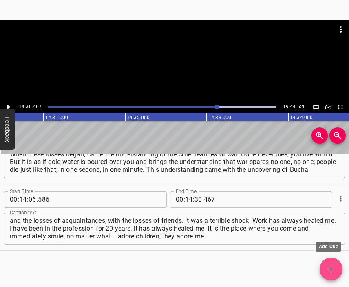
click at [325, 266] on span "Add Cue" at bounding box center [331, 269] width 23 height 10
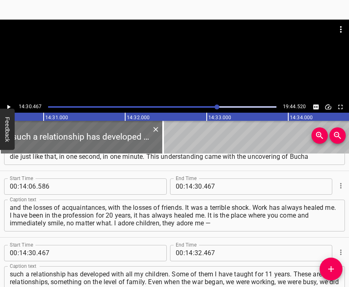
click at [182, 53] on div at bounding box center [174, 40] width 349 height 41
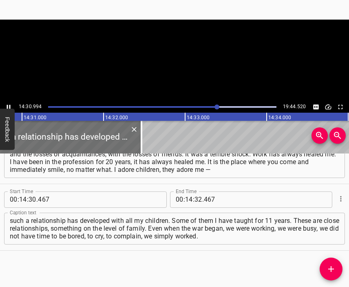
scroll to position [0, 71055]
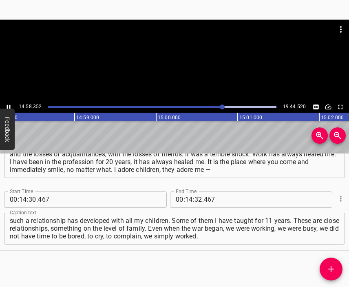
click at [170, 66] on div at bounding box center [174, 61] width 349 height 82
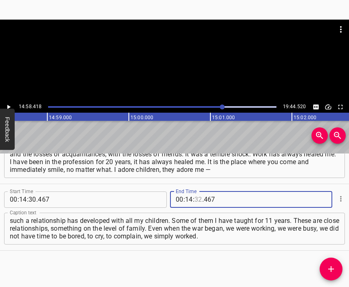
click at [195, 197] on input "number" at bounding box center [199, 199] width 8 height 16
click at [331, 270] on icon "Add Cue" at bounding box center [331, 269] width 6 height 6
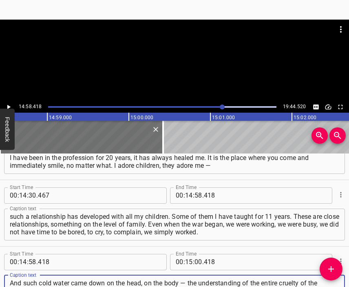
click at [183, 62] on div at bounding box center [174, 61] width 349 height 82
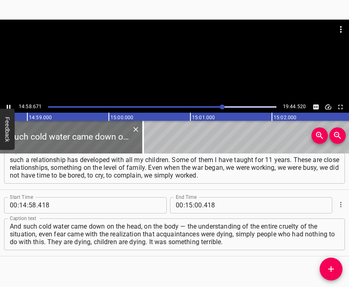
scroll to position [0, 73313]
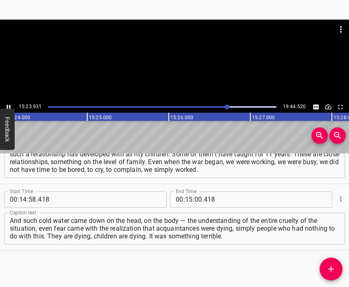
click at [168, 63] on div at bounding box center [174, 61] width 349 height 82
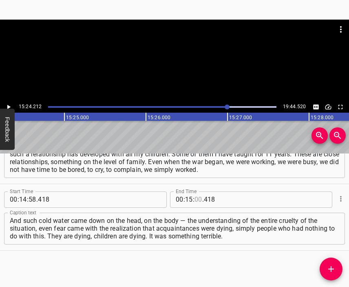
click at [195, 199] on input "number" at bounding box center [199, 199] width 8 height 16
click at [333, 264] on button "Add Cue" at bounding box center [331, 268] width 23 height 23
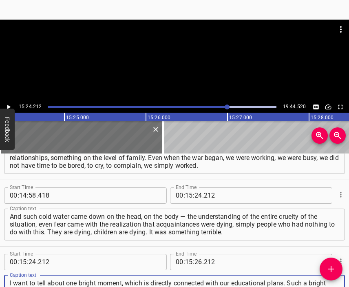
scroll to position [8, 0]
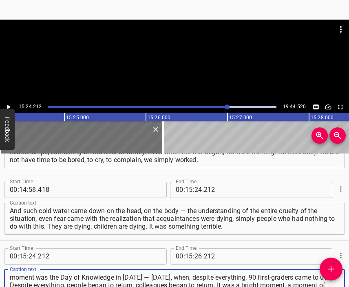
click at [166, 62] on div at bounding box center [174, 61] width 349 height 82
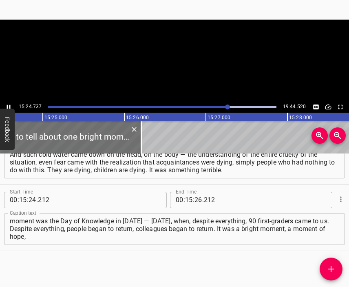
scroll to position [0, 75440]
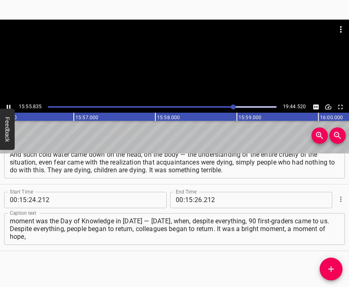
click at [178, 63] on div at bounding box center [174, 61] width 349 height 82
click at [195, 199] on input "number" at bounding box center [199, 200] width 8 height 16
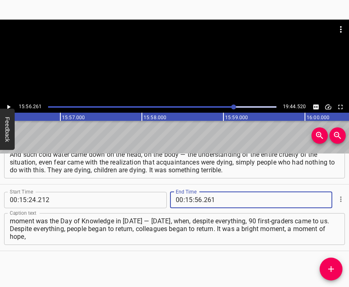
click at [337, 266] on span "Add Cue" at bounding box center [331, 269] width 23 height 10
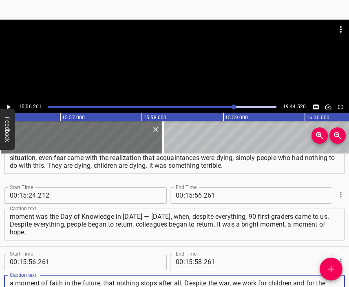
scroll to position [7, 0]
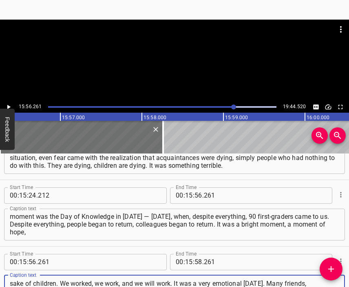
click at [186, 62] on div at bounding box center [174, 61] width 349 height 82
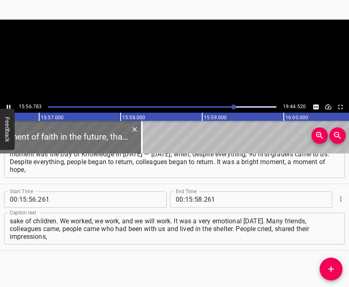
scroll to position [0, 78054]
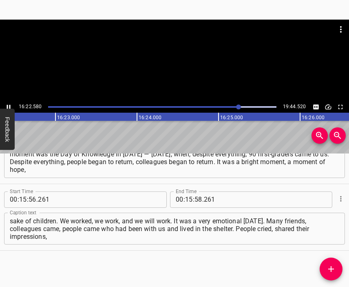
click at [177, 76] on div at bounding box center [174, 61] width 349 height 82
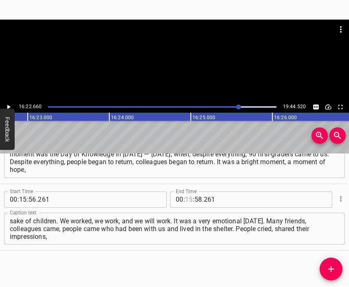
click at [186, 197] on input "number" at bounding box center [189, 199] width 8 height 16
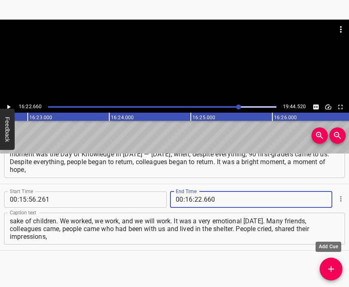
click at [333, 266] on icon "Add Cue" at bounding box center [331, 269] width 10 height 10
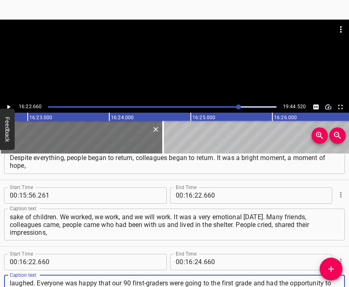
click at [142, 53] on div at bounding box center [174, 40] width 349 height 41
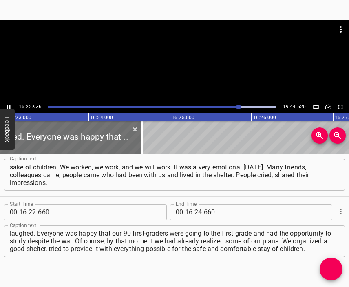
scroll to position [0, 80187]
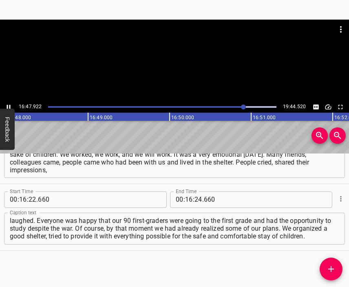
click at [179, 55] on div at bounding box center [174, 40] width 349 height 41
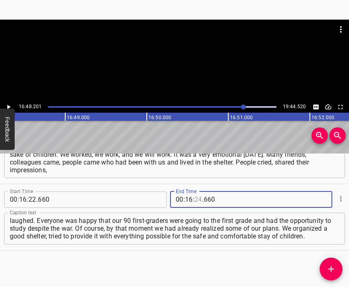
click at [195, 203] on input "number" at bounding box center [199, 199] width 8 height 16
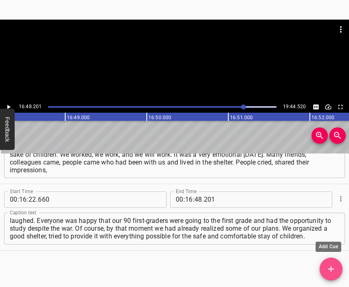
drag, startPoint x: 332, startPoint y: 269, endPoint x: 225, endPoint y: 137, distance: 170.3
click at [332, 269] on icon "Add Cue" at bounding box center [331, 269] width 10 height 10
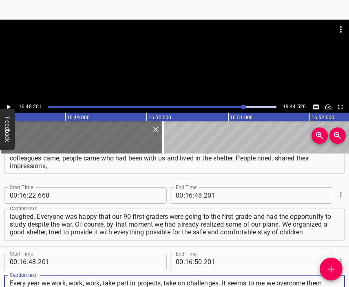
scroll to position [8, 0]
click at [150, 36] on div at bounding box center [174, 30] width 349 height 20
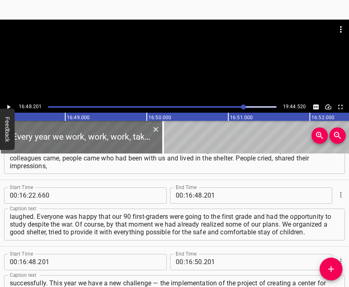
click at [175, 78] on div at bounding box center [174, 61] width 349 height 82
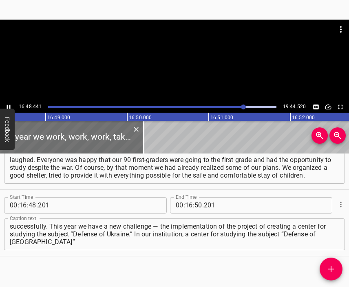
scroll to position [2564, 0]
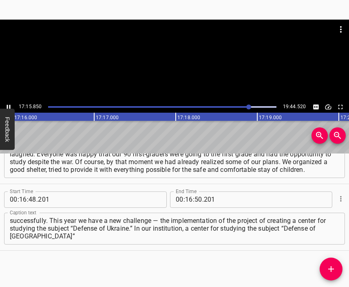
click at [183, 73] on div at bounding box center [174, 61] width 349 height 82
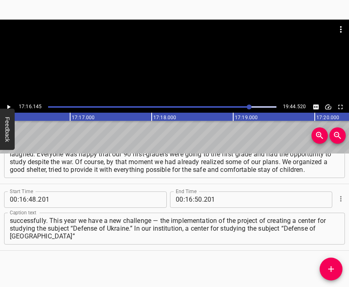
scroll to position [0, 84528]
click at [185, 199] on input "number" at bounding box center [189, 199] width 8 height 16
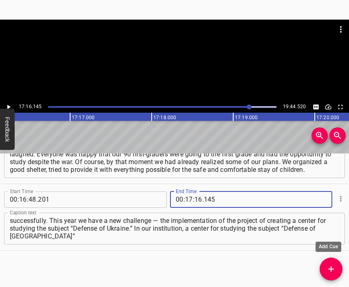
click at [334, 264] on icon "Add Cue" at bounding box center [331, 269] width 10 height 10
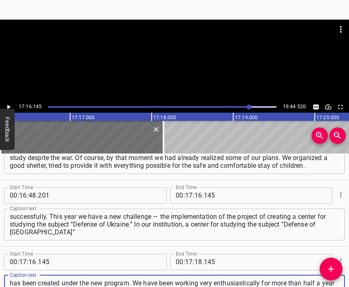
scroll to position [7, 0]
drag, startPoint x: 178, startPoint y: 81, endPoint x: 173, endPoint y: 77, distance: 6.7
click at [178, 81] on div at bounding box center [174, 61] width 349 height 82
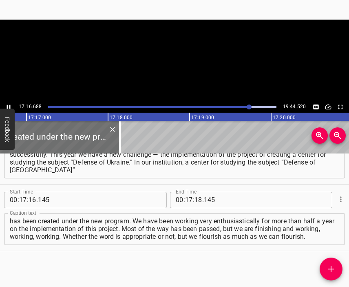
scroll to position [0, 84572]
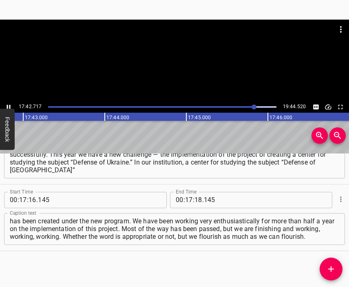
click at [180, 66] on div at bounding box center [174, 61] width 349 height 82
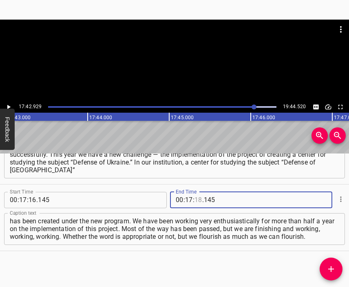
click at [195, 201] on input "number" at bounding box center [199, 200] width 8 height 16
click at [330, 270] on icon "Add Cue" at bounding box center [331, 269] width 10 height 10
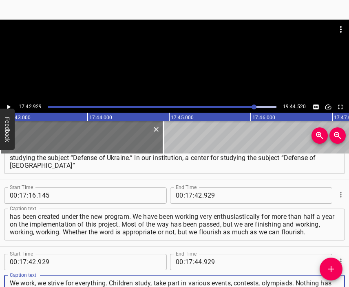
click at [168, 59] on div at bounding box center [174, 40] width 349 height 41
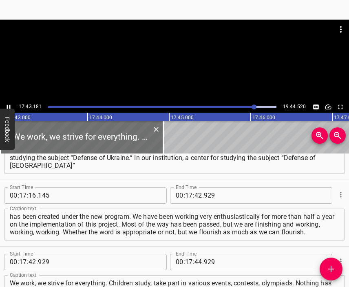
scroll to position [0, 86734]
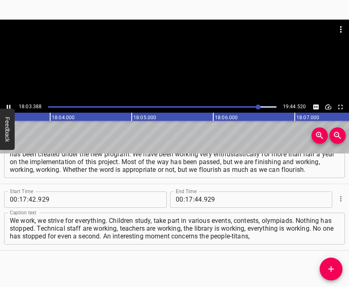
click at [168, 57] on div at bounding box center [174, 40] width 349 height 41
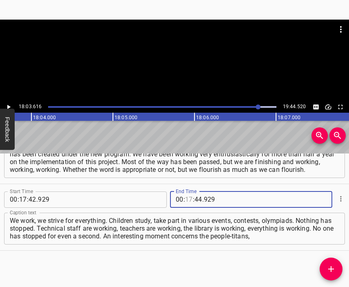
click at [186, 199] on input "number" at bounding box center [189, 199] width 8 height 16
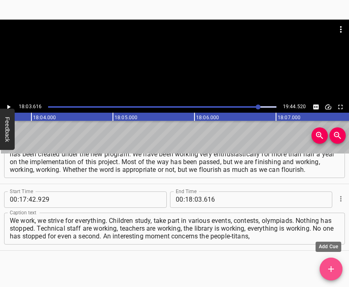
drag, startPoint x: 331, startPoint y: 266, endPoint x: 301, endPoint y: 226, distance: 49.5
click at [332, 266] on icon "Add Cue" at bounding box center [331, 269] width 10 height 10
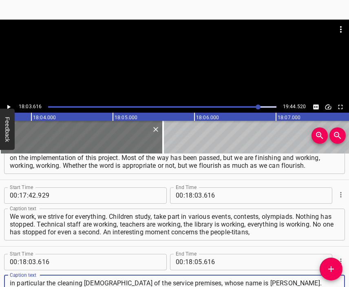
click at [155, 81] on div at bounding box center [174, 61] width 349 height 82
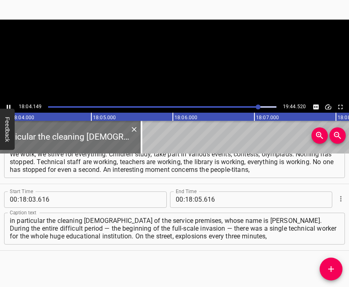
scroll to position [0, 88442]
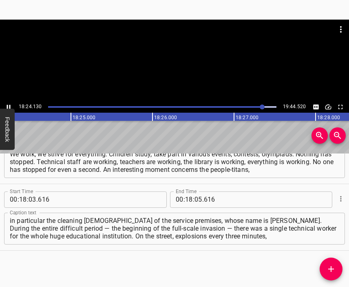
click at [178, 70] on div at bounding box center [174, 61] width 349 height 82
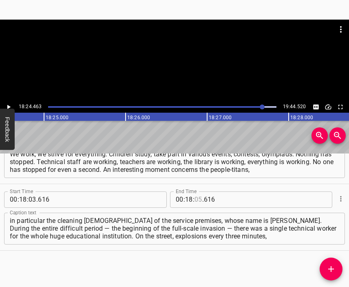
click at [195, 198] on input "number" at bounding box center [199, 199] width 8 height 16
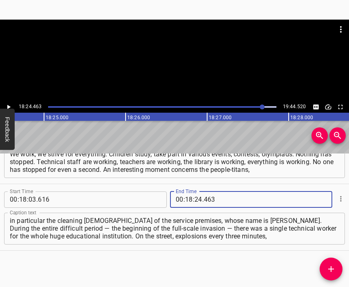
click at [328, 269] on icon "Add Cue" at bounding box center [331, 269] width 6 height 6
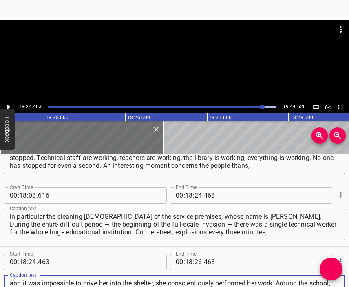
scroll to position [7, 0]
click at [175, 70] on div at bounding box center [174, 61] width 349 height 82
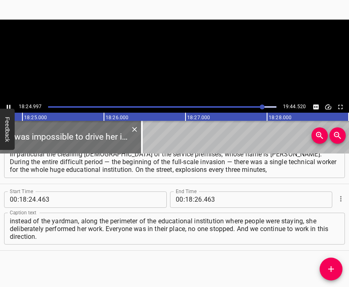
scroll to position [0, 90143]
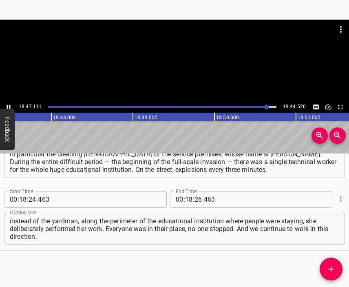
click at [175, 70] on div at bounding box center [174, 61] width 349 height 82
click at [195, 199] on input "number" at bounding box center [199, 199] width 8 height 16
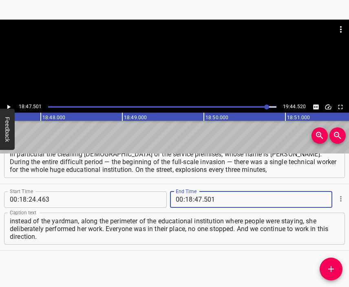
click at [327, 267] on icon "Add Cue" at bounding box center [331, 269] width 10 height 10
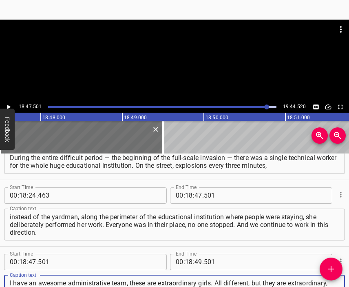
click at [165, 66] on div at bounding box center [174, 61] width 349 height 82
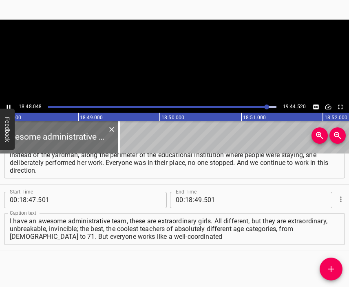
scroll to position [0, 92047]
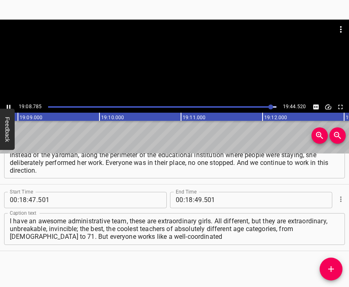
click at [179, 60] on div at bounding box center [174, 40] width 349 height 41
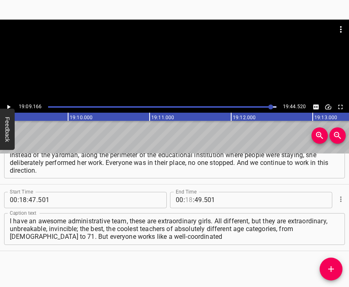
click at [187, 197] on input "number" at bounding box center [189, 200] width 8 height 16
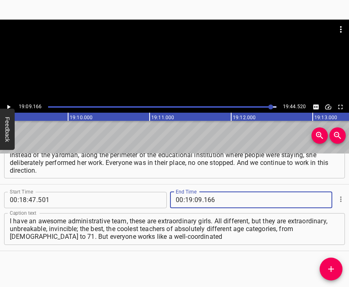
click at [332, 262] on button "Add Cue" at bounding box center [331, 268] width 23 height 23
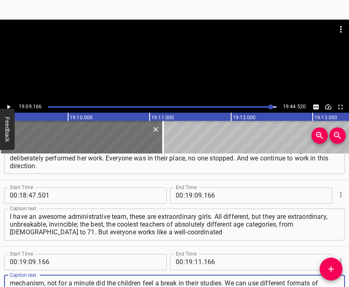
click at [169, 66] on div at bounding box center [174, 61] width 349 height 82
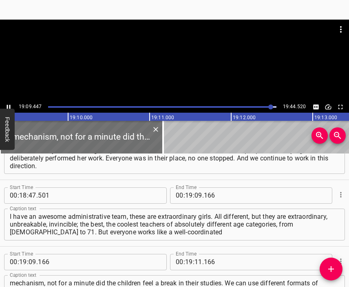
scroll to position [2963, 0]
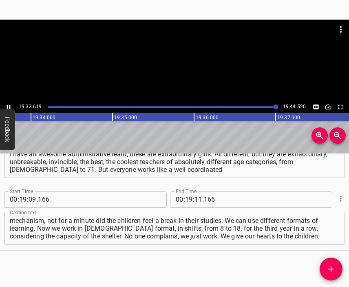
click at [175, 69] on div at bounding box center [174, 61] width 349 height 82
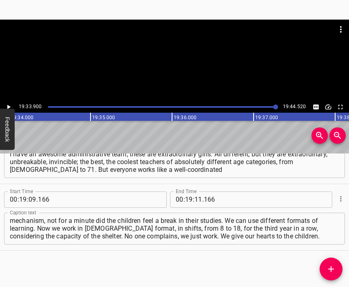
scroll to position [0, 95766]
click at [164, 80] on div at bounding box center [174, 61] width 349 height 82
click at [163, 80] on div at bounding box center [174, 61] width 349 height 82
click at [195, 197] on input "number" at bounding box center [199, 199] width 8 height 16
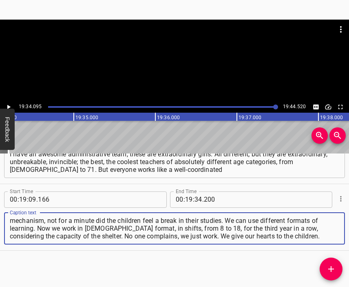
click at [303, 234] on textarea "mechanism, not for a minute did the children feel a break in their studies. We …" at bounding box center [175, 228] width 330 height 23
click at [196, 56] on div at bounding box center [174, 40] width 349 height 41
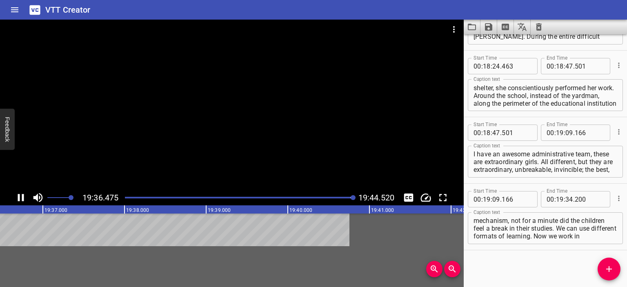
scroll to position [2844, 0]
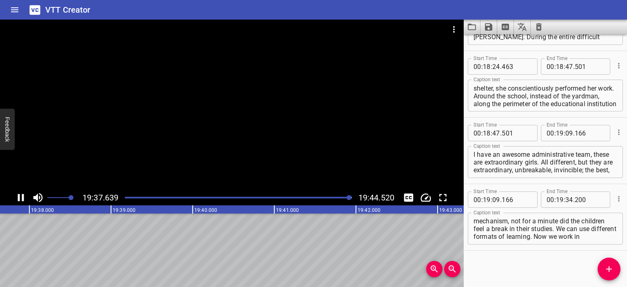
click at [349, 27] on icon "Save captions to file" at bounding box center [488, 26] width 7 height 7
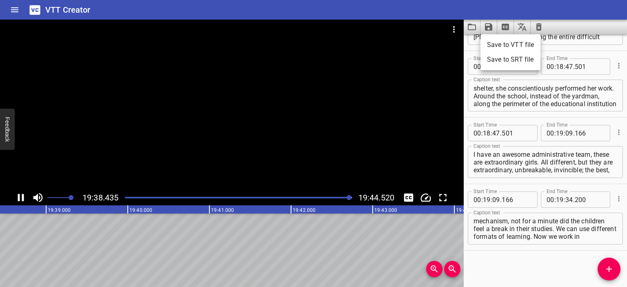
click at [349, 43] on li "Save to VTT file" at bounding box center [510, 45] width 60 height 15
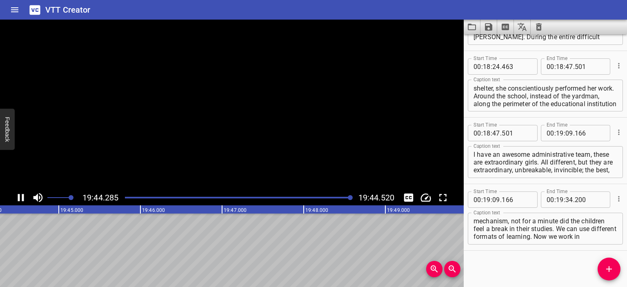
scroll to position [0, 96633]
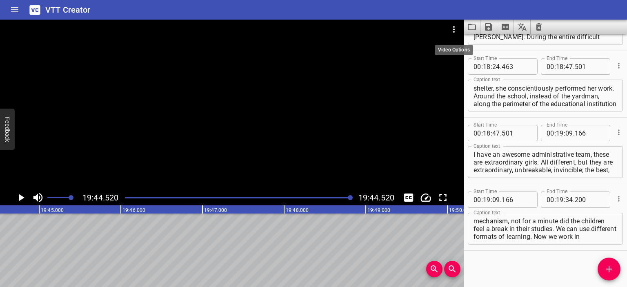
click at [349, 28] on icon "Video Options" at bounding box center [454, 29] width 10 height 10
click at [349, 28] on li "Select New Video File..." at bounding box center [484, 30] width 81 height 15
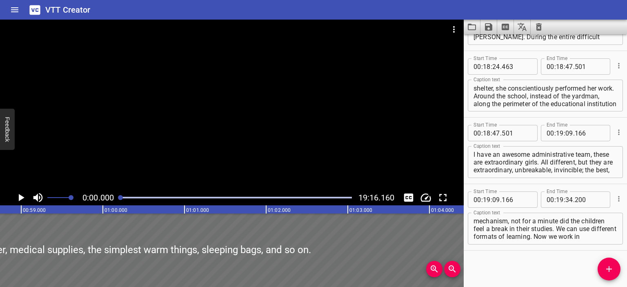
scroll to position [0, 2354]
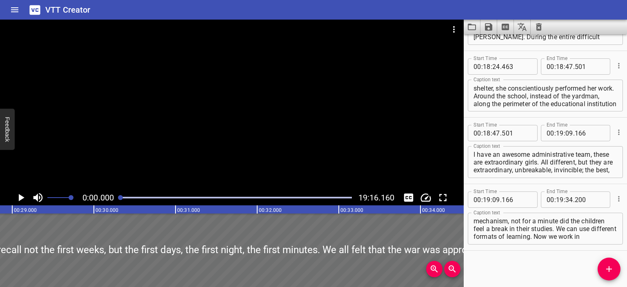
click at [223, 103] on div at bounding box center [231, 105] width 463 height 170
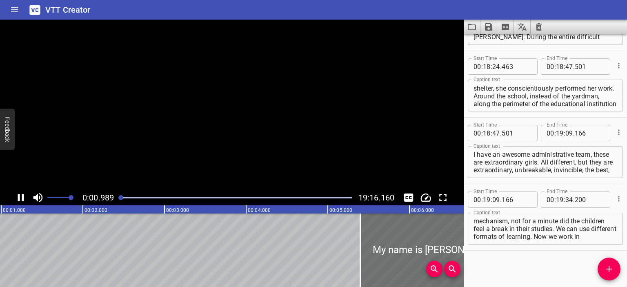
click at [349, 24] on icon "Clear captions" at bounding box center [539, 26] width 6 height 7
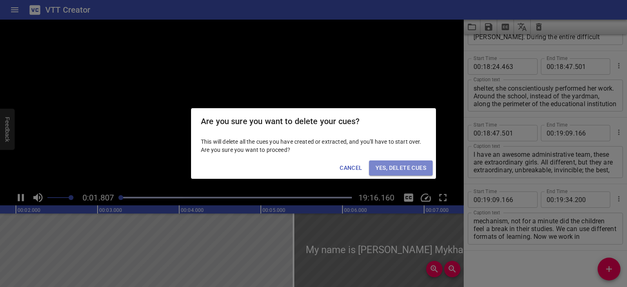
click at [349, 165] on span "Yes, Delete Cues" at bounding box center [400, 168] width 51 height 10
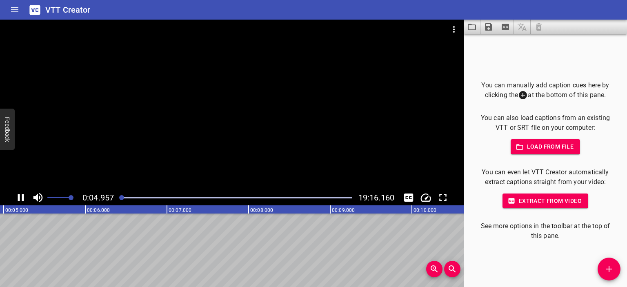
click at [258, 130] on div at bounding box center [231, 105] width 463 height 170
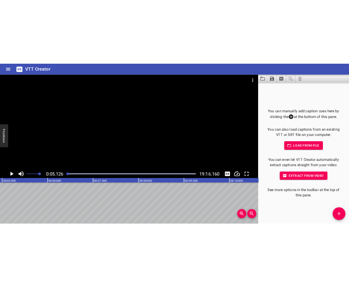
scroll to position [0, 418]
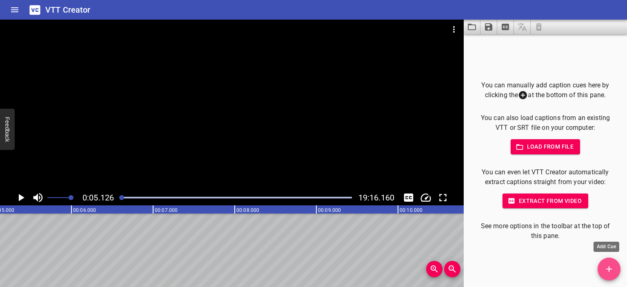
click at [349, 269] on icon "Add Cue" at bounding box center [609, 269] width 10 height 10
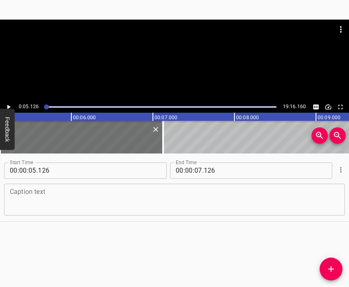
click at [151, 197] on textarea at bounding box center [175, 199] width 330 height 23
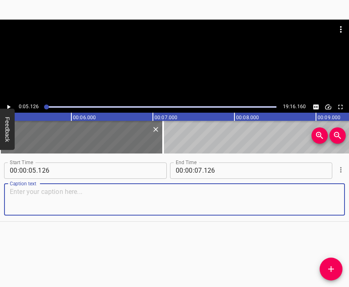
paste textarea "I am from [GEOGRAPHIC_DATA], more precisely we live outside [GEOGRAPHIC_DATA], …"
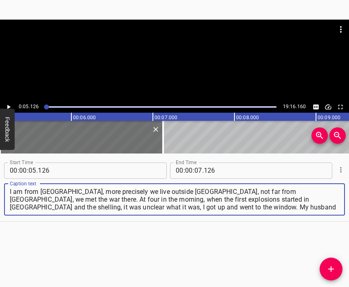
click at [155, 70] on div at bounding box center [174, 61] width 349 height 82
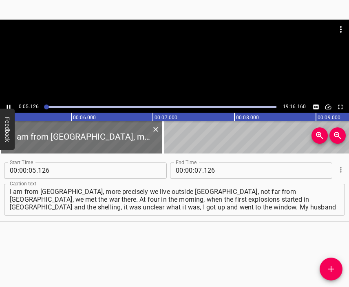
scroll to position [0, 424]
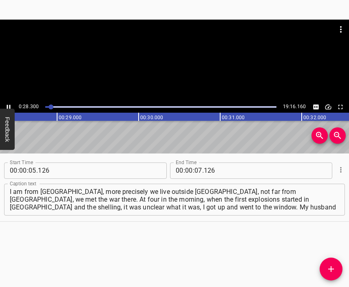
click at [188, 66] on div at bounding box center [174, 61] width 349 height 82
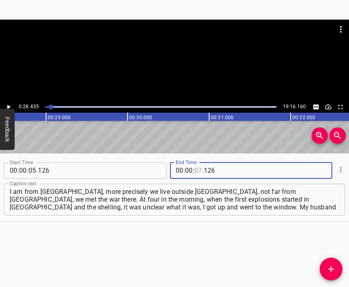
click at [195, 166] on input "number" at bounding box center [199, 170] width 8 height 16
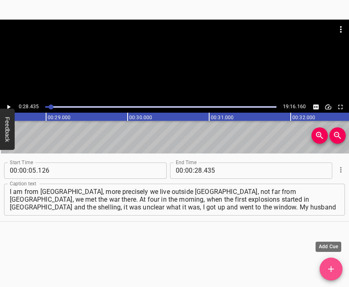
click at [331, 266] on icon "Add Cue" at bounding box center [331, 269] width 10 height 10
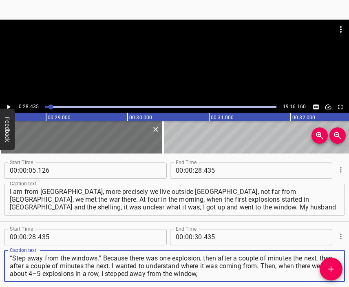
click at [199, 57] on div at bounding box center [174, 40] width 349 height 41
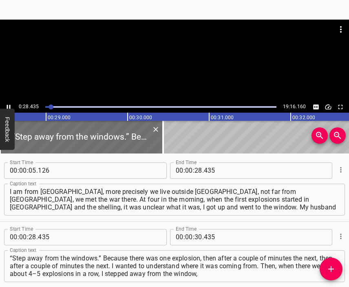
scroll to position [0, 2341]
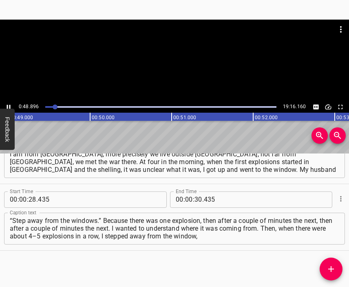
click at [188, 67] on div at bounding box center [174, 61] width 349 height 82
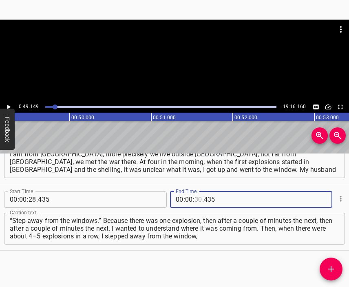
click at [195, 199] on input "number" at bounding box center [199, 199] width 8 height 16
click at [332, 266] on icon "Add Cue" at bounding box center [331, 269] width 10 height 10
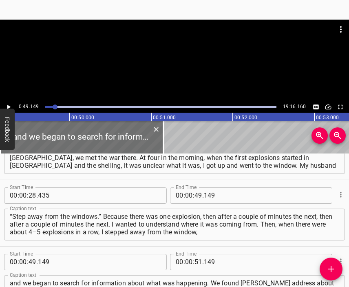
click at [166, 54] on div at bounding box center [174, 40] width 349 height 41
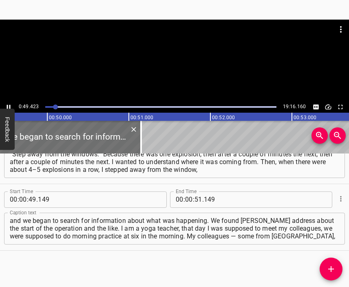
scroll to position [0, 4053]
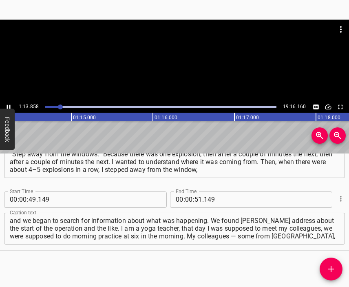
click at [185, 61] on div at bounding box center [174, 61] width 349 height 82
click at [185, 197] on input "number" at bounding box center [189, 199] width 8 height 16
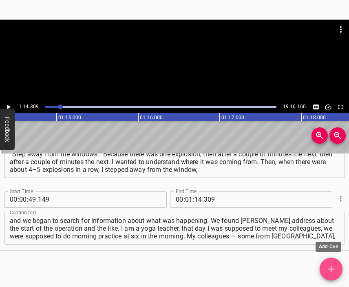
click at [330, 271] on icon "Add Cue" at bounding box center [331, 269] width 10 height 10
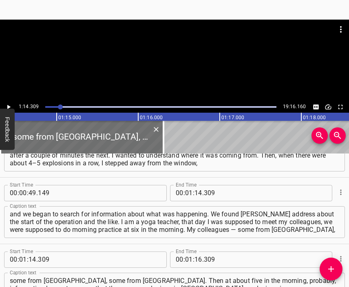
click at [197, 63] on div at bounding box center [174, 61] width 349 height 82
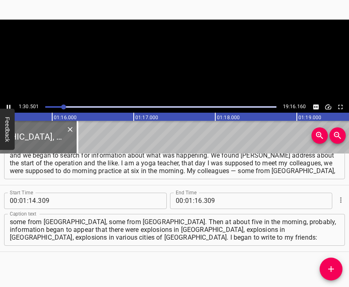
scroll to position [171, 0]
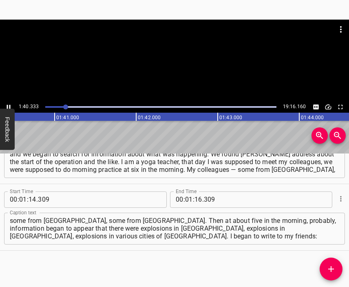
click at [196, 75] on div at bounding box center [174, 61] width 349 height 82
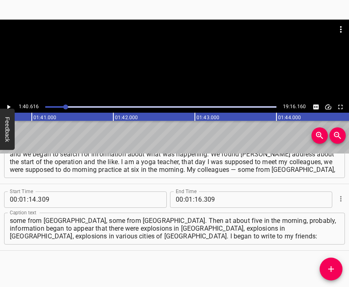
scroll to position [0, 8208]
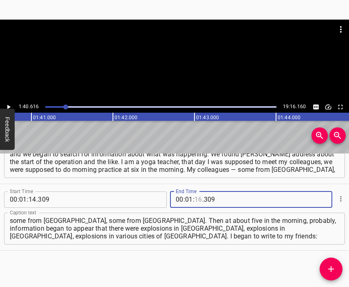
click at [198, 198] on input "number" at bounding box center [199, 199] width 8 height 16
click at [329, 265] on icon "Add Cue" at bounding box center [331, 269] width 10 height 10
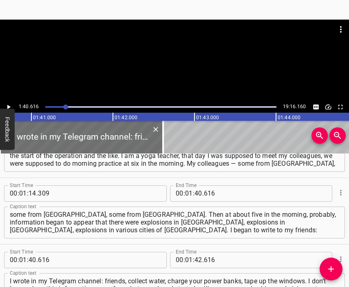
click at [194, 49] on div at bounding box center [174, 40] width 349 height 41
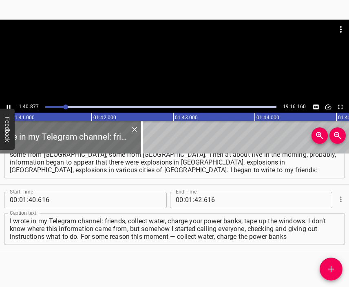
scroll to position [0, 8251]
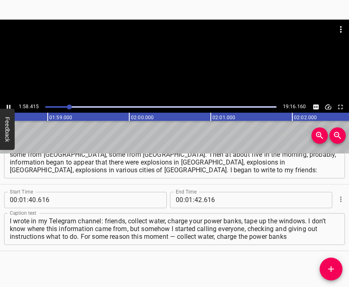
click at [189, 67] on div at bounding box center [174, 61] width 349 height 82
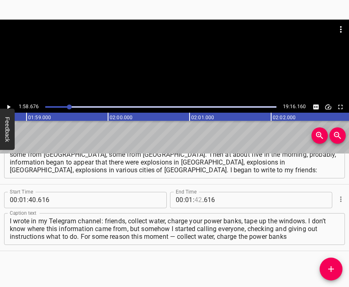
click at [197, 197] on input "number" at bounding box center [199, 200] width 8 height 16
click at [332, 264] on button "Add Cue" at bounding box center [331, 268] width 23 height 23
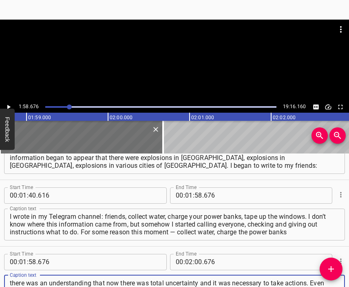
click at [155, 46] on div at bounding box center [174, 40] width 349 height 41
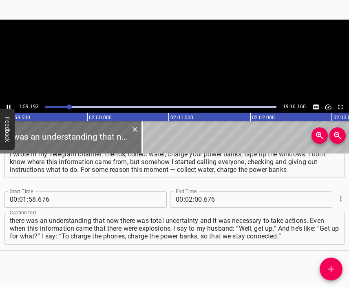
scroll to position [0, 9723]
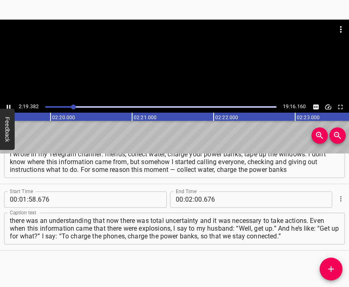
click at [193, 57] on div at bounding box center [174, 40] width 349 height 41
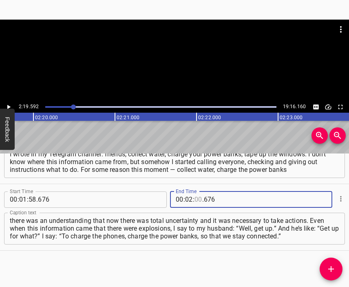
click at [195, 204] on input "number" at bounding box center [199, 199] width 8 height 16
click at [333, 267] on icon "Add Cue" at bounding box center [331, 269] width 10 height 10
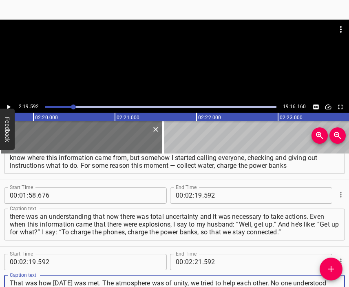
click at [193, 70] on div at bounding box center [174, 61] width 349 height 82
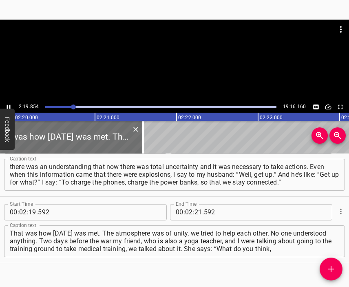
scroll to position [0, 11409]
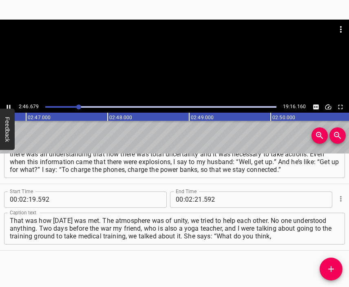
click at [190, 72] on div at bounding box center [174, 61] width 349 height 82
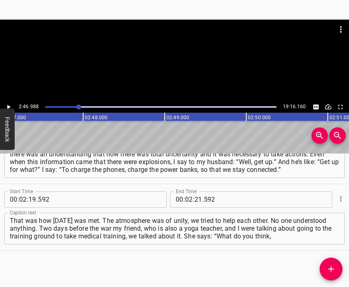
scroll to position [0, 13623]
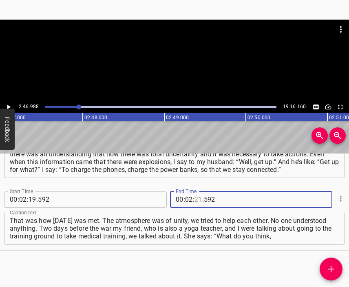
click at [196, 198] on input "number" at bounding box center [199, 199] width 8 height 16
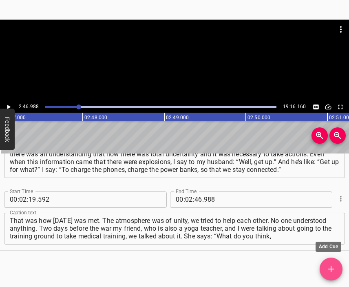
click at [330, 267] on icon "Add Cue" at bounding box center [331, 269] width 10 height 10
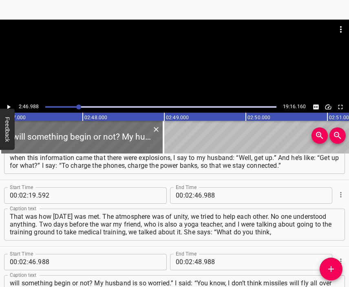
click at [194, 74] on div at bounding box center [174, 61] width 349 height 82
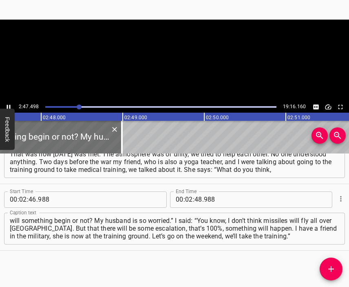
scroll to position [0, 13665]
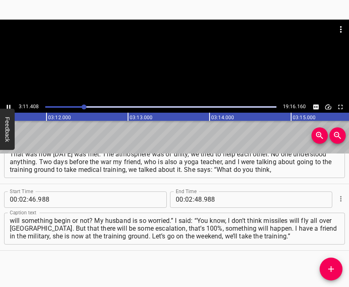
click at [186, 63] on div at bounding box center [174, 61] width 349 height 82
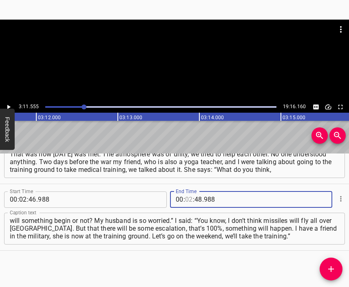
click at [187, 199] on input "number" at bounding box center [189, 199] width 8 height 16
click at [336, 261] on button "Add Cue" at bounding box center [331, 268] width 23 height 23
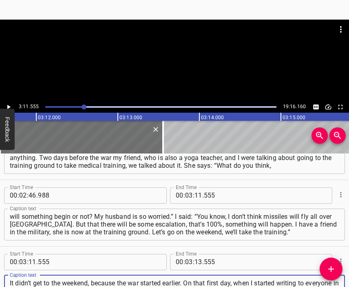
scroll to position [8, 0]
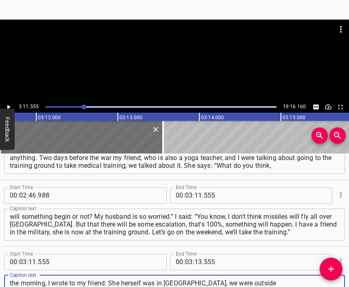
click at [177, 32] on div at bounding box center [174, 30] width 349 height 20
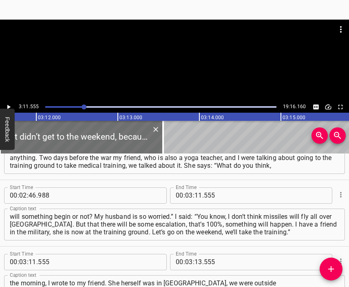
click at [187, 62] on div at bounding box center [174, 61] width 349 height 82
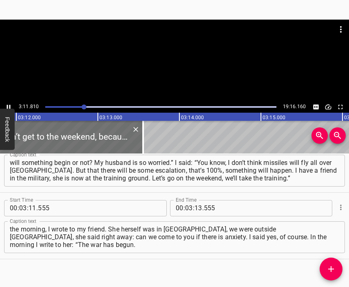
scroll to position [0, 15647]
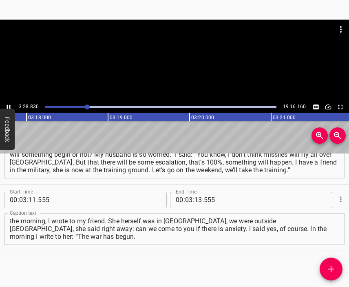
click at [191, 56] on div at bounding box center [174, 40] width 349 height 41
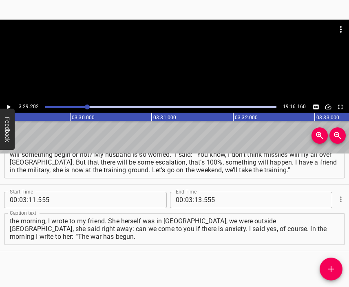
scroll to position [0, 17066]
